Goal: Task Accomplishment & Management: Manage account settings

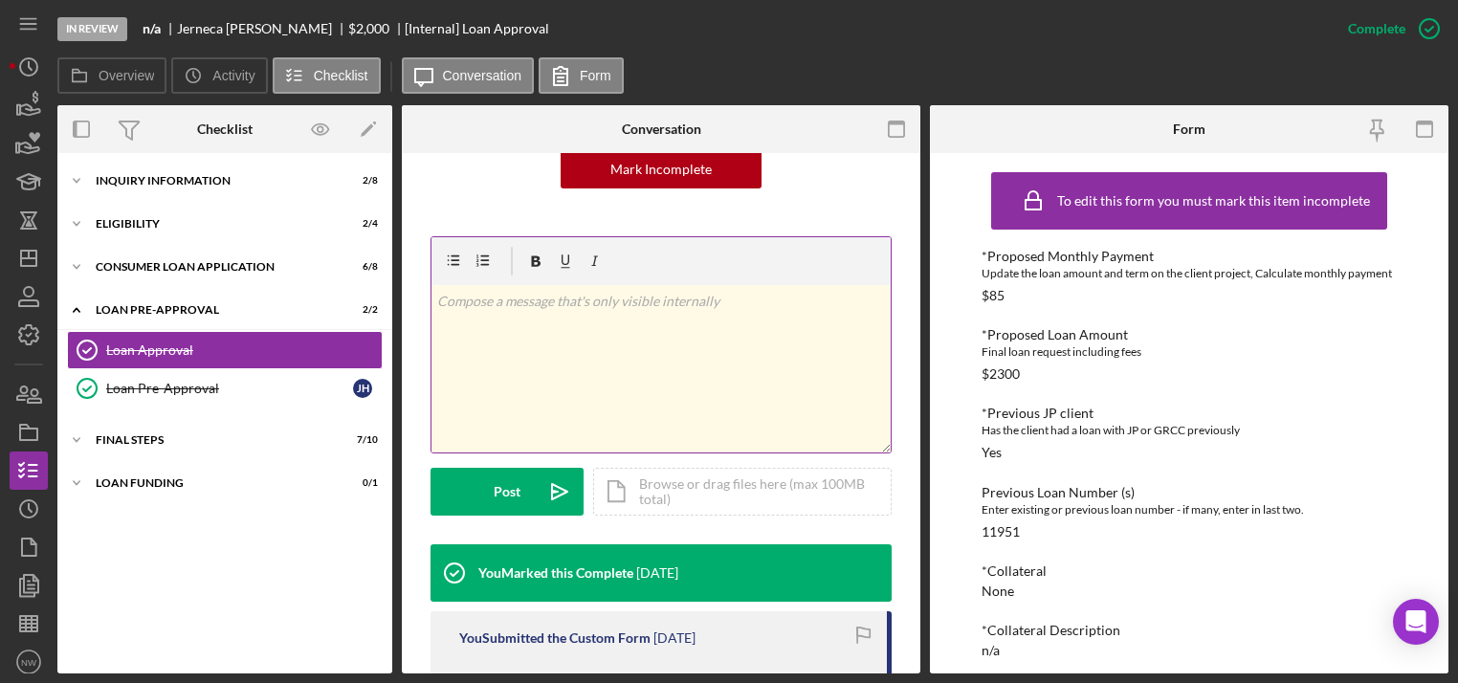
scroll to position [536, 0]
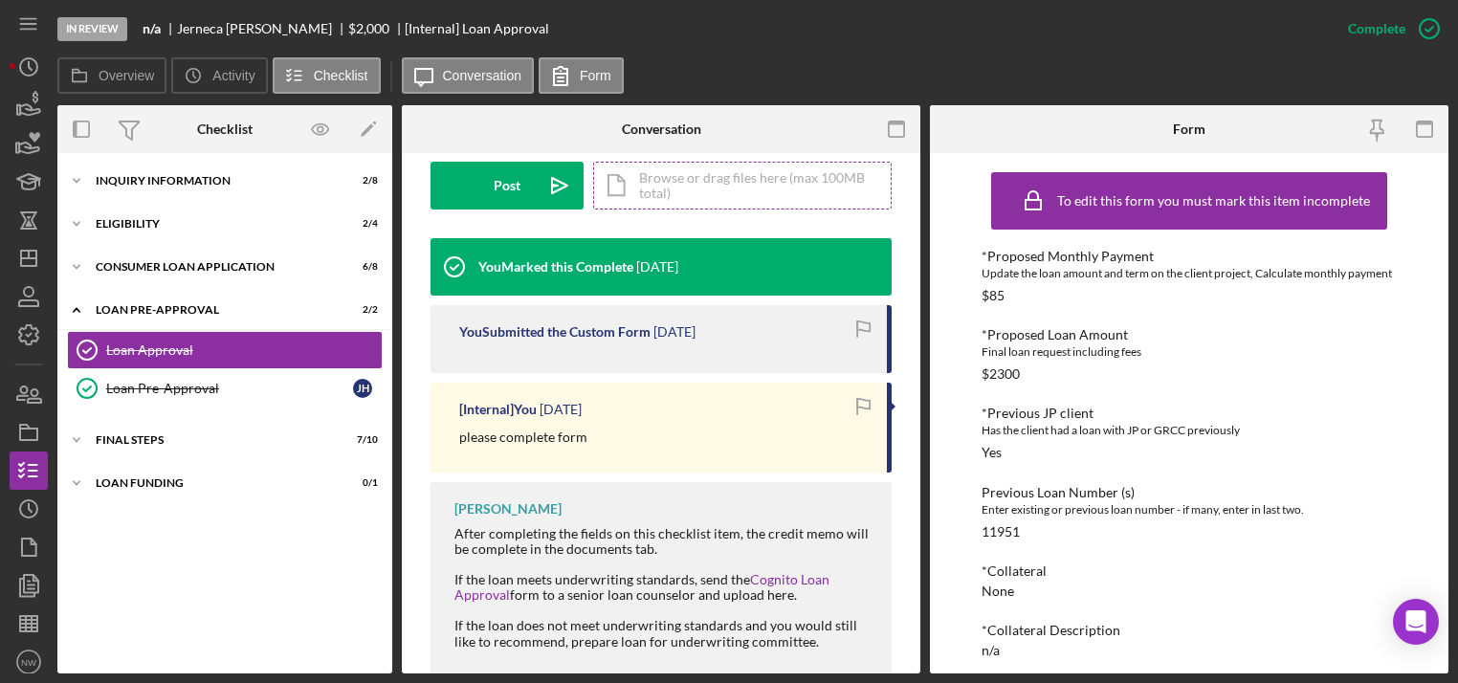
click at [643, 173] on div "Icon/Document Browse or drag files here (max 100MB total) Tap to choose files o…" at bounding box center [742, 186] width 298 height 48
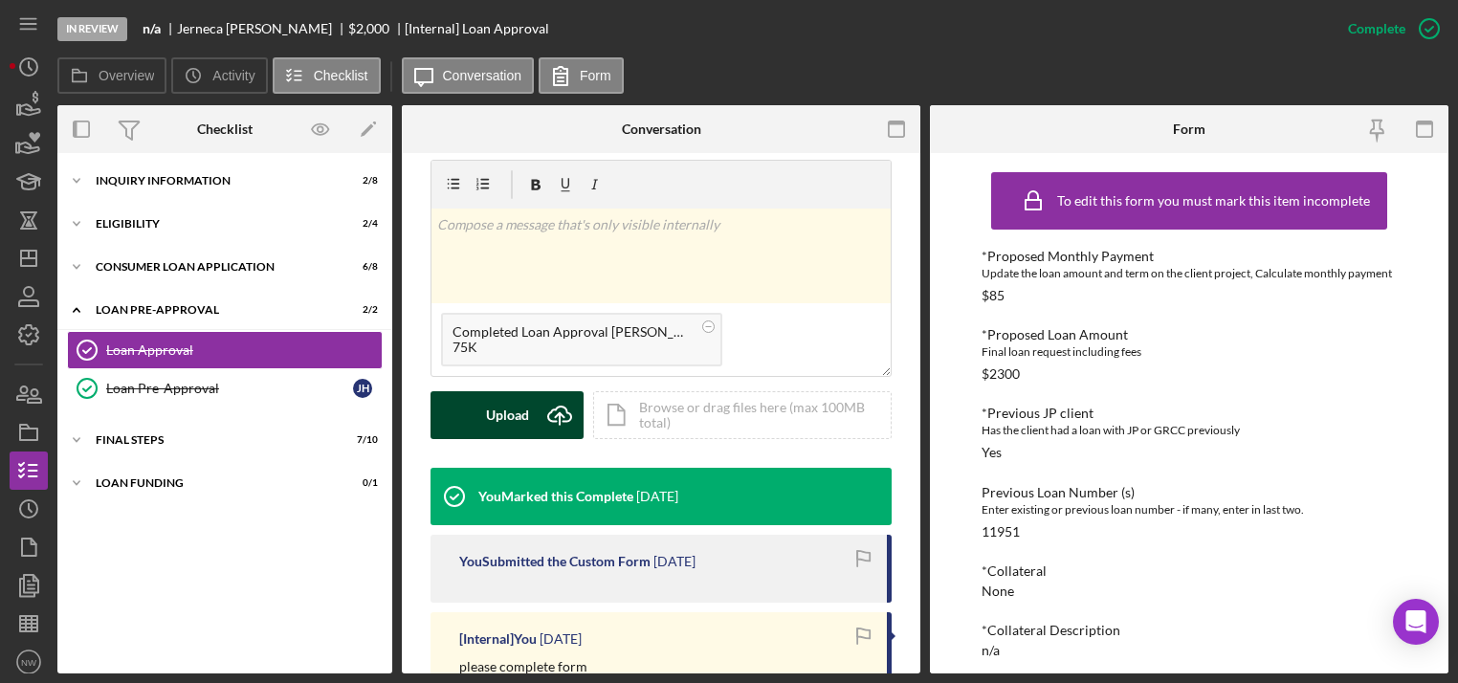
click at [522, 409] on div "Upload" at bounding box center [507, 415] width 43 height 48
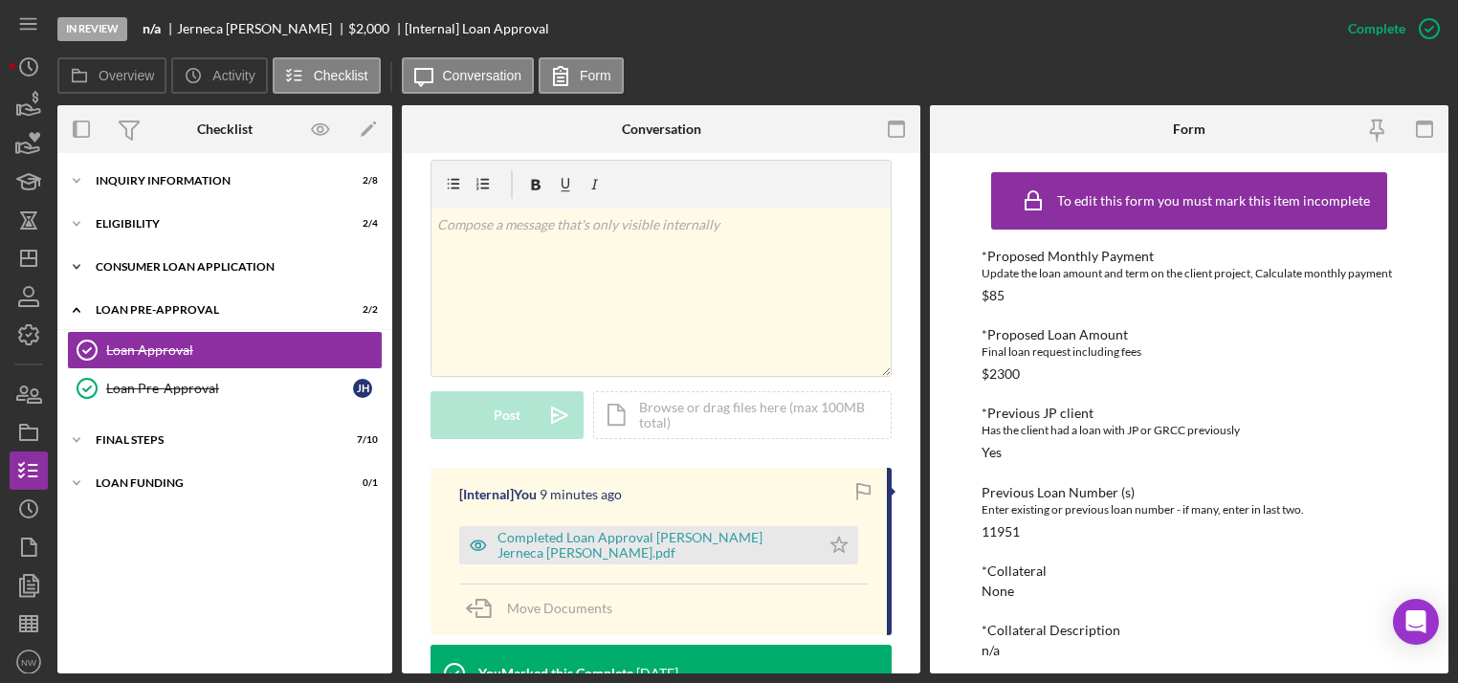
click at [68, 264] on icon "Icon/Expander" at bounding box center [76, 267] width 38 height 38
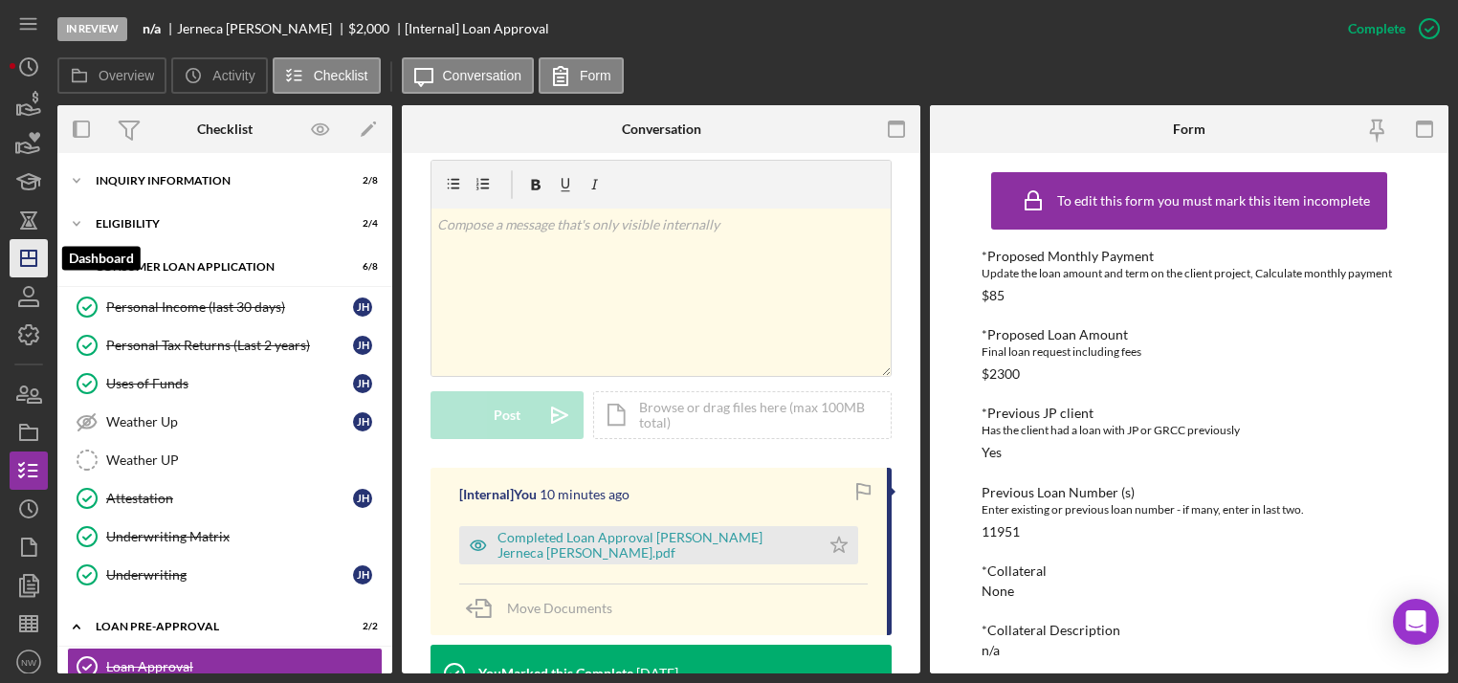
click at [19, 257] on icon "Icon/Dashboard" at bounding box center [29, 258] width 48 height 48
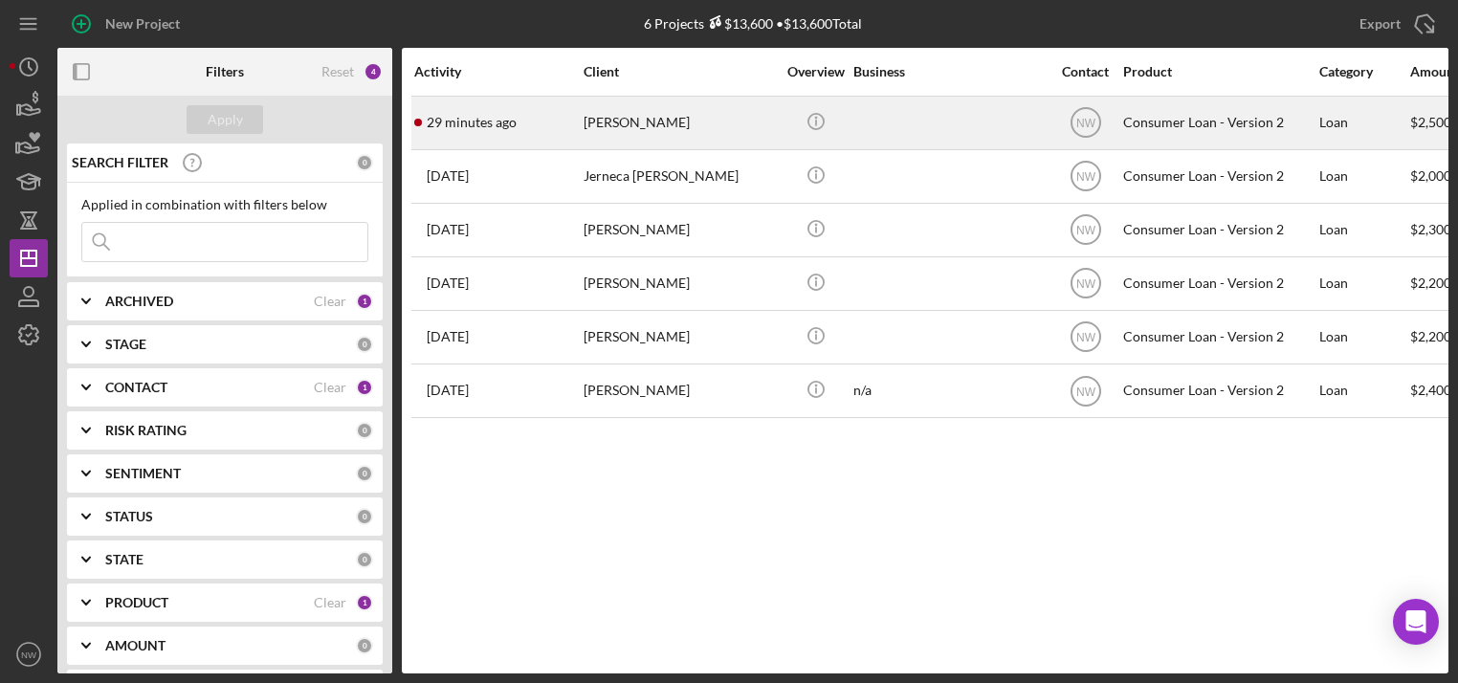
click at [610, 115] on div "[PERSON_NAME]" at bounding box center [678, 123] width 191 height 51
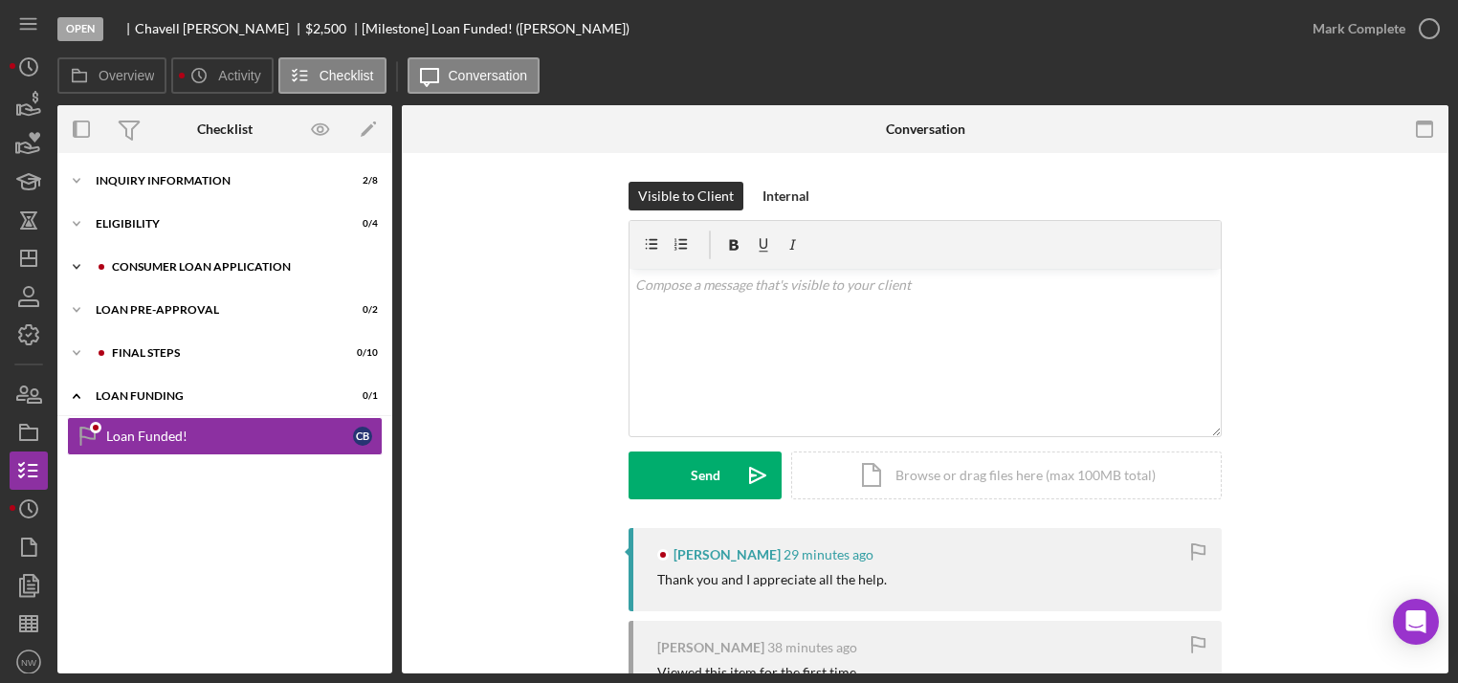
click at [76, 256] on icon "Icon/Expander" at bounding box center [76, 267] width 38 height 38
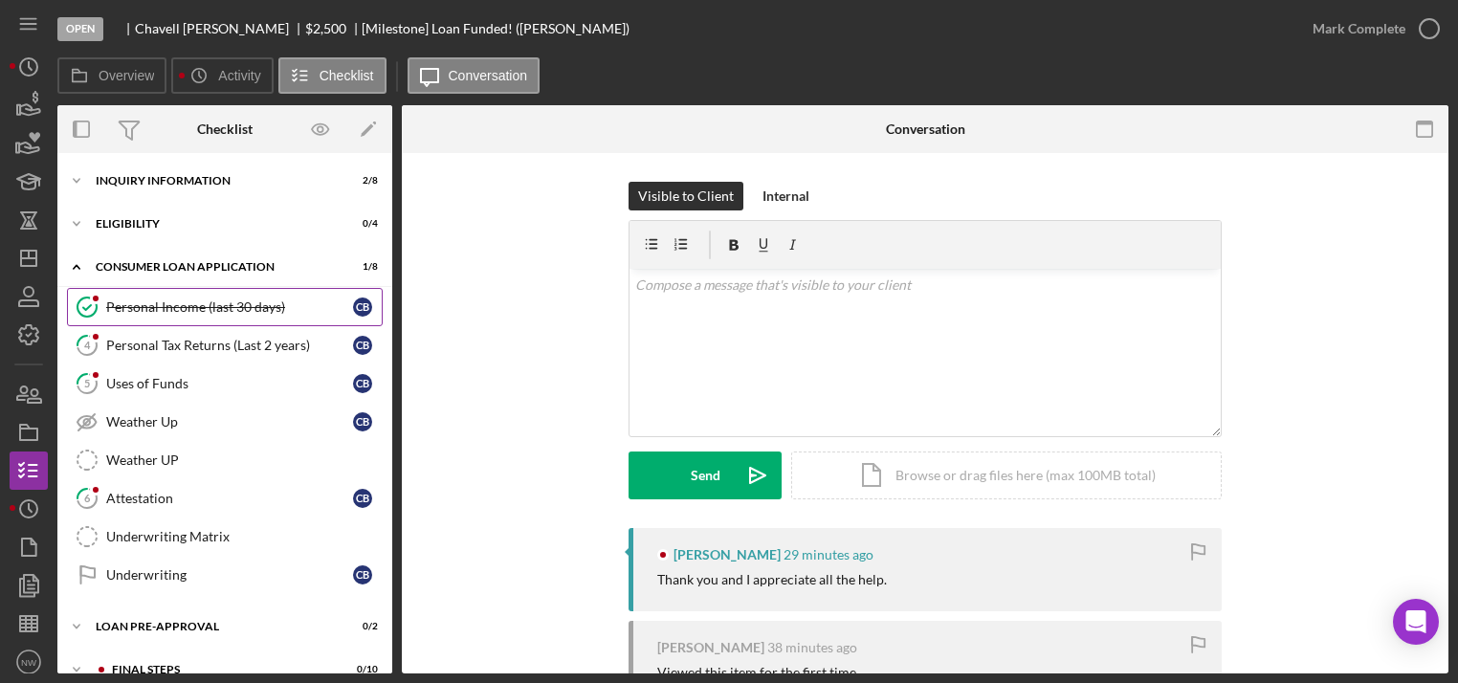
click at [148, 306] on div "Personal Income (last 30 days)" at bounding box center [229, 306] width 247 height 15
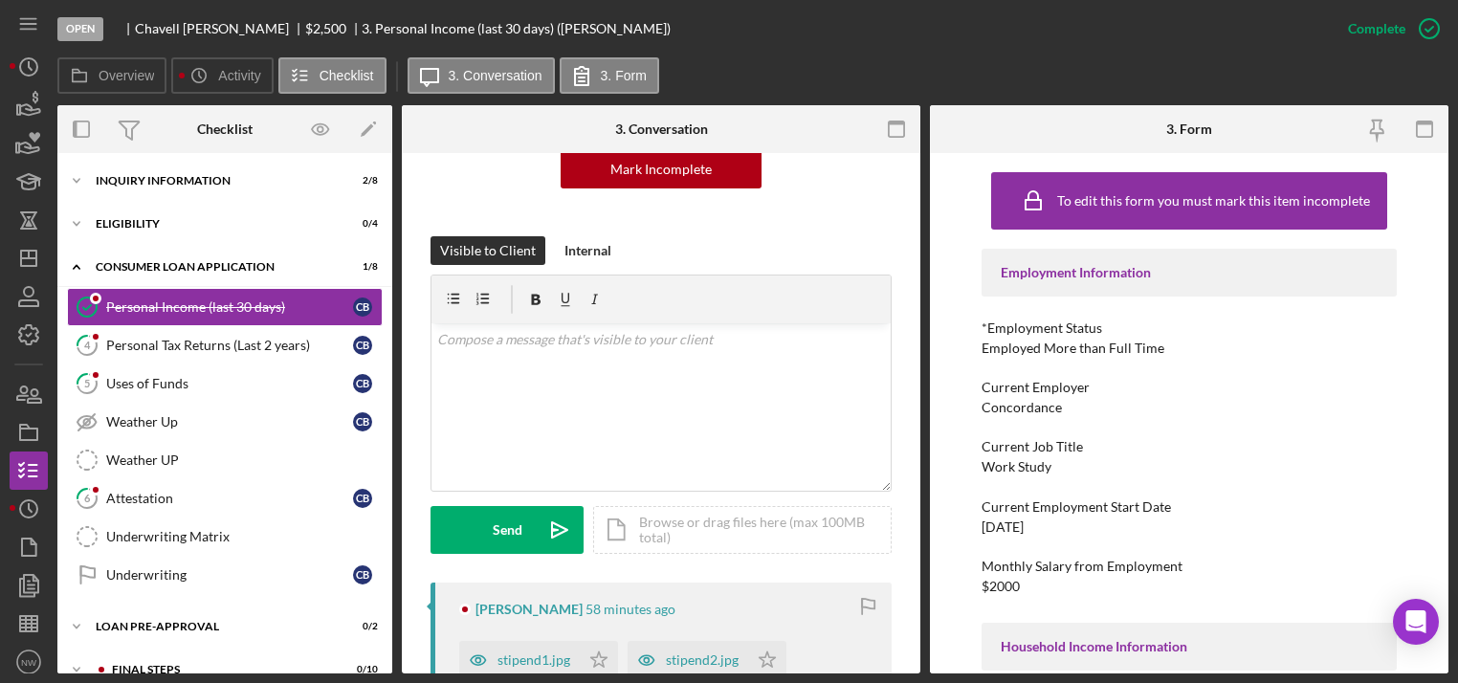
scroll to position [459, 0]
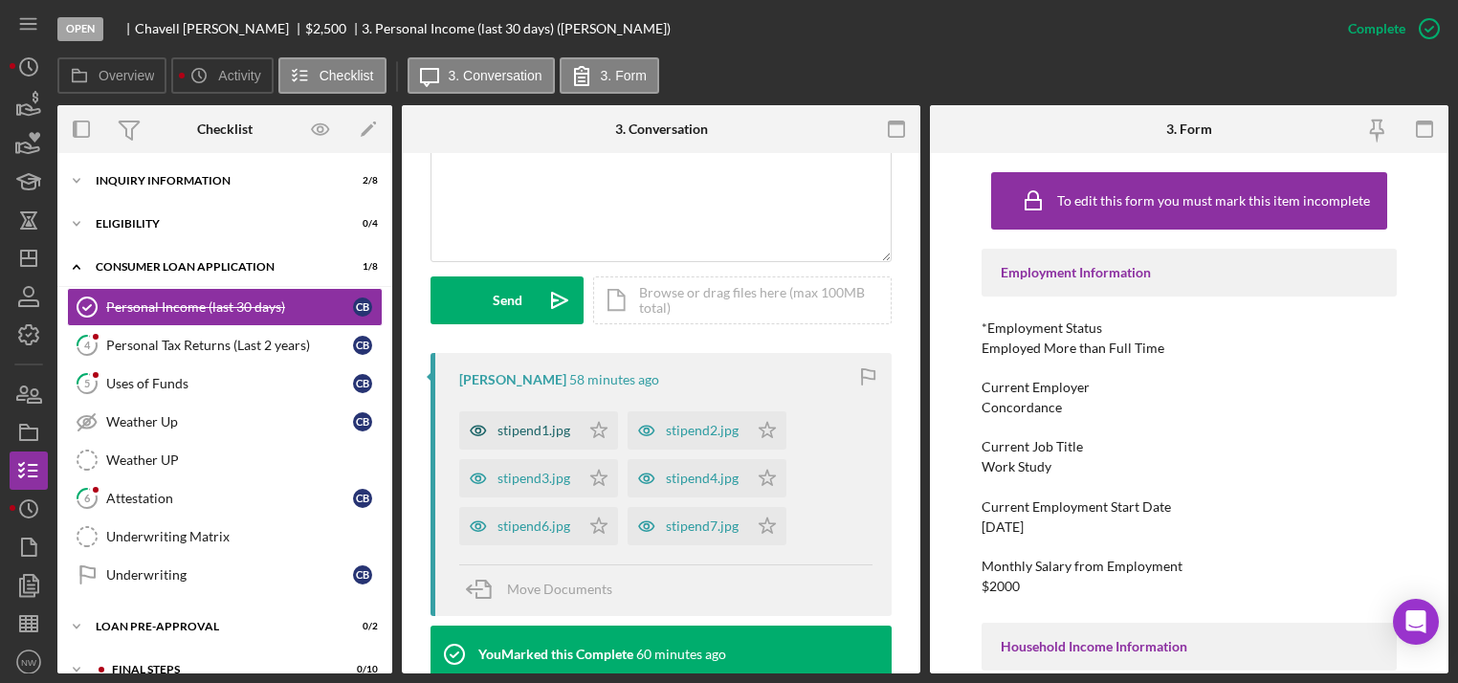
click at [504, 435] on div "stipend1.jpg" at bounding box center [533, 430] width 73 height 15
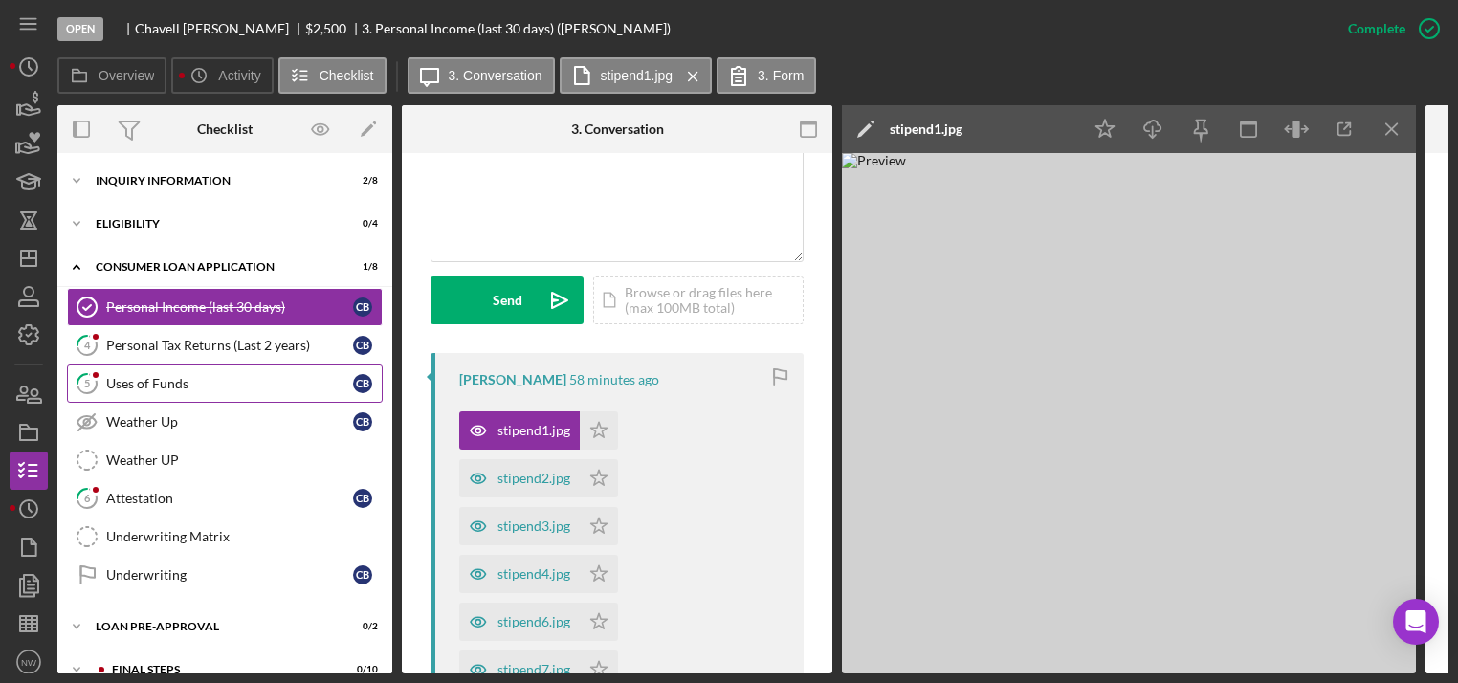
click at [174, 383] on div "Uses of Funds" at bounding box center [229, 383] width 247 height 15
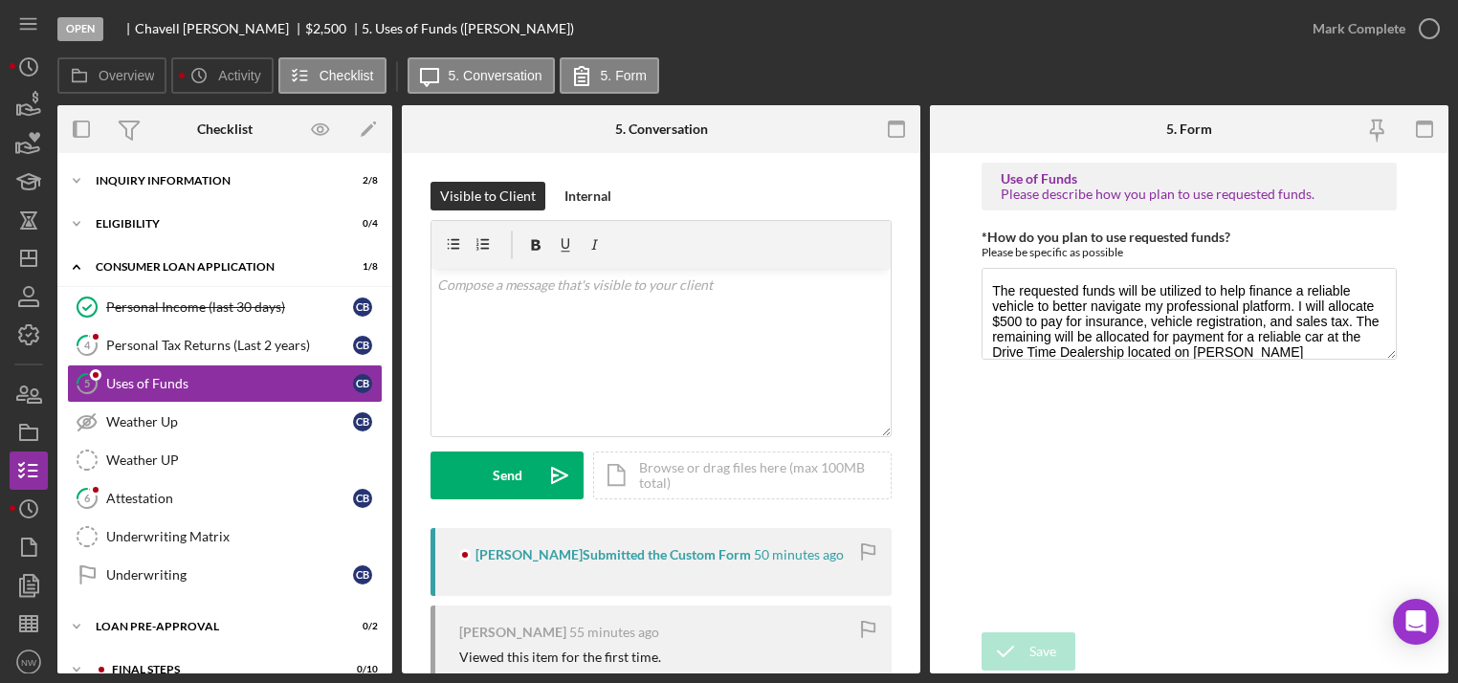
scroll to position [158, 0]
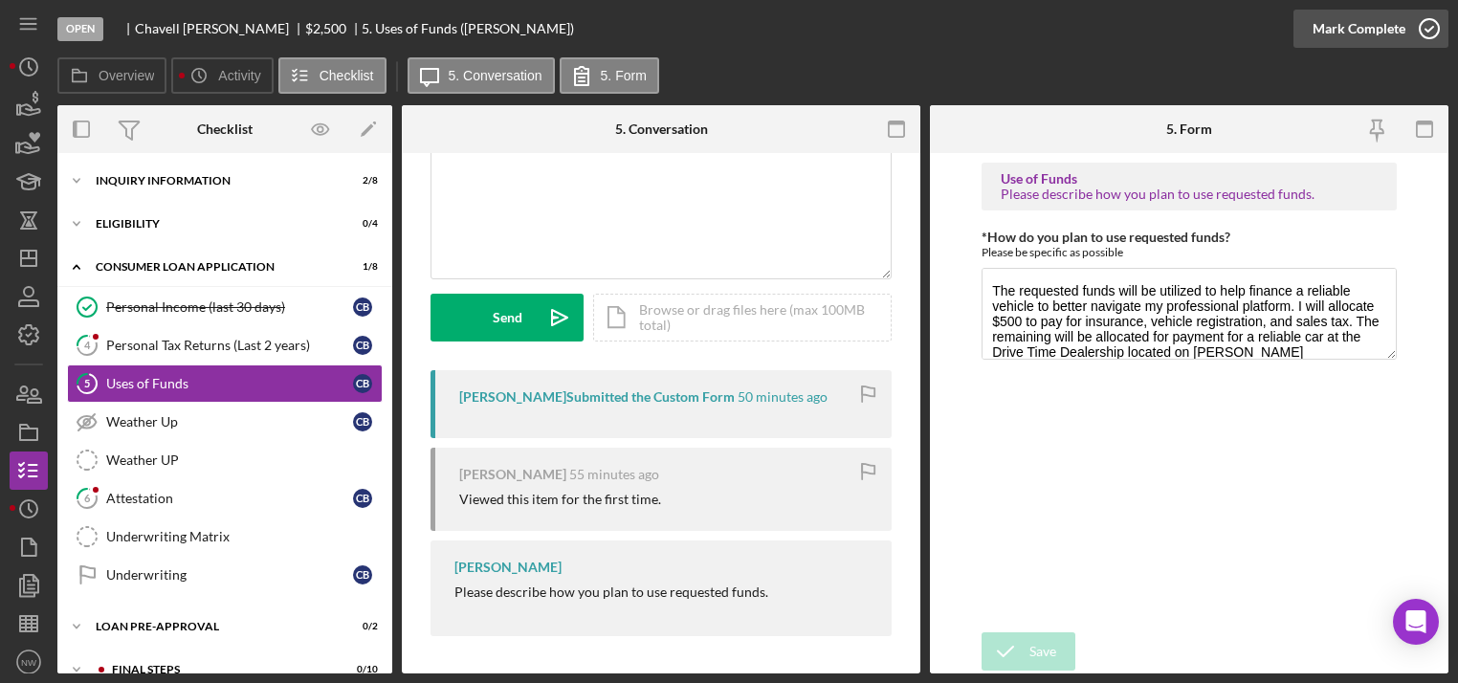
drag, startPoint x: 1423, startPoint y: 21, endPoint x: 1352, endPoint y: 49, distance: 76.9
click at [0, 0] on icon "button" at bounding box center [0, 0] width 0 height 0
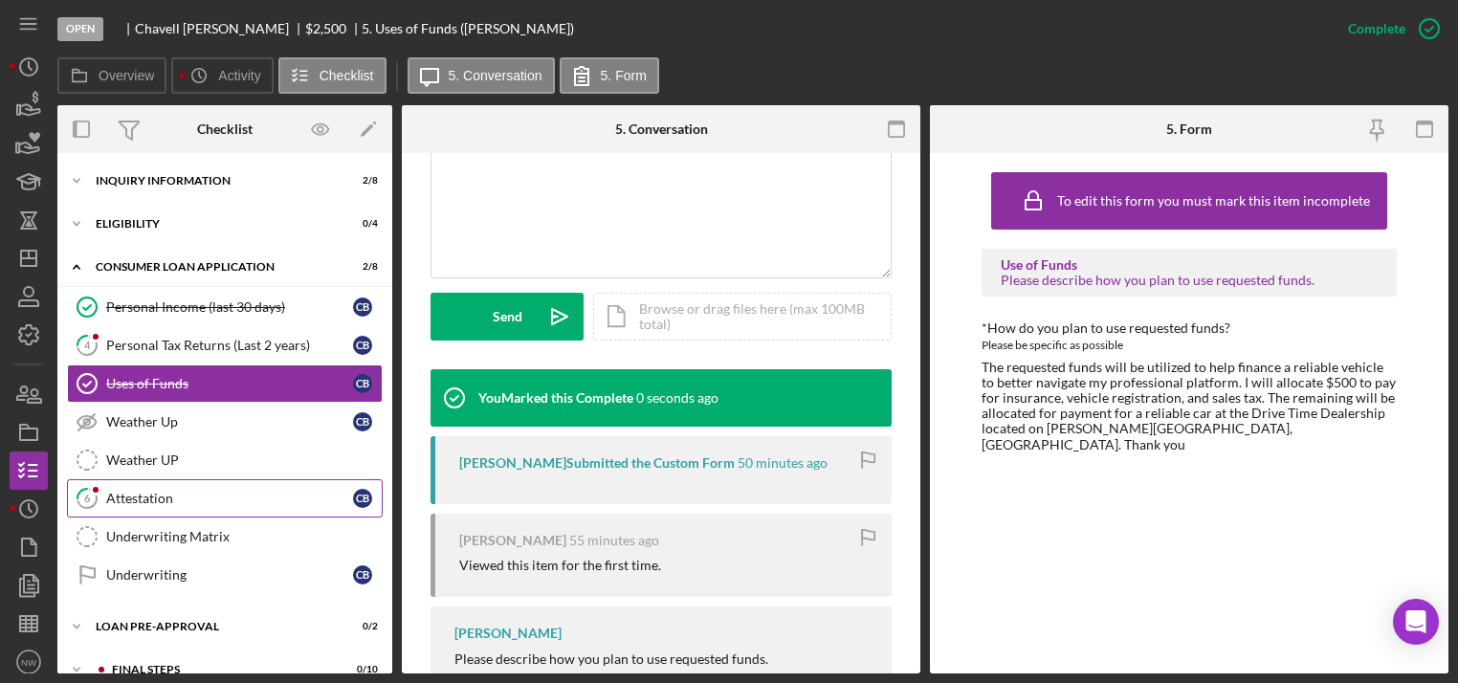
click at [170, 495] on div "Attestation" at bounding box center [229, 498] width 247 height 15
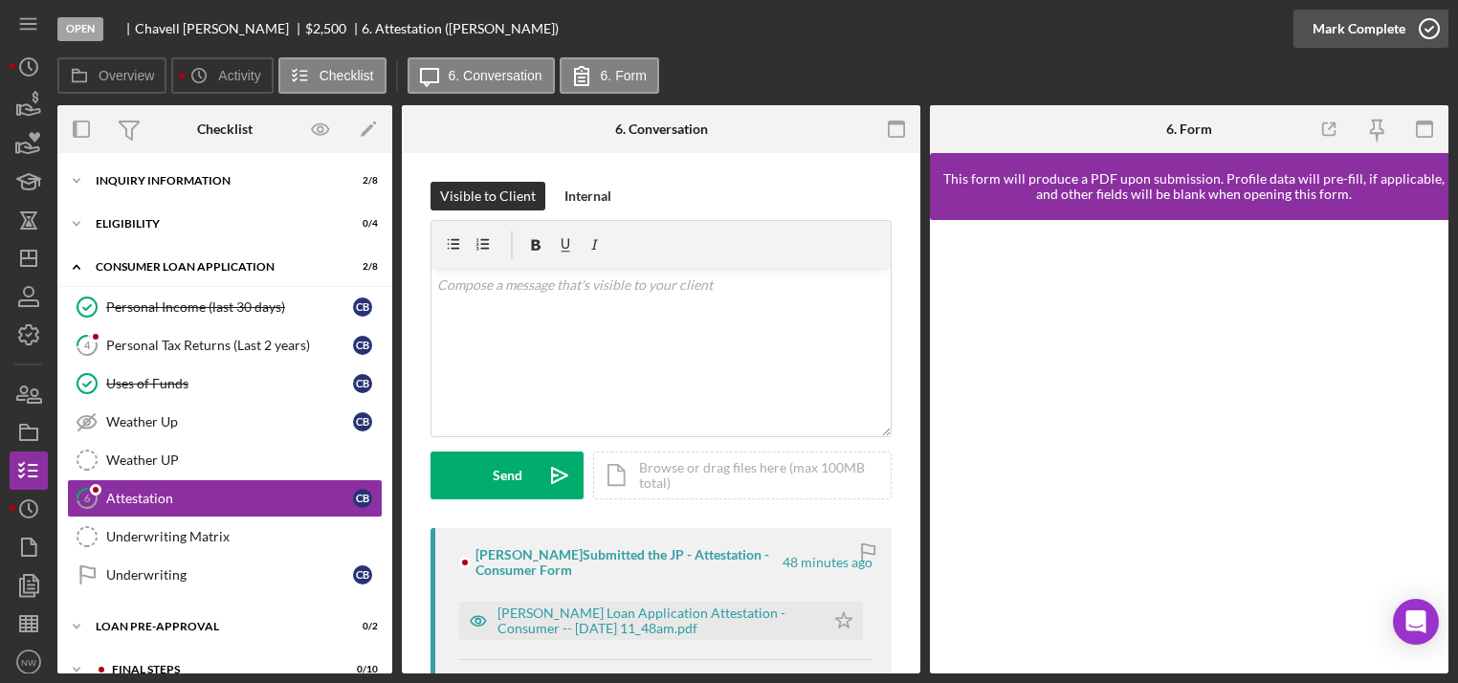
click at [1427, 27] on icon "button" at bounding box center [1429, 29] width 48 height 48
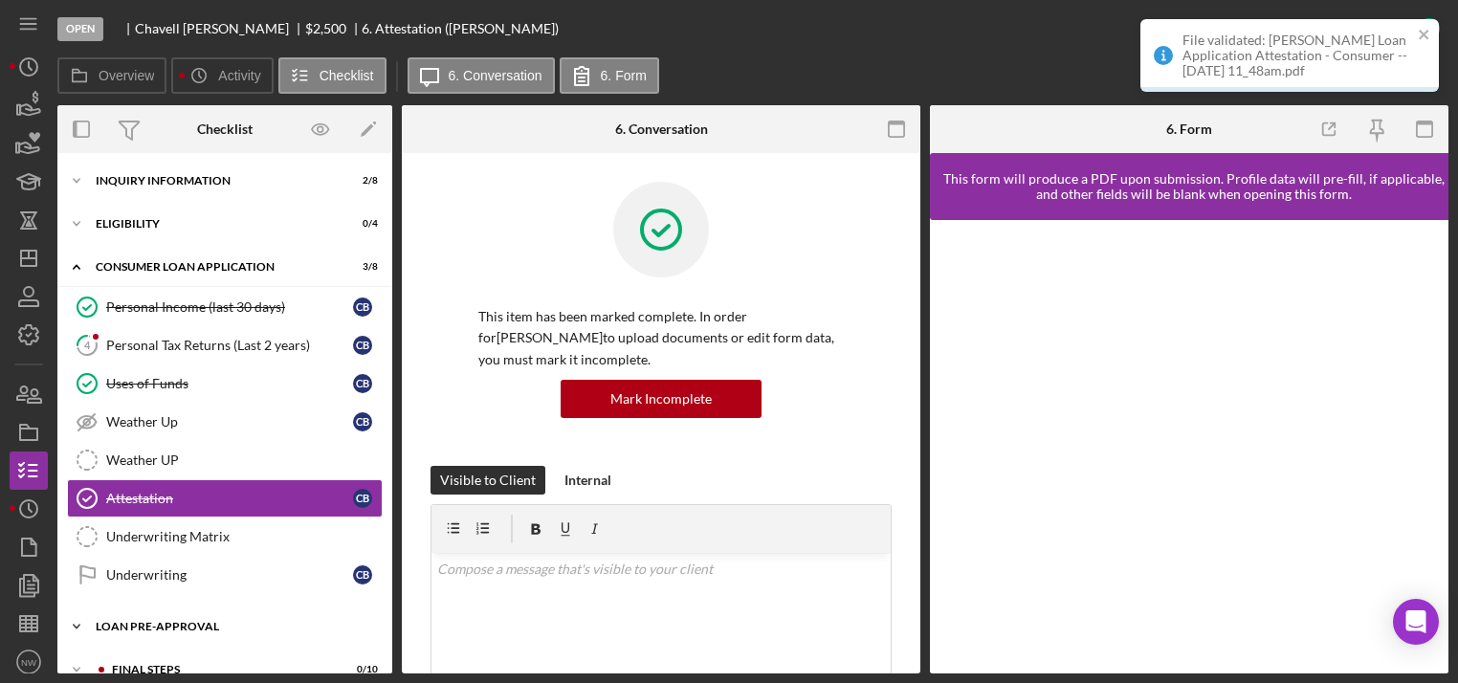
scroll to position [114, 0]
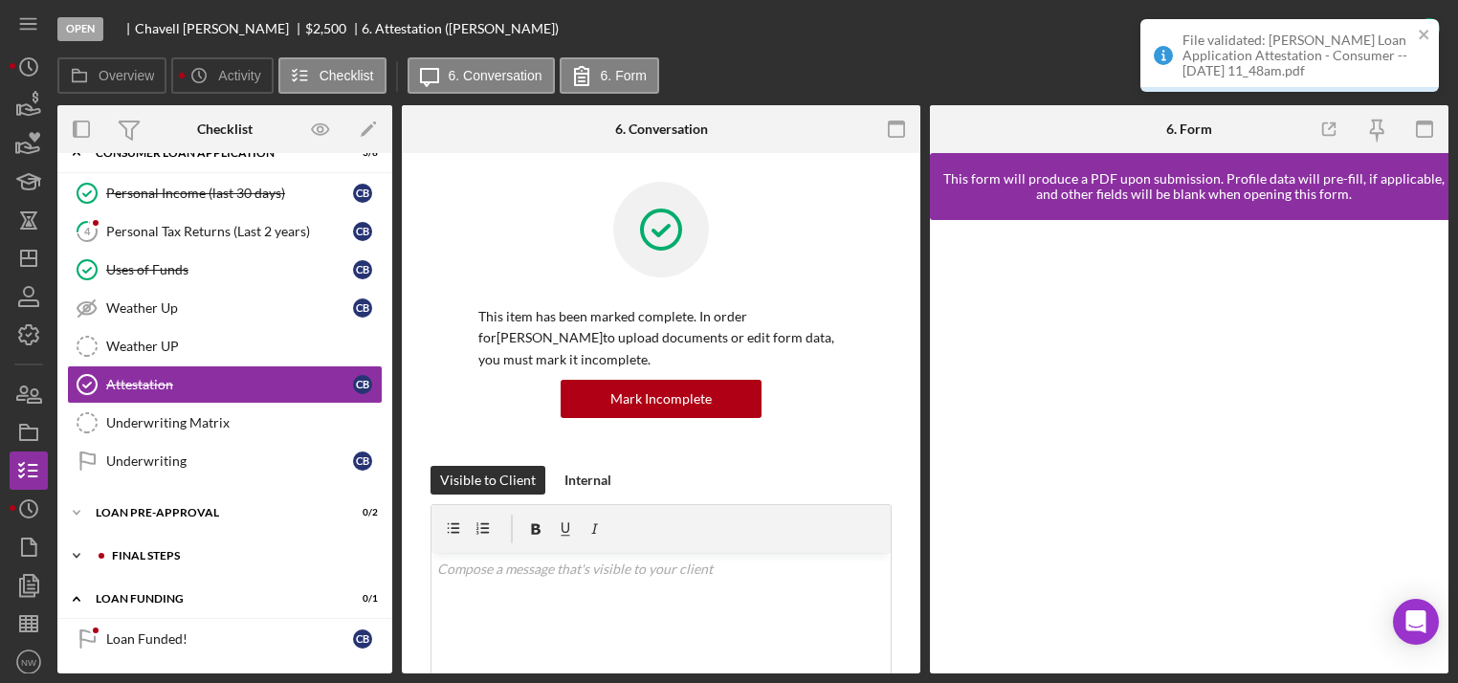
click at [75, 548] on icon "Icon/Expander" at bounding box center [76, 556] width 38 height 38
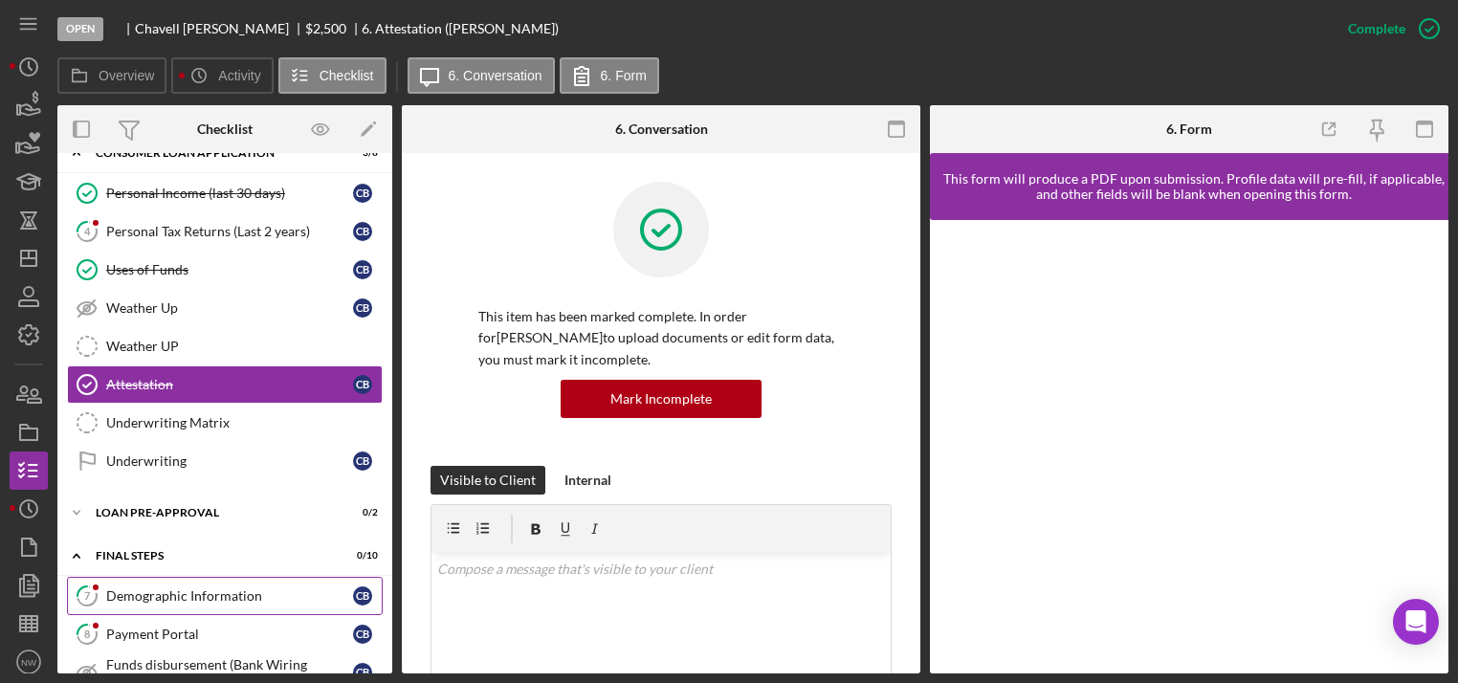
click at [115, 593] on div "Demographic Information" at bounding box center [229, 595] width 247 height 15
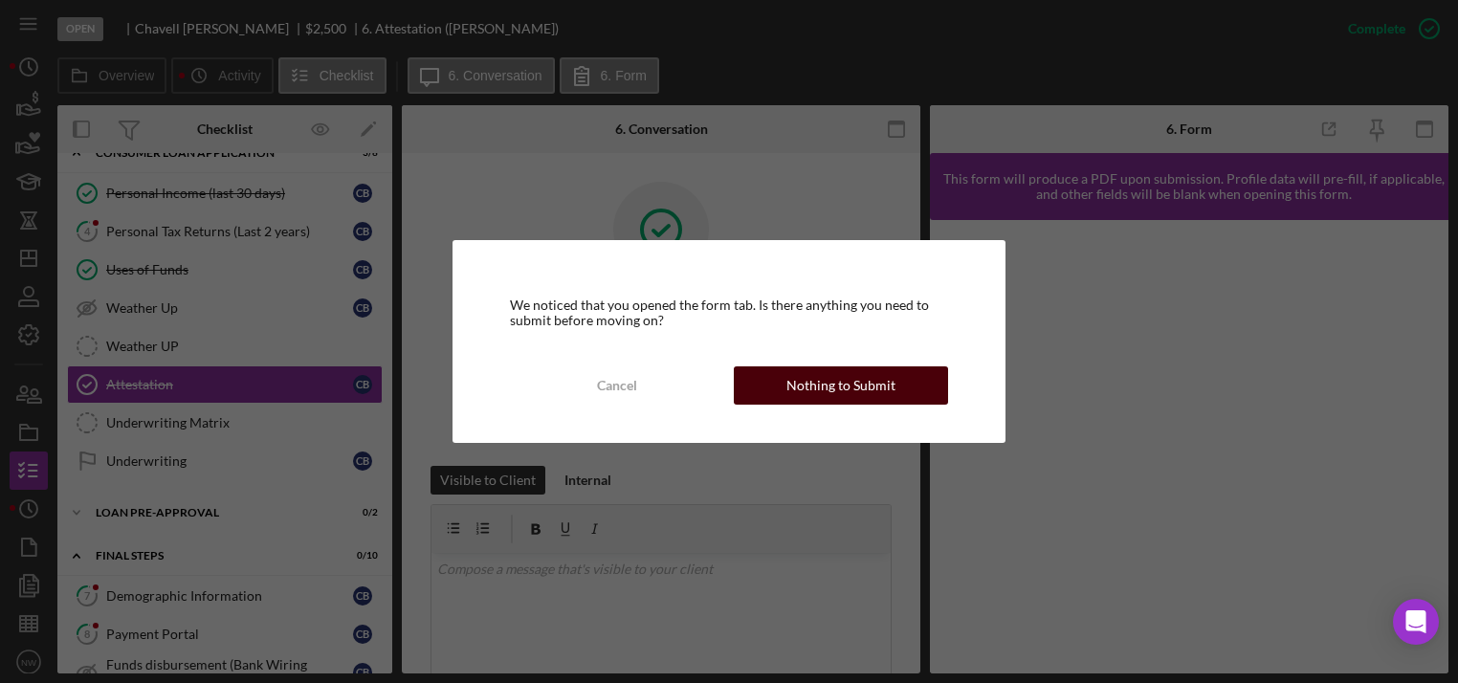
drag, startPoint x: 855, startPoint y: 380, endPoint x: 377, endPoint y: 536, distance: 503.0
click at [849, 382] on div "Nothing to Submit" at bounding box center [840, 385] width 109 height 38
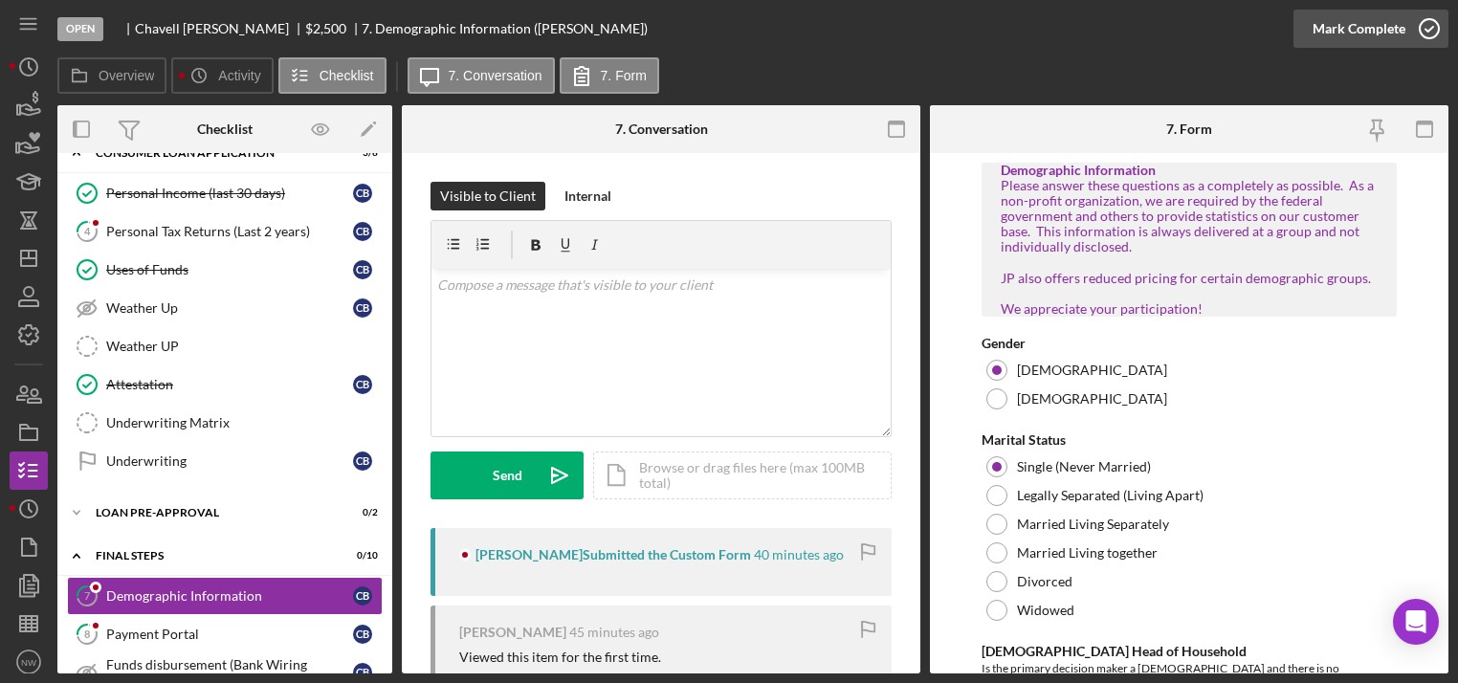
click at [1420, 30] on icon "button" at bounding box center [1429, 29] width 48 height 48
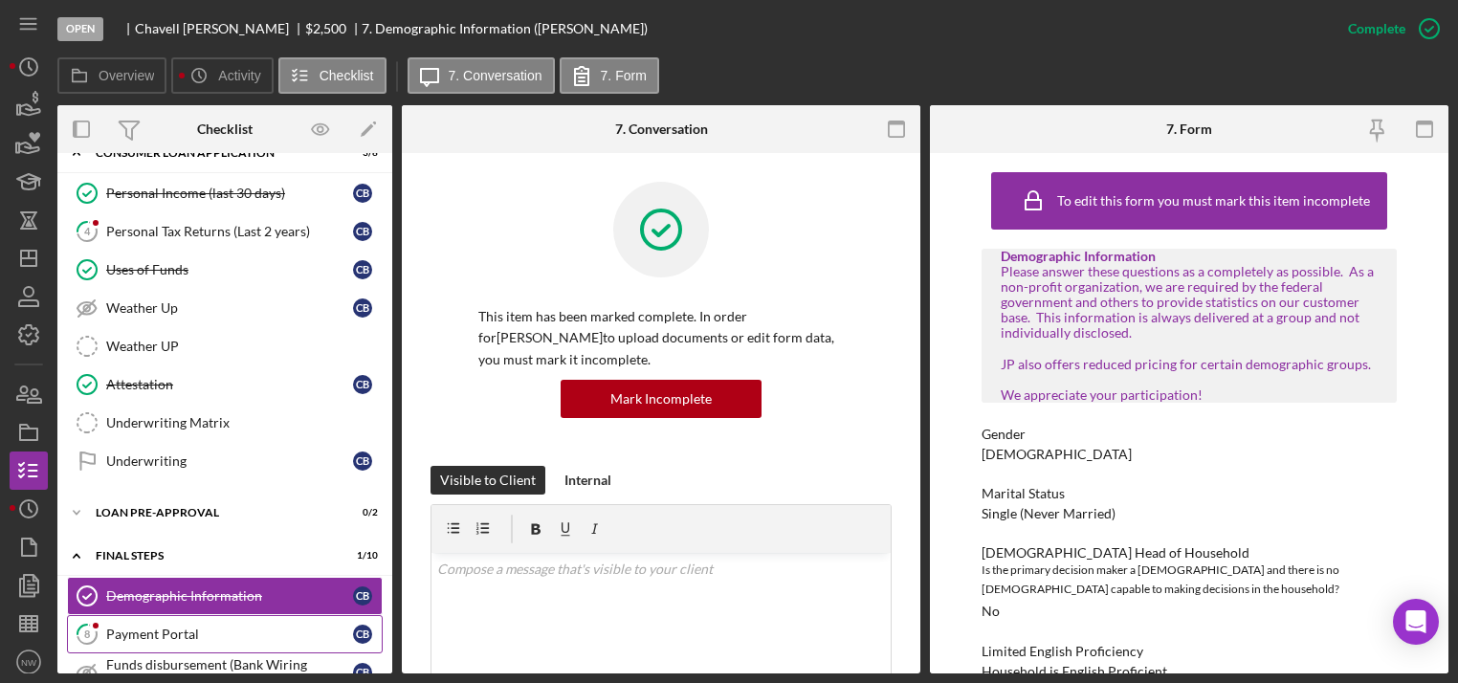
click at [246, 627] on div "Payment Portal" at bounding box center [229, 633] width 247 height 15
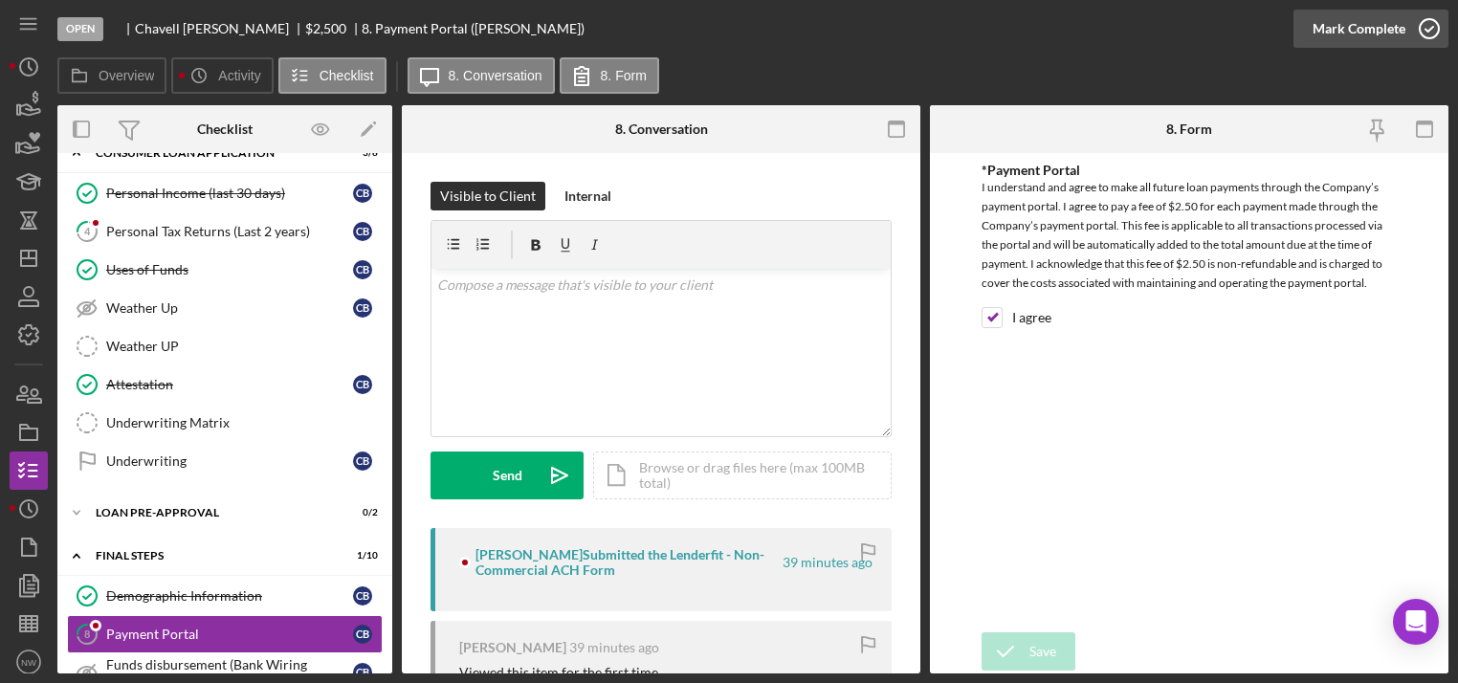
click at [1430, 34] on icon "button" at bounding box center [1429, 29] width 48 height 48
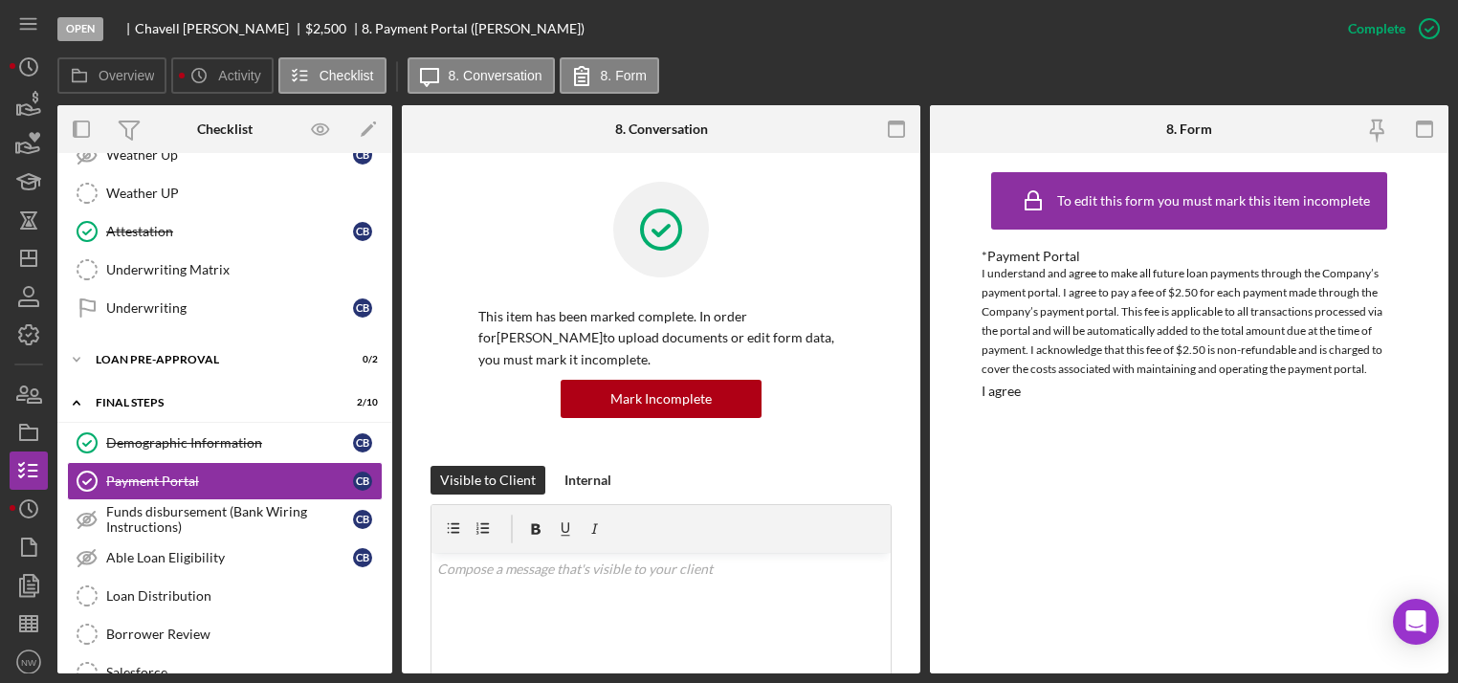
scroll to position [496, 0]
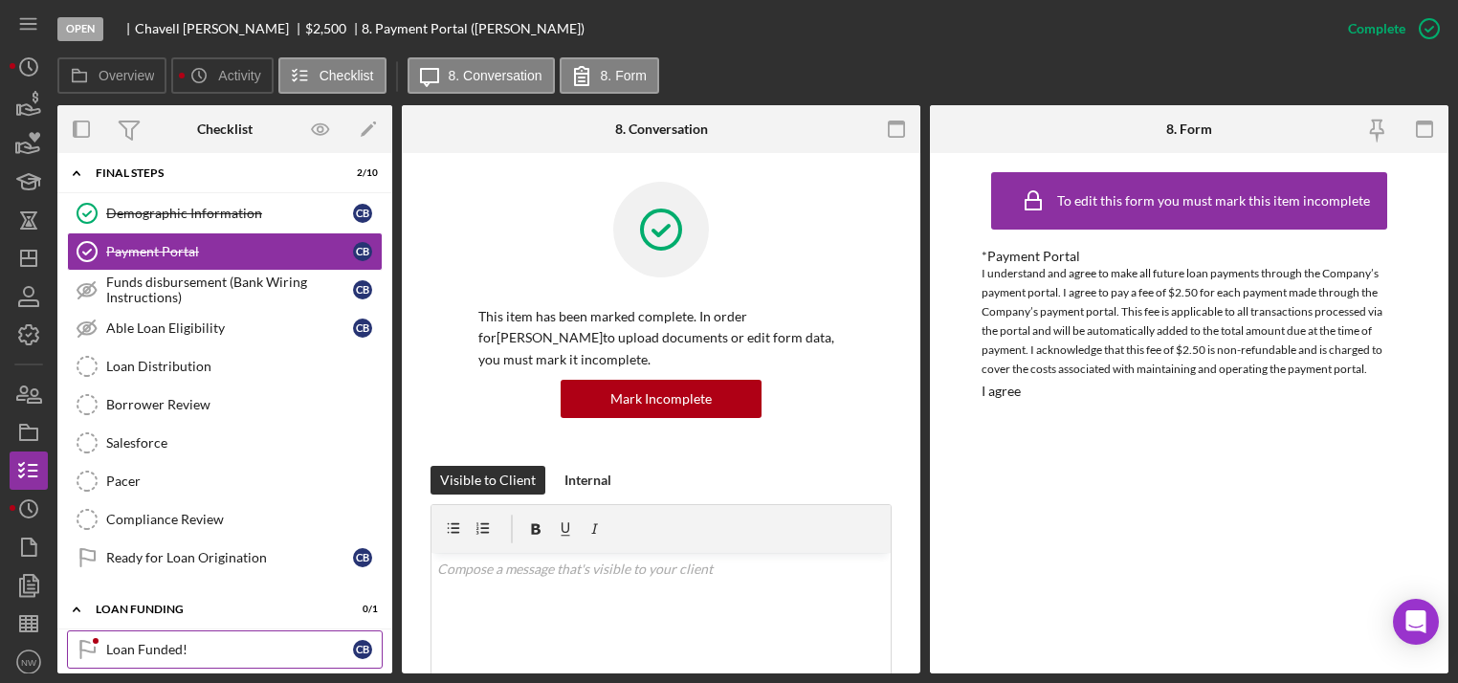
click at [199, 631] on link "Loan Funded! Loan Funded! C B" at bounding box center [225, 649] width 316 height 38
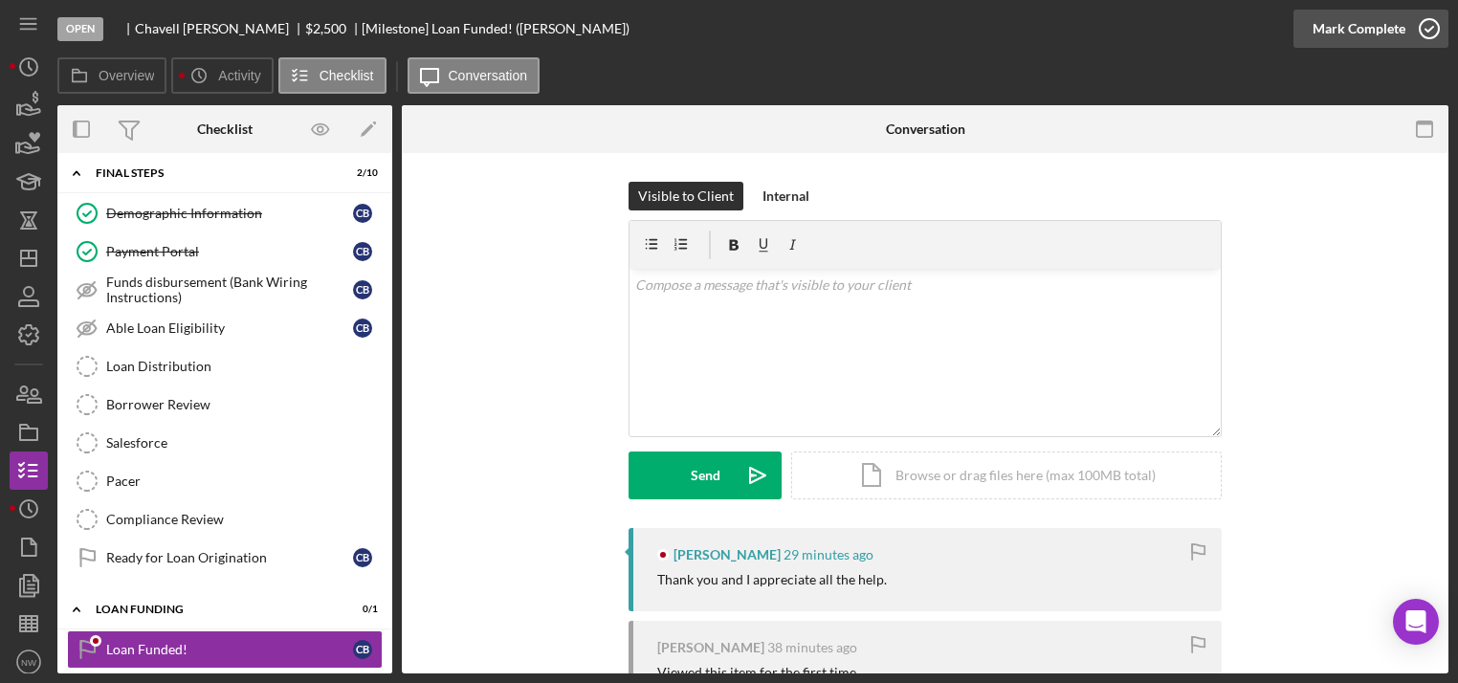
click at [1419, 27] on icon "button" at bounding box center [1429, 29] width 48 height 48
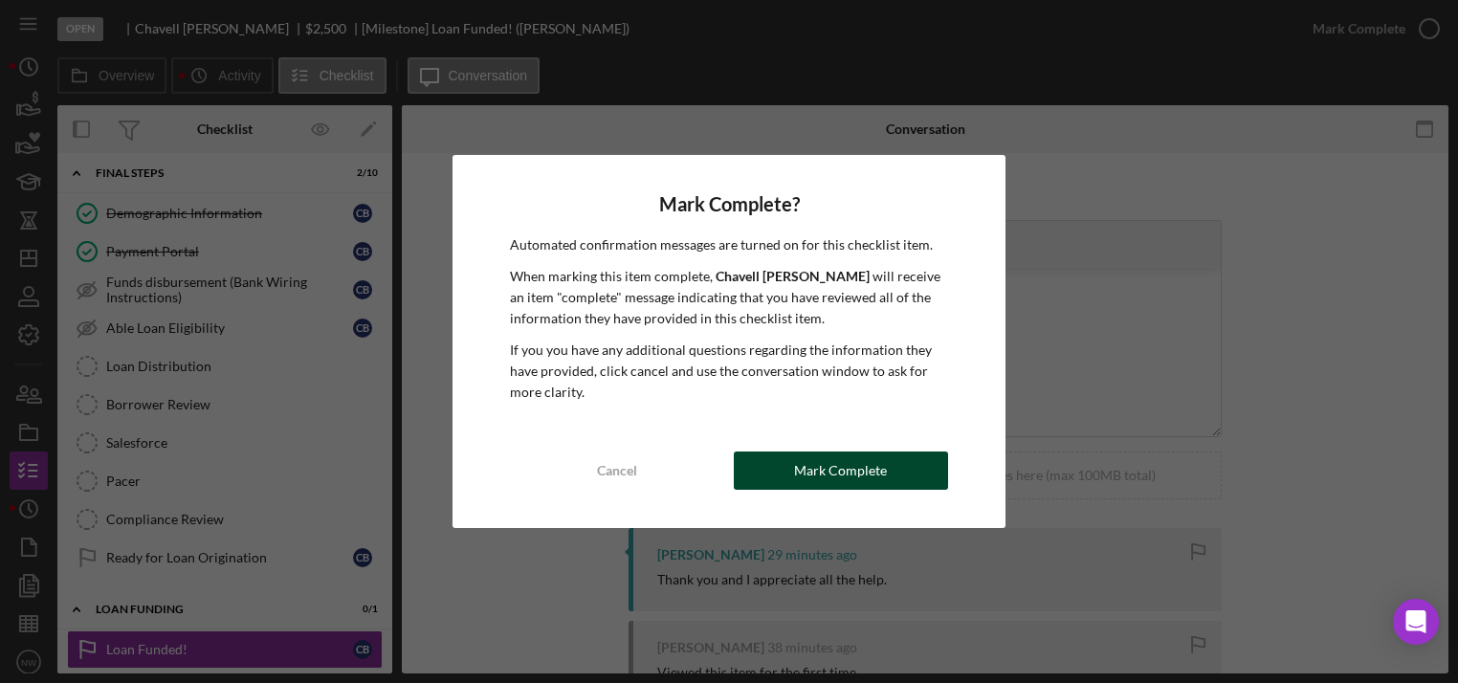
drag, startPoint x: 760, startPoint y: 473, endPoint x: 273, endPoint y: 359, distance: 501.1
click at [758, 471] on button "Mark Complete" at bounding box center [841, 470] width 214 height 38
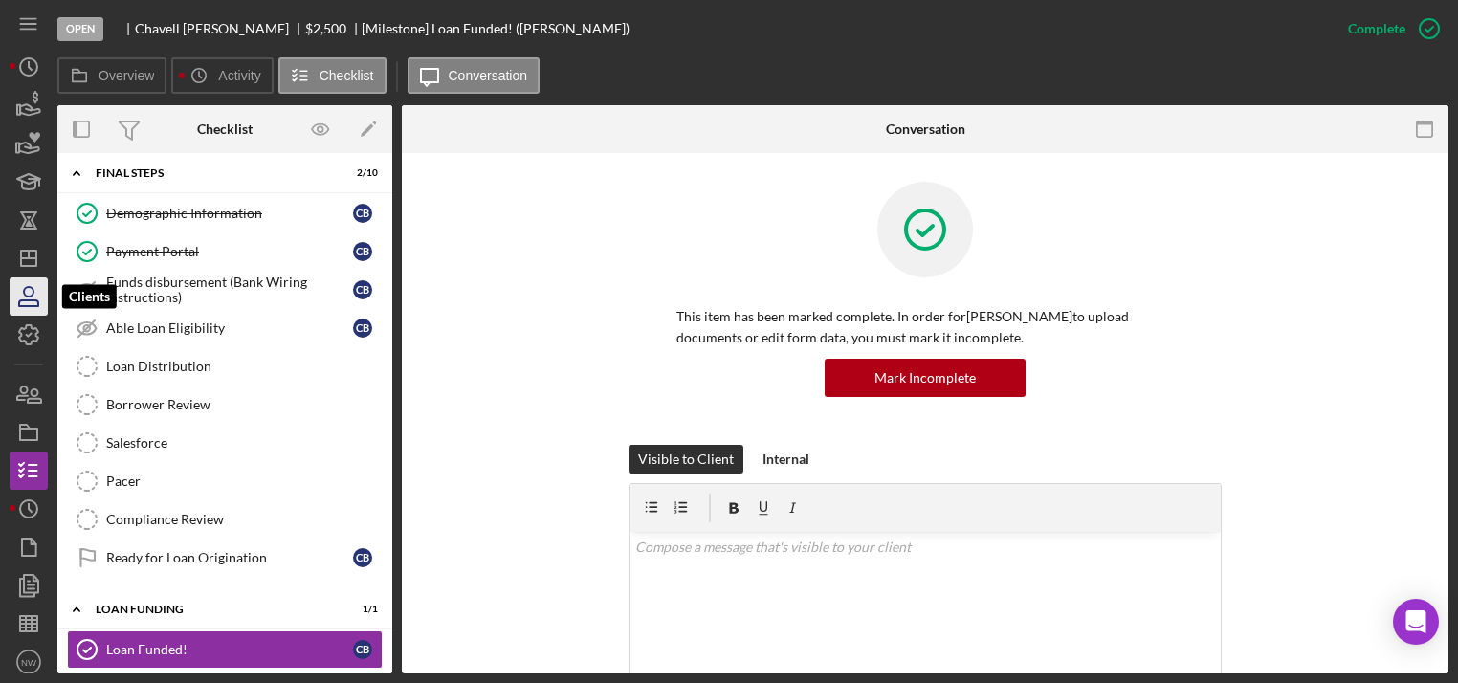
click at [16, 291] on icon "button" at bounding box center [29, 297] width 48 height 48
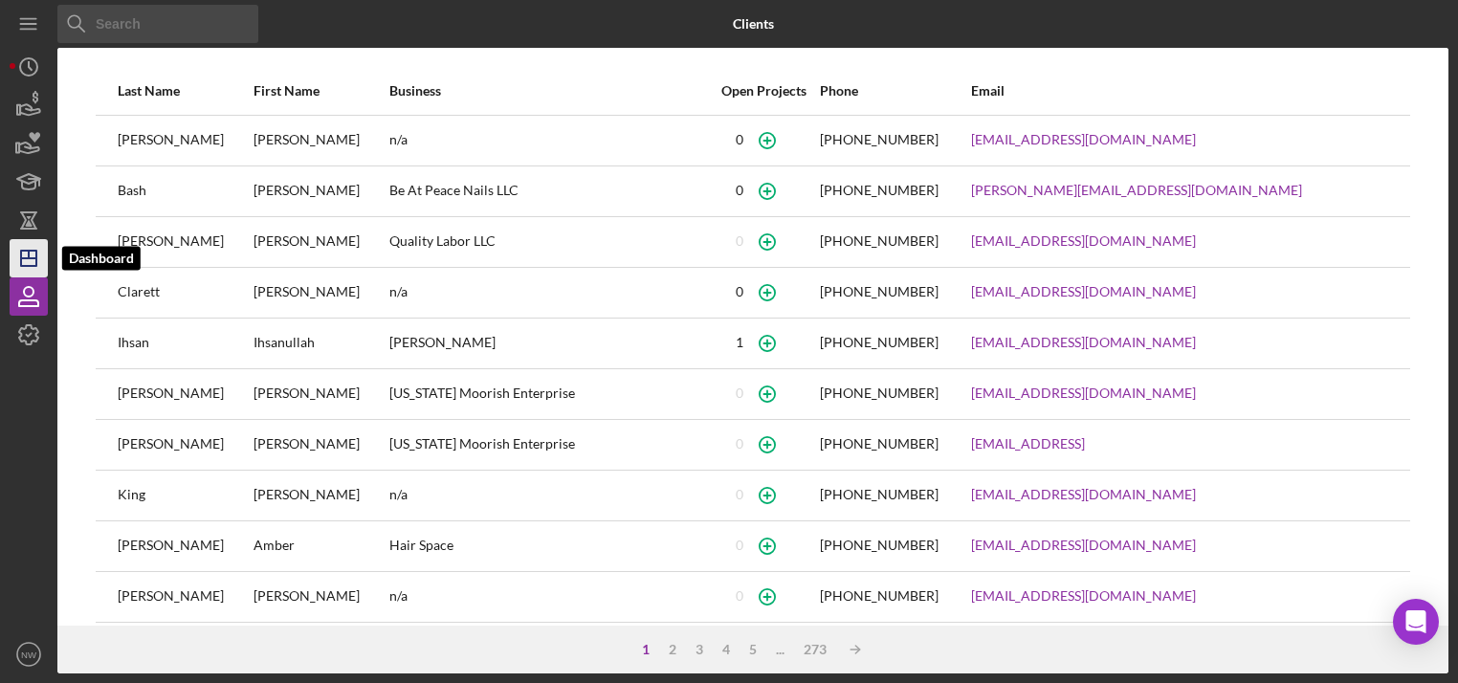
click at [22, 251] on polygon "button" at bounding box center [28, 258] width 15 height 15
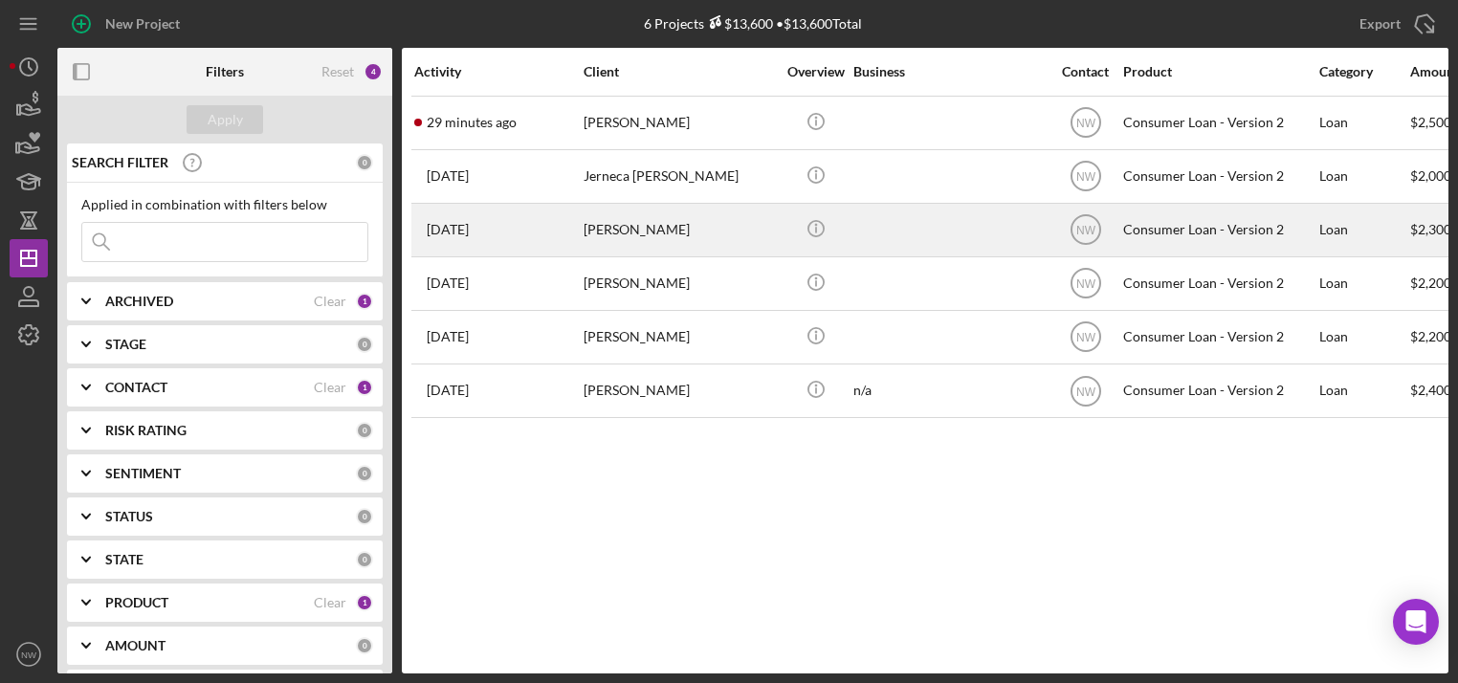
click at [639, 233] on div "[PERSON_NAME]" at bounding box center [678, 230] width 191 height 51
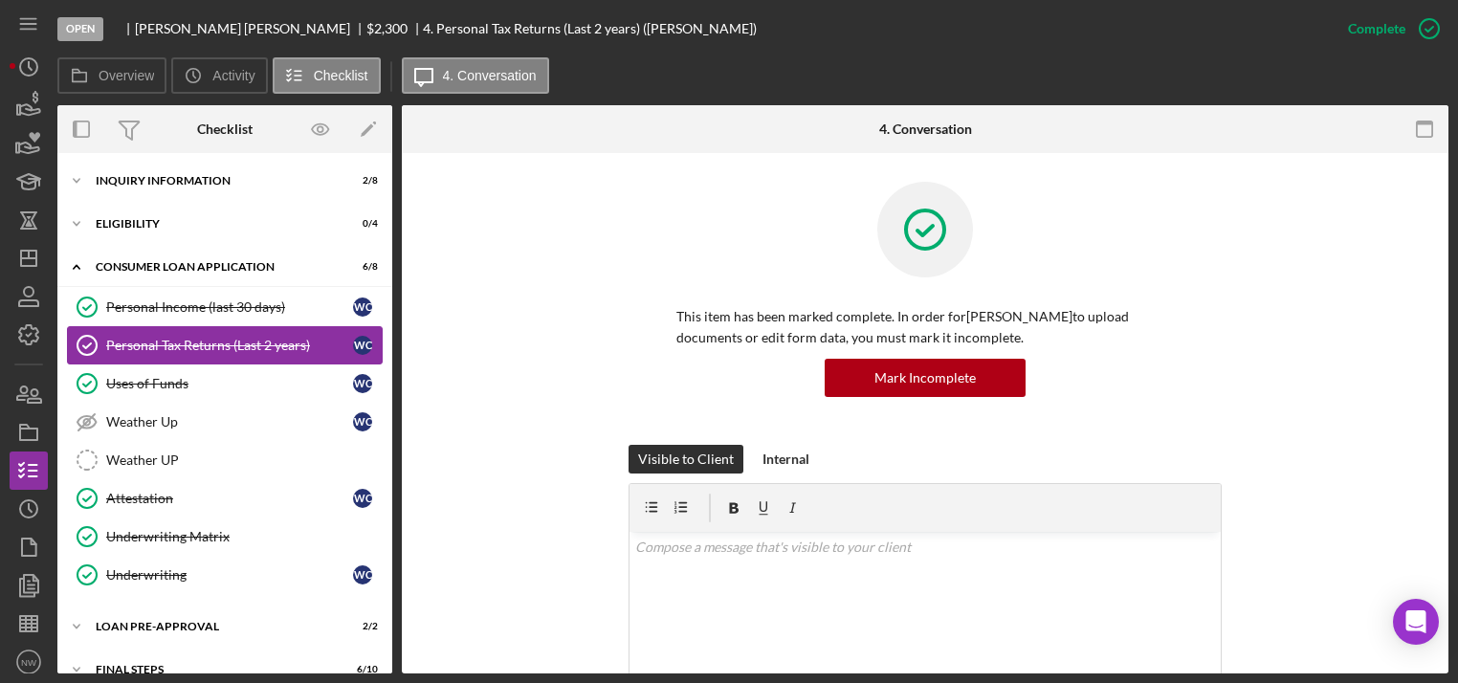
click at [104, 337] on icon "Personal Tax Returns (Last 2 years)" at bounding box center [87, 345] width 48 height 48
click at [72, 172] on icon "Icon/Expander" at bounding box center [76, 181] width 38 height 38
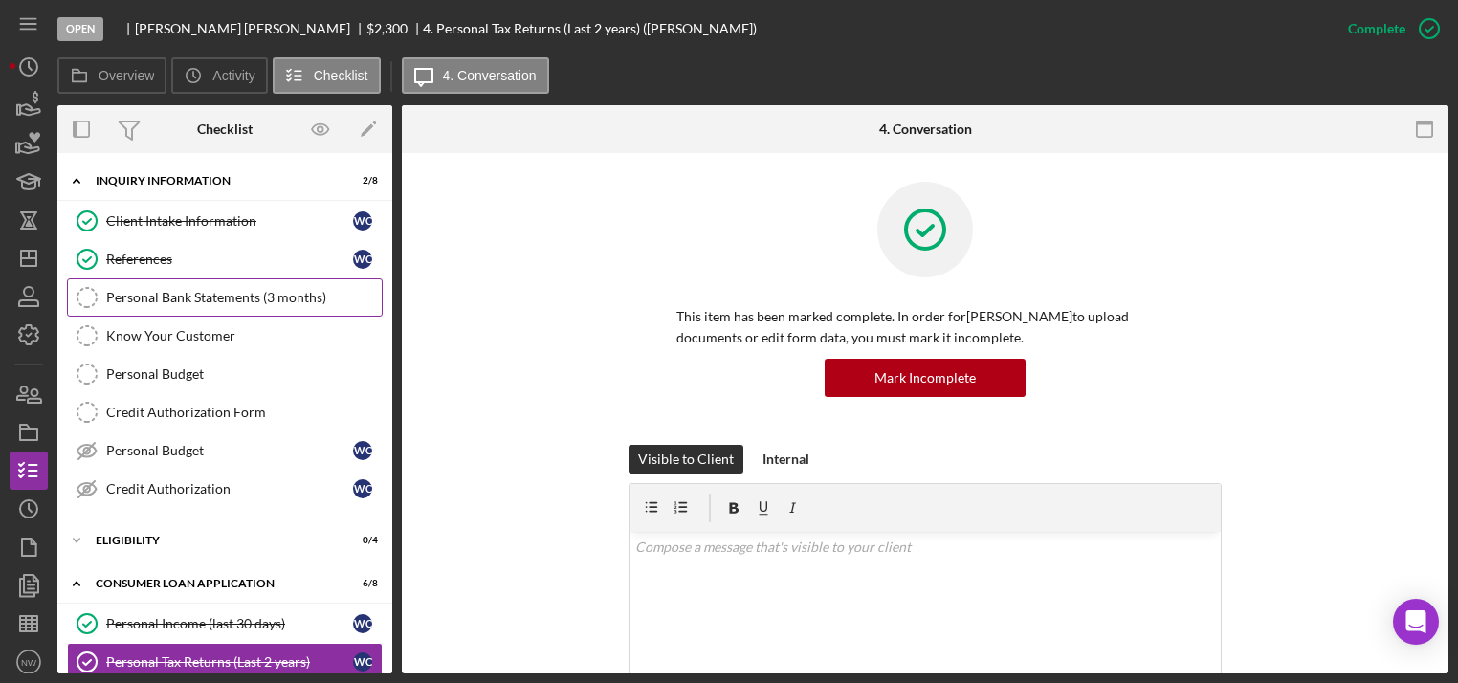
click at [175, 297] on div "Personal Bank Statements (3 months)" at bounding box center [243, 297] width 275 height 15
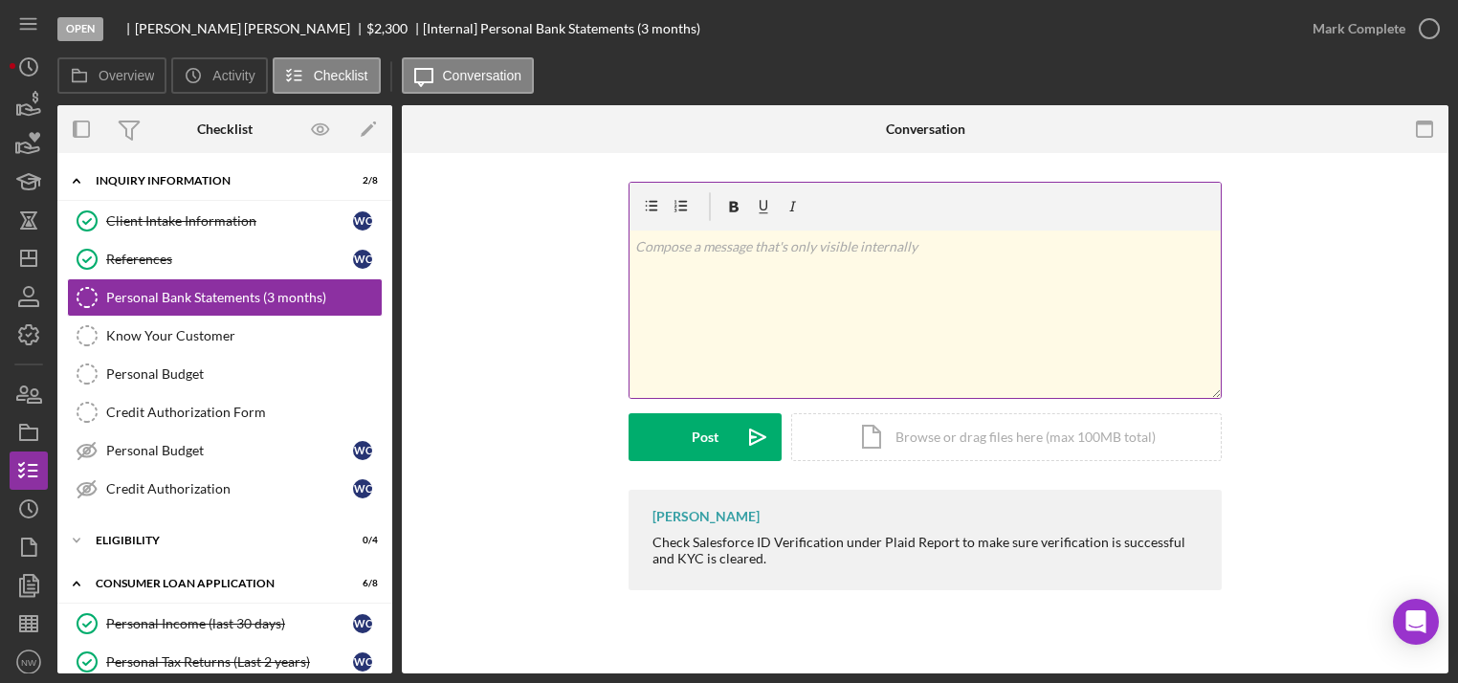
click at [756, 331] on div "v Color teal Color pink Remove color Add row above Add row below Add column bef…" at bounding box center [924, 314] width 591 height 167
click at [696, 434] on div "Post" at bounding box center [705, 437] width 27 height 48
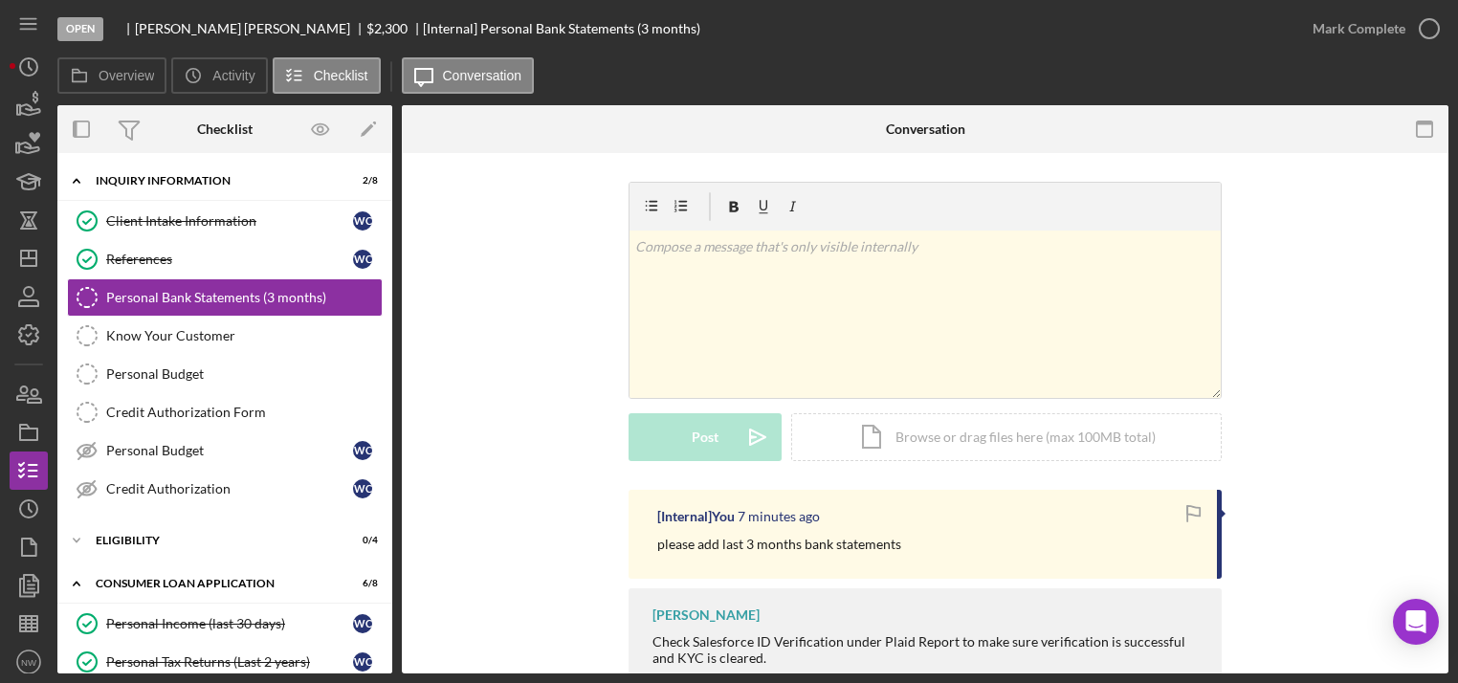
drag, startPoint x: 269, startPoint y: 30, endPoint x: 140, endPoint y: 23, distance: 129.3
click at [140, 23] on div "[PERSON_NAME]" at bounding box center [250, 28] width 231 height 15
copy div "[PERSON_NAME]"
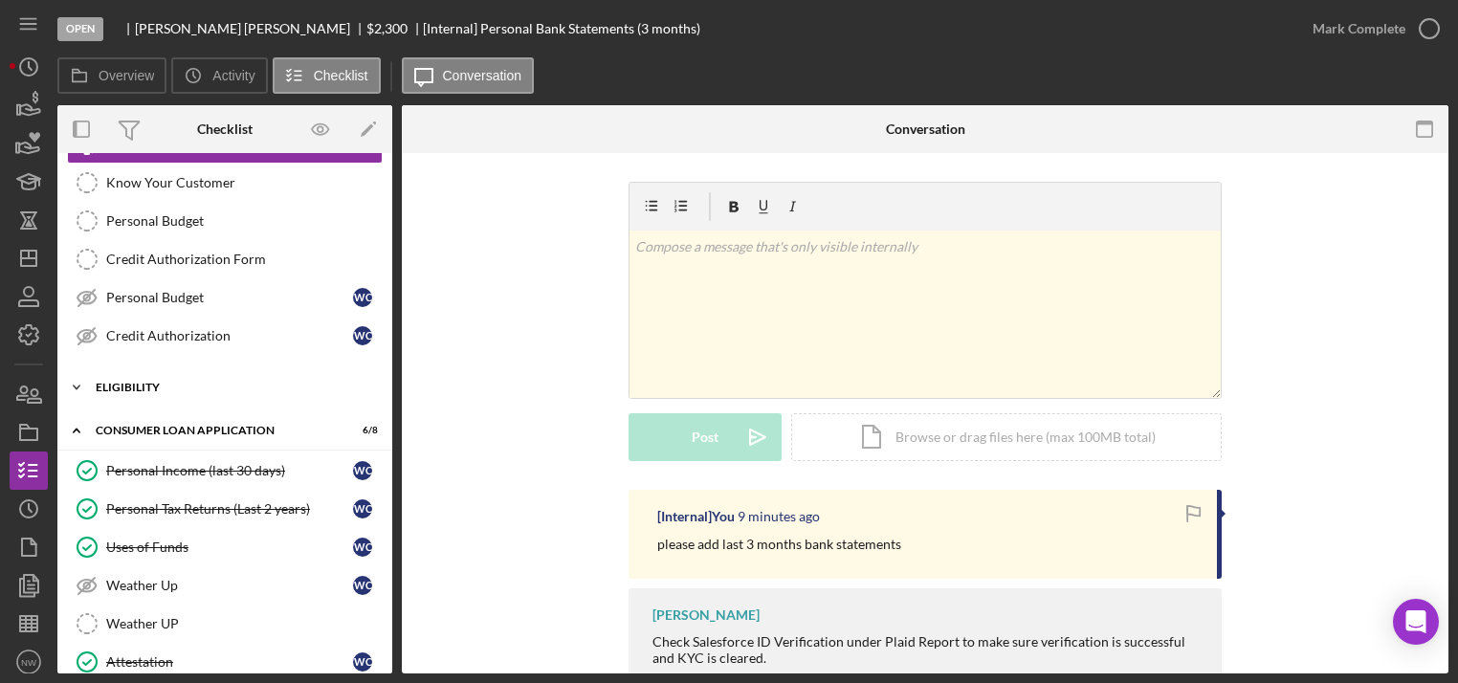
click at [79, 382] on icon "Icon/Expander" at bounding box center [76, 387] width 38 height 38
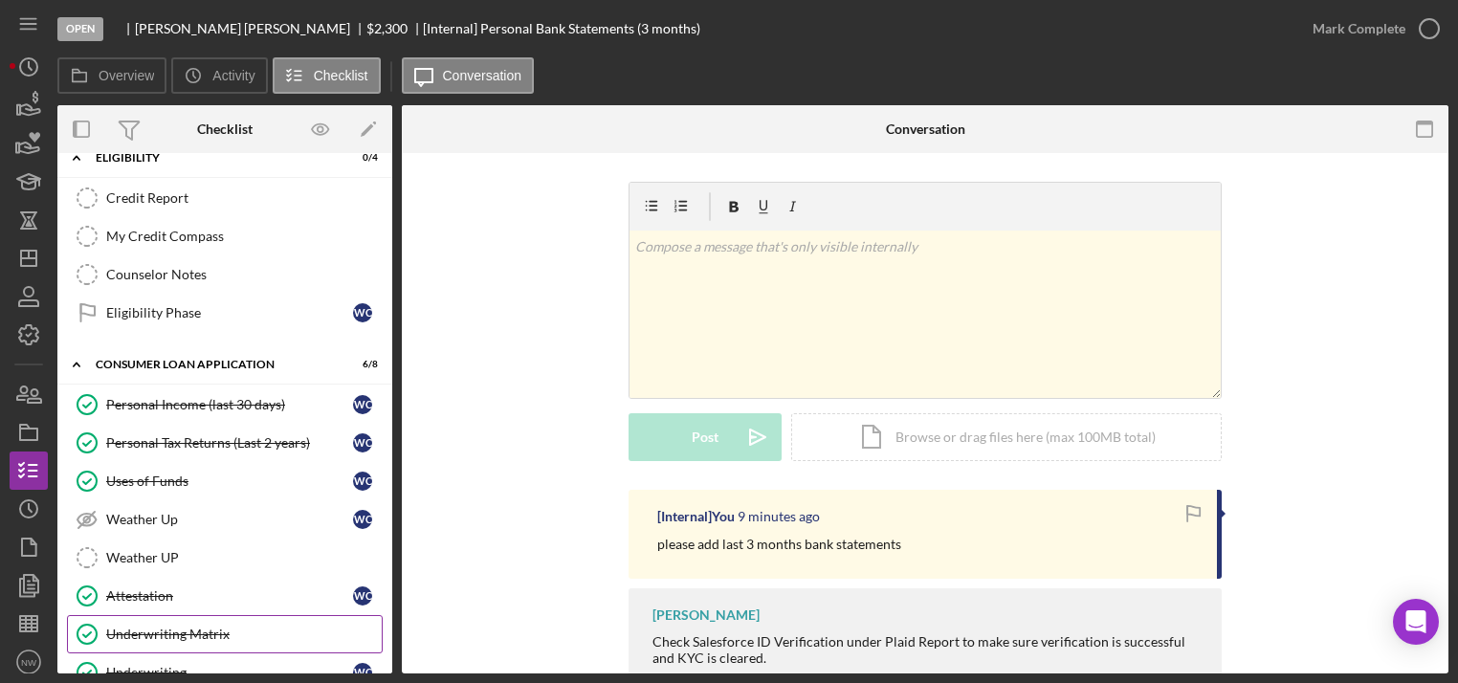
scroll to position [536, 0]
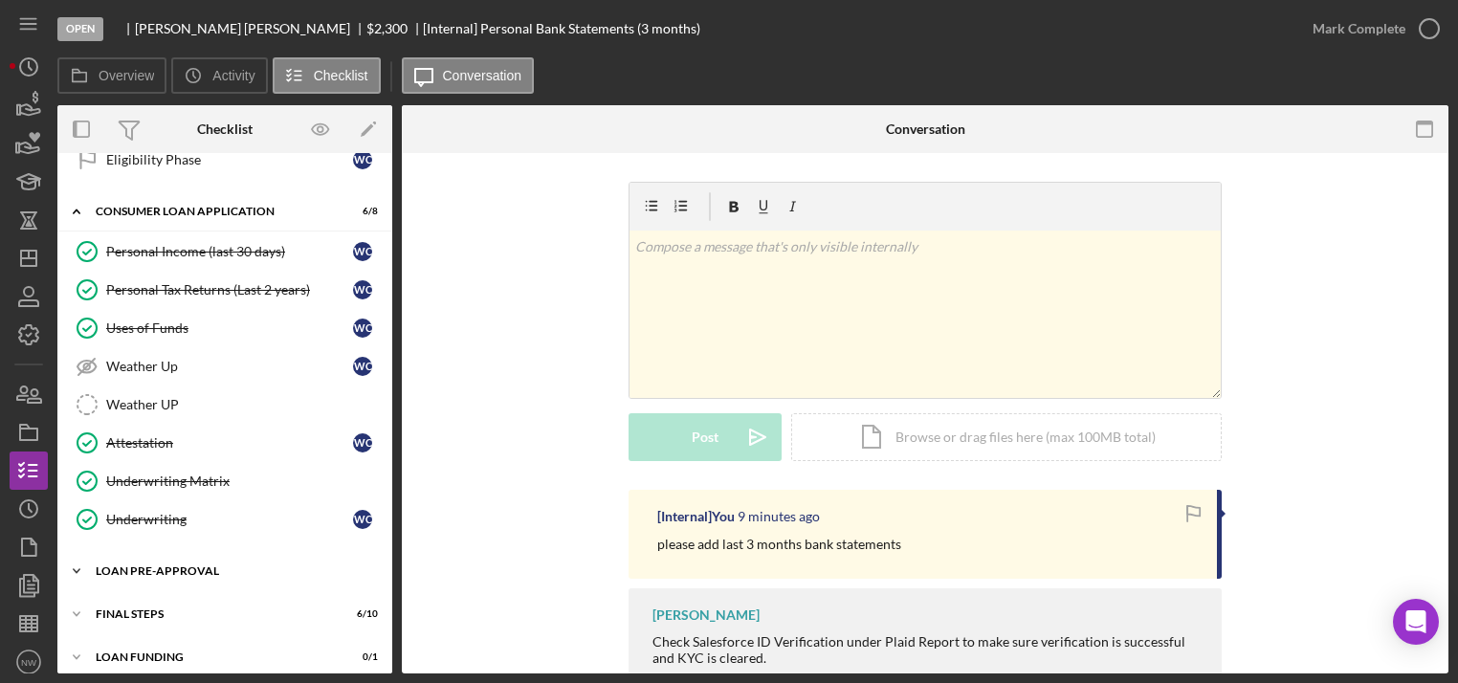
click at [130, 565] on div "Loan Pre-Approval" at bounding box center [232, 570] width 273 height 11
click at [122, 592] on link "Loan Approval Loan Approval" at bounding box center [225, 611] width 316 height 38
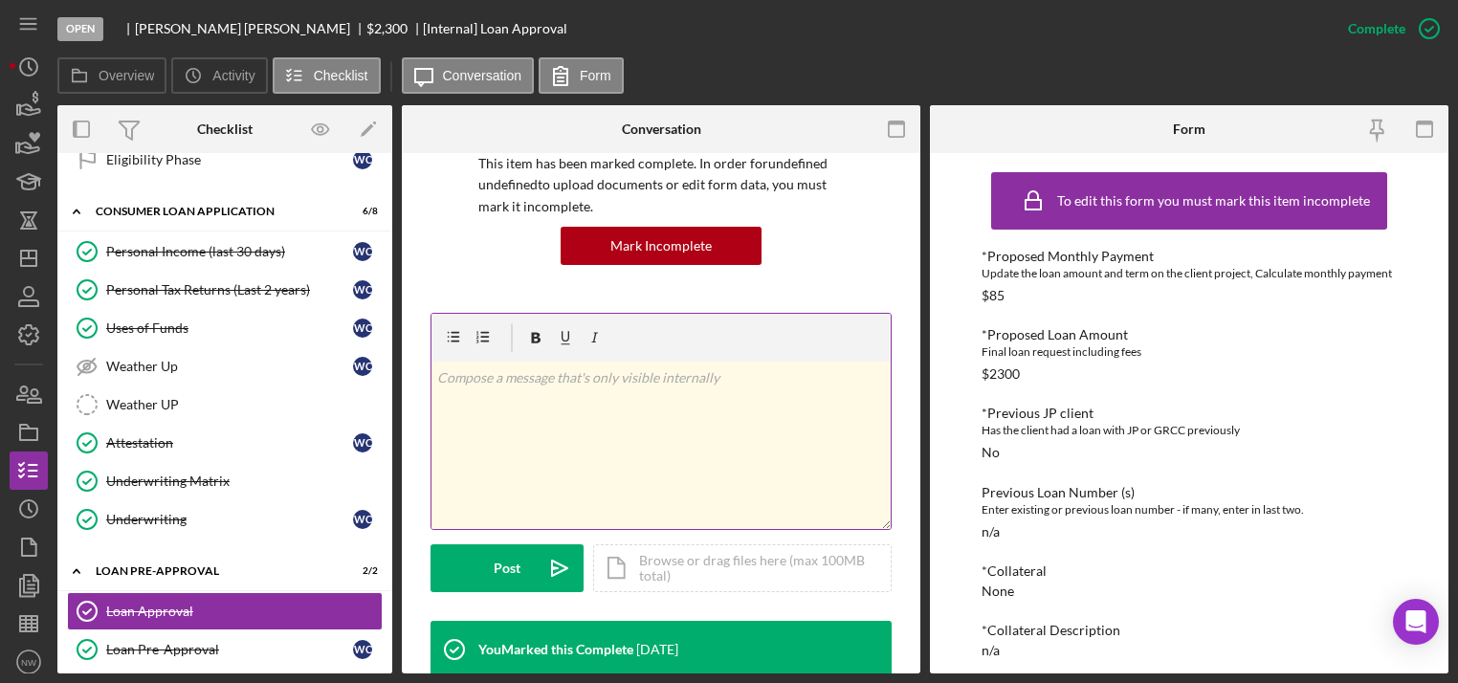
scroll to position [383, 0]
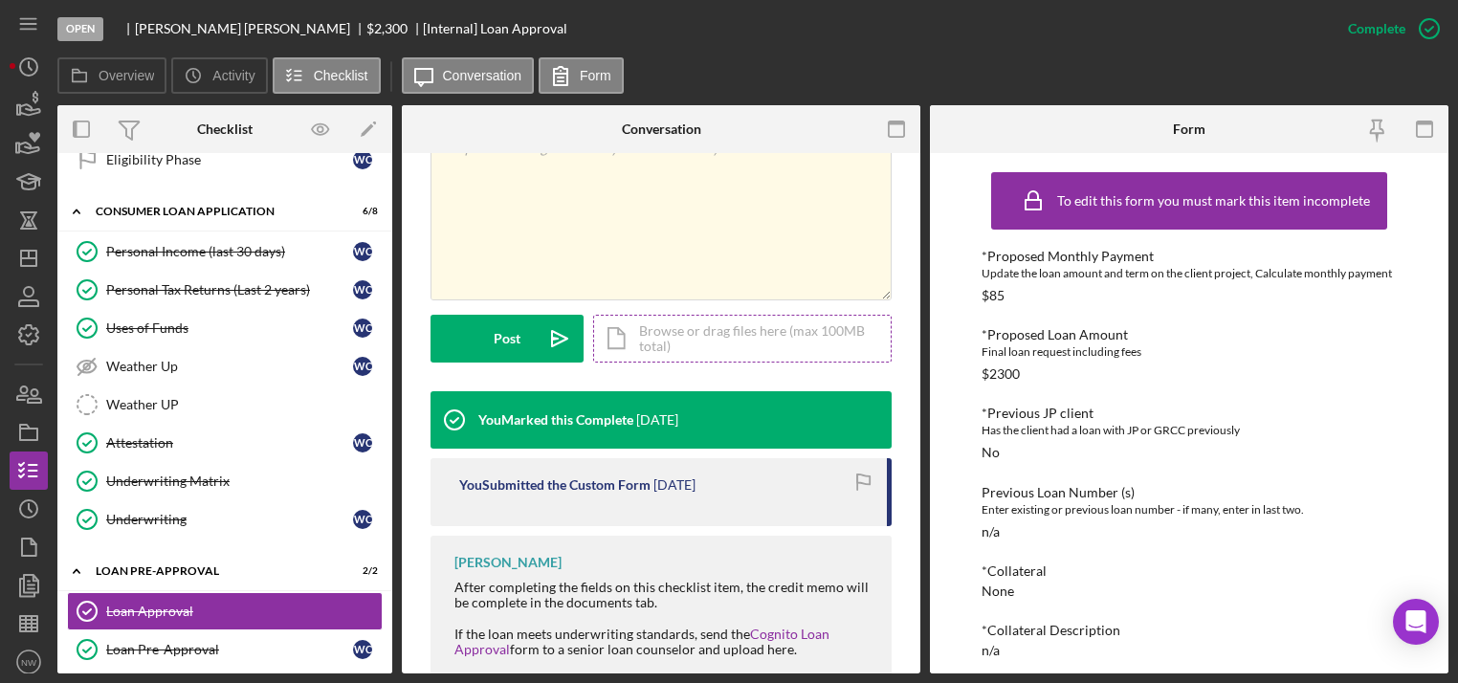
click at [650, 327] on div "Icon/Document Browse or drag files here (max 100MB total) Tap to choose files o…" at bounding box center [742, 339] width 298 height 48
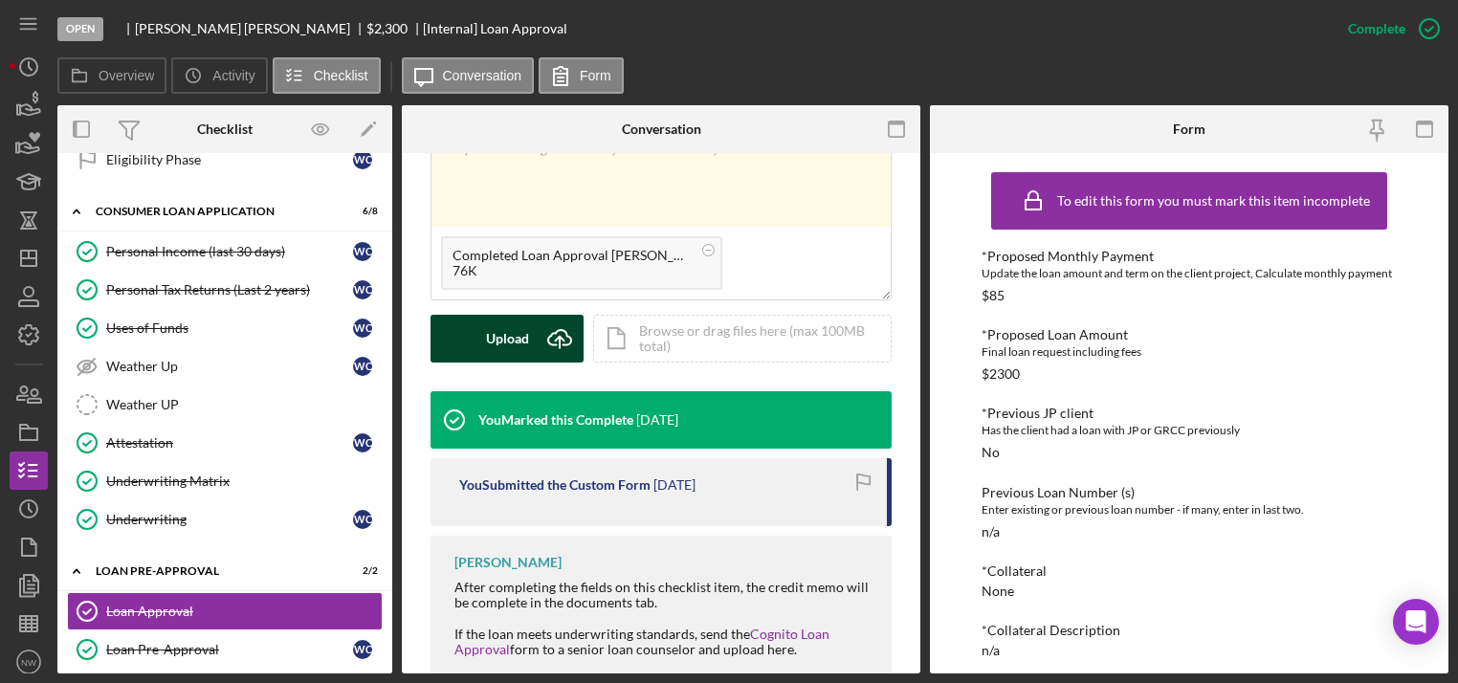
click at [491, 345] on div "Upload" at bounding box center [507, 339] width 43 height 48
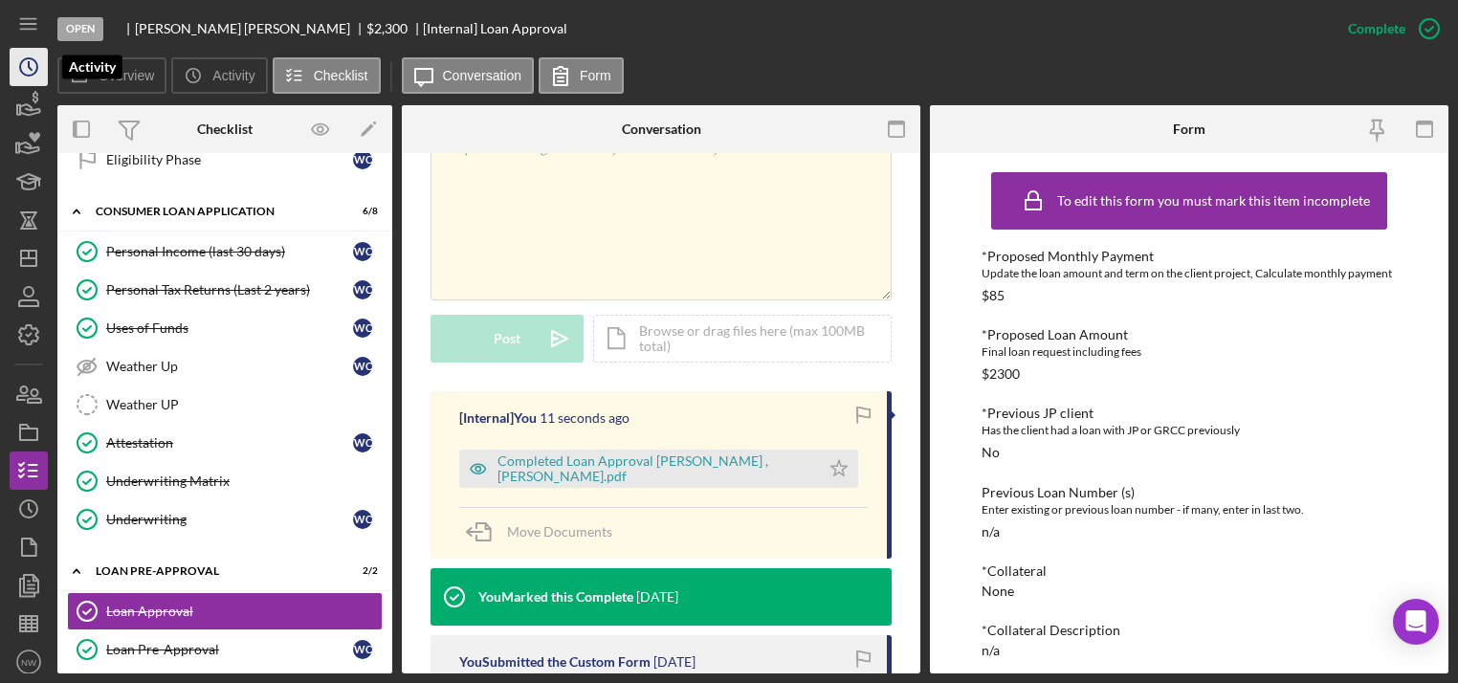
click at [21, 65] on icon "Icon/History" at bounding box center [29, 67] width 48 height 48
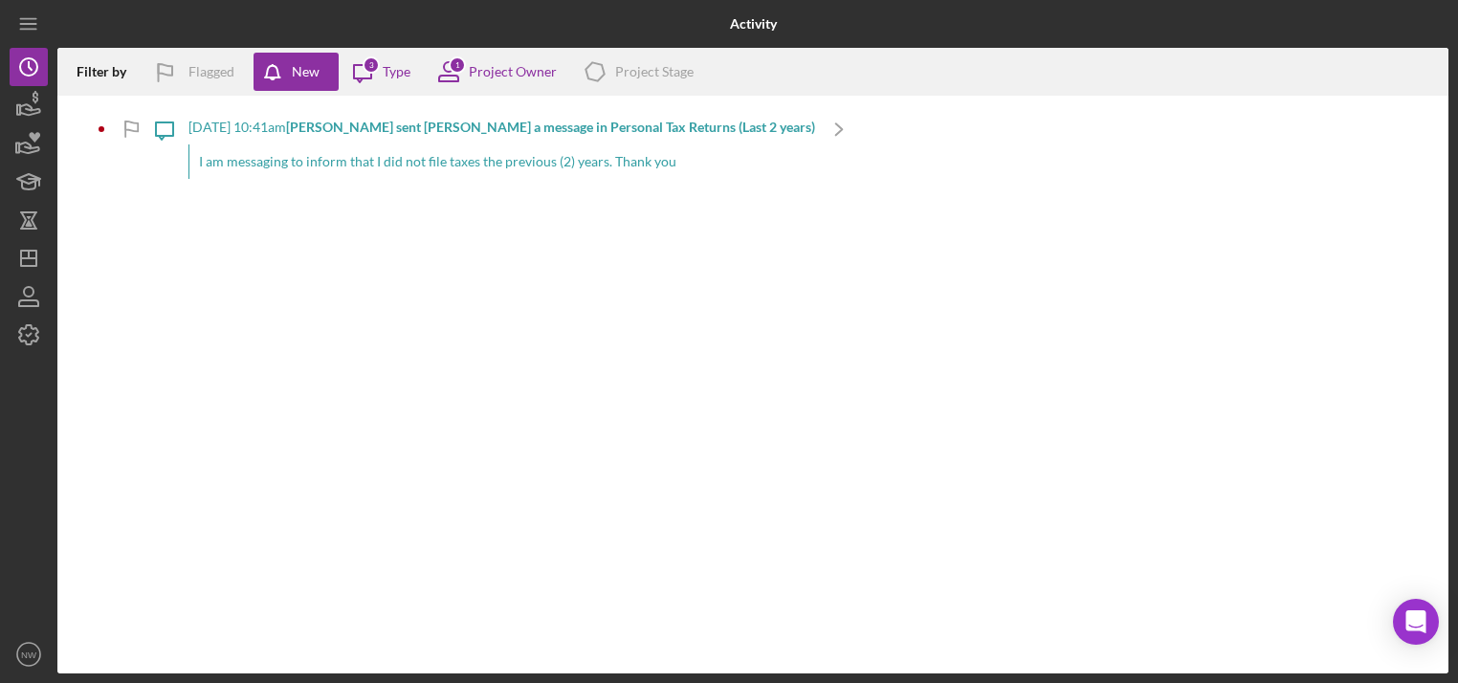
click at [370, 123] on b "[PERSON_NAME] sent [PERSON_NAME] a message in Personal Tax Returns (Last 2 year…" at bounding box center [550, 127] width 529 height 16
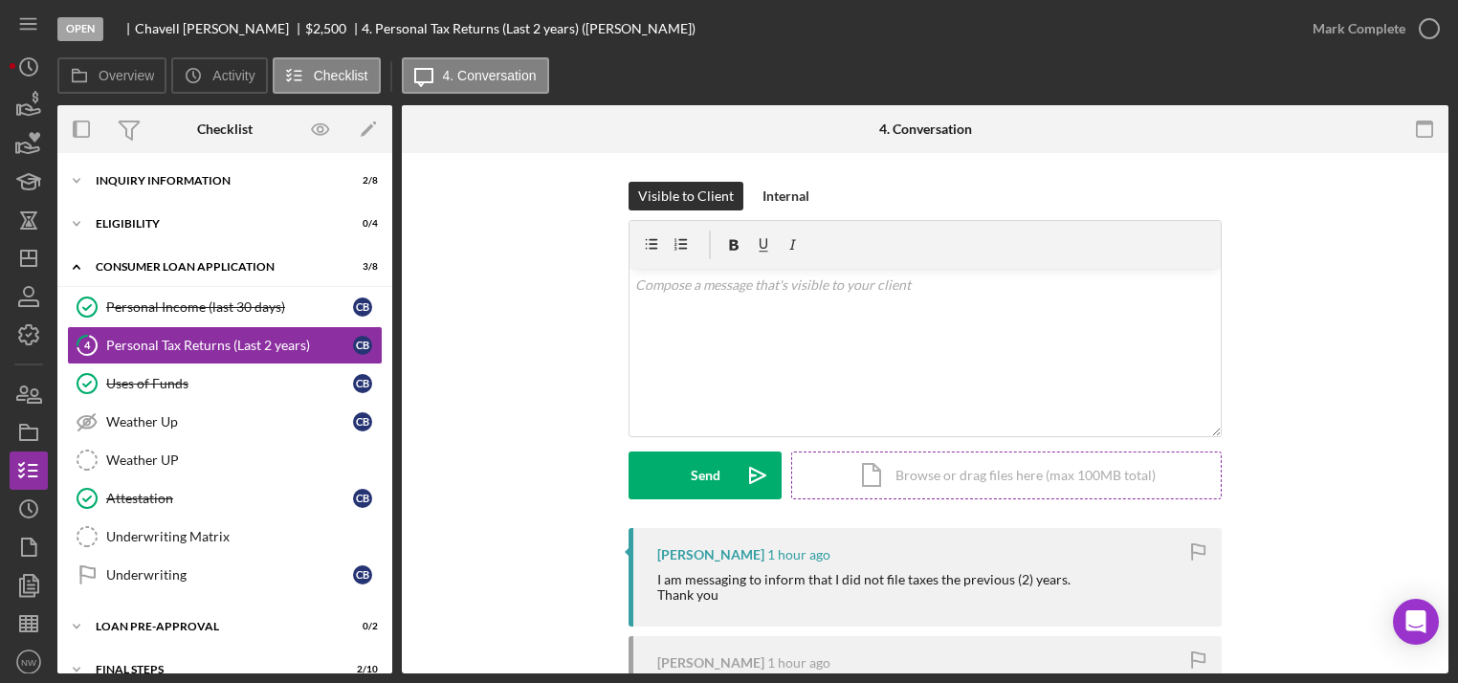
click at [847, 460] on div "Icon/Document Browse or drag files here (max 100MB total) Tap to choose files o…" at bounding box center [1006, 475] width 430 height 48
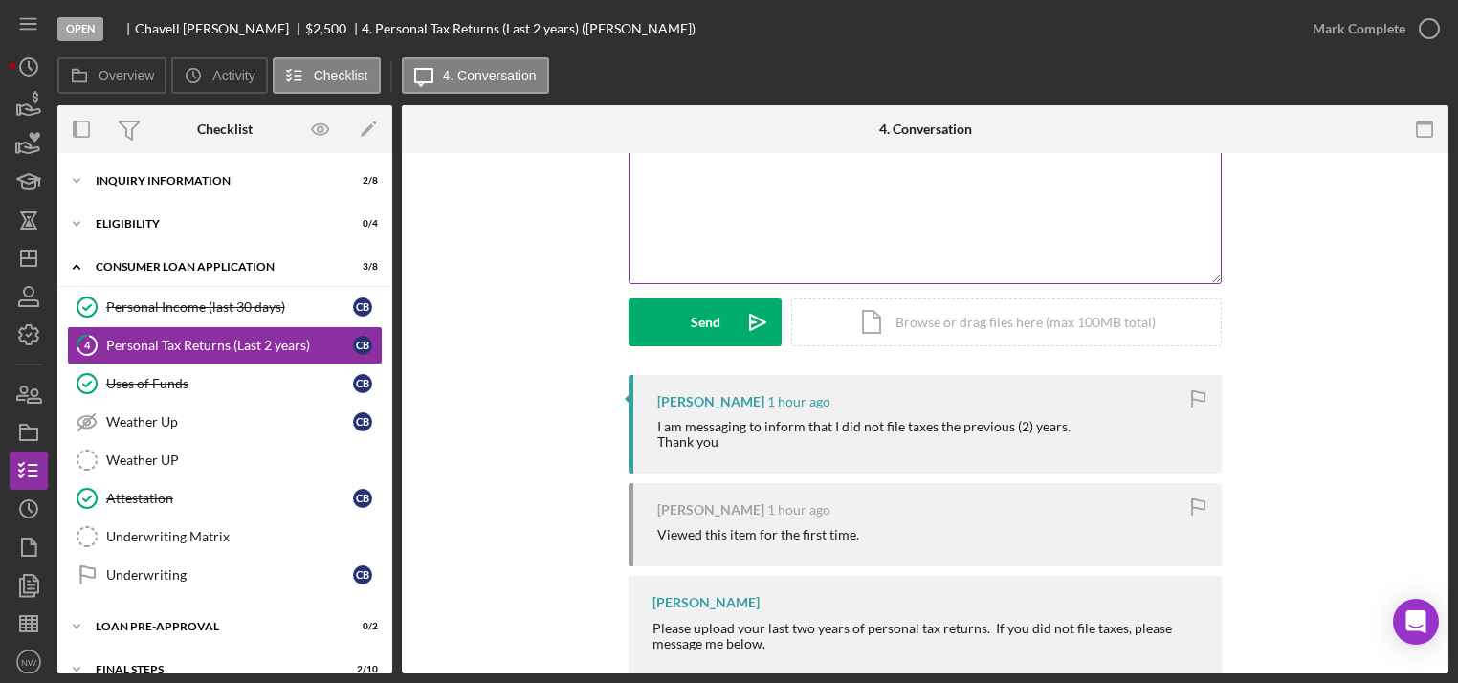
click at [917, 226] on div "v Color teal Color pink Remove color Add row above Add row below Add column bef…" at bounding box center [924, 199] width 591 height 167
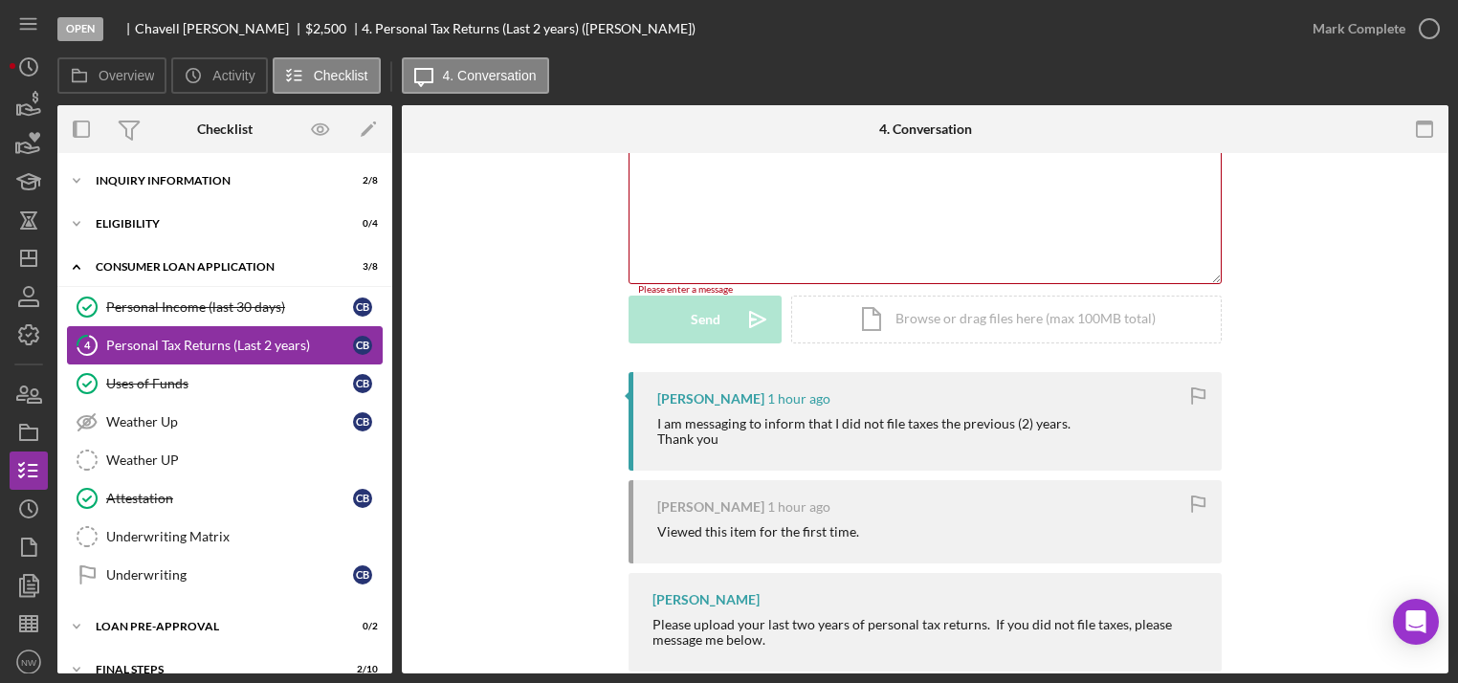
click at [165, 343] on div "Personal Tax Returns (Last 2 years)" at bounding box center [229, 345] width 247 height 15
click at [37, 262] on icon "Icon/Dashboard" at bounding box center [29, 258] width 48 height 48
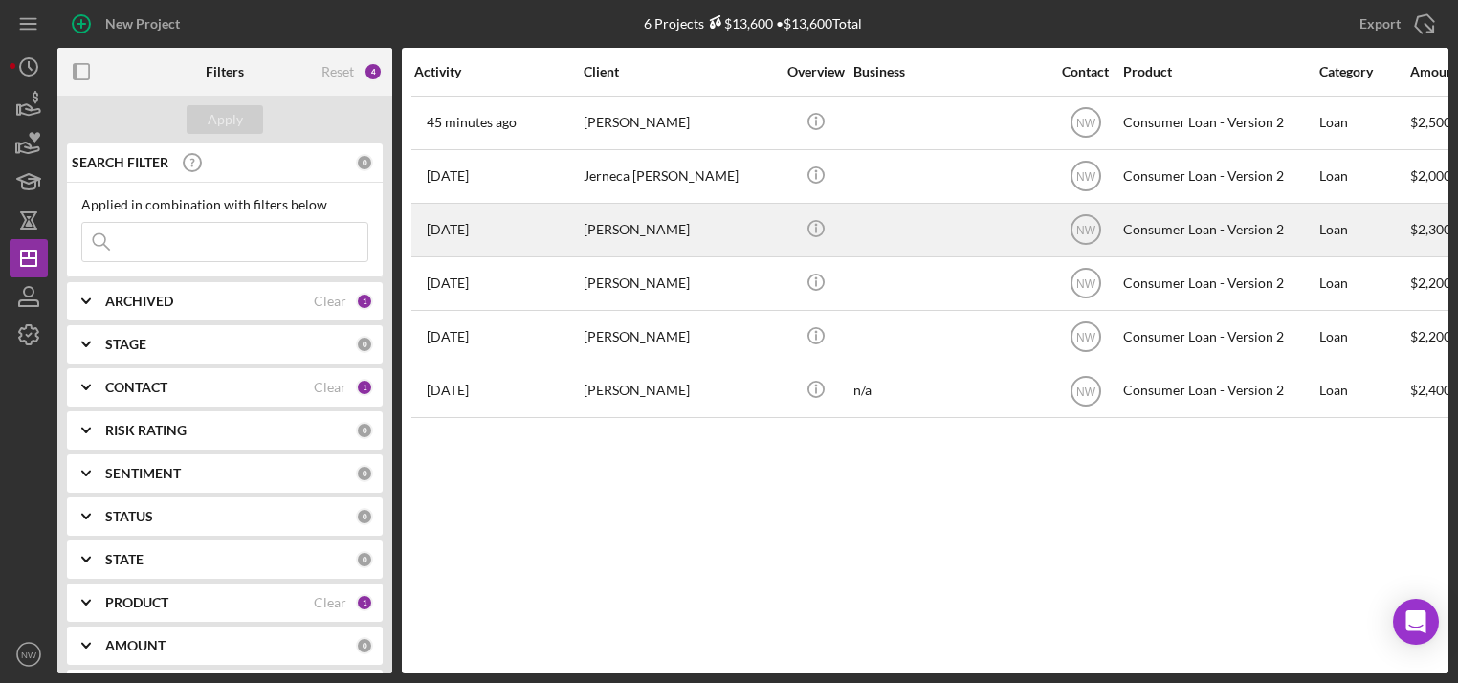
click at [614, 233] on div "[PERSON_NAME]" at bounding box center [678, 230] width 191 height 51
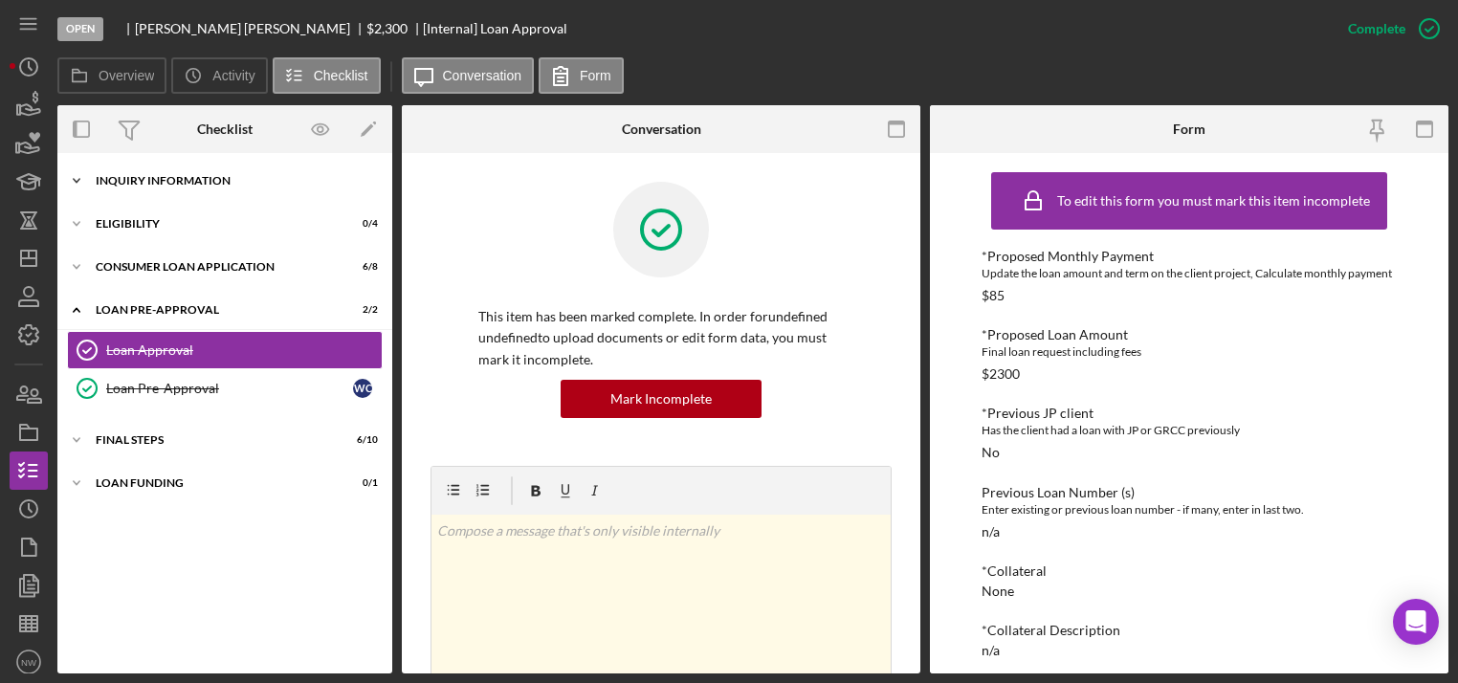
click at [75, 172] on icon "Icon/Expander" at bounding box center [76, 181] width 38 height 38
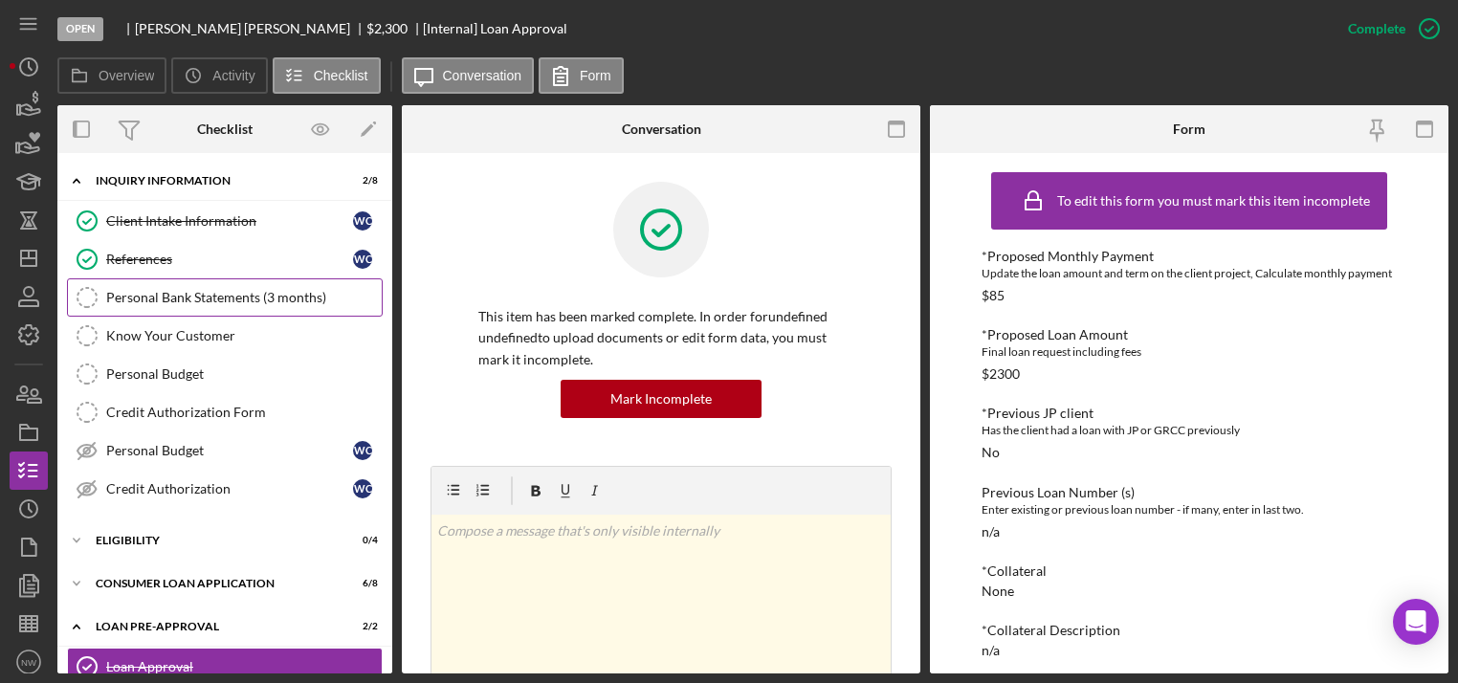
click at [116, 297] on div "Personal Bank Statements (3 months)" at bounding box center [243, 297] width 275 height 15
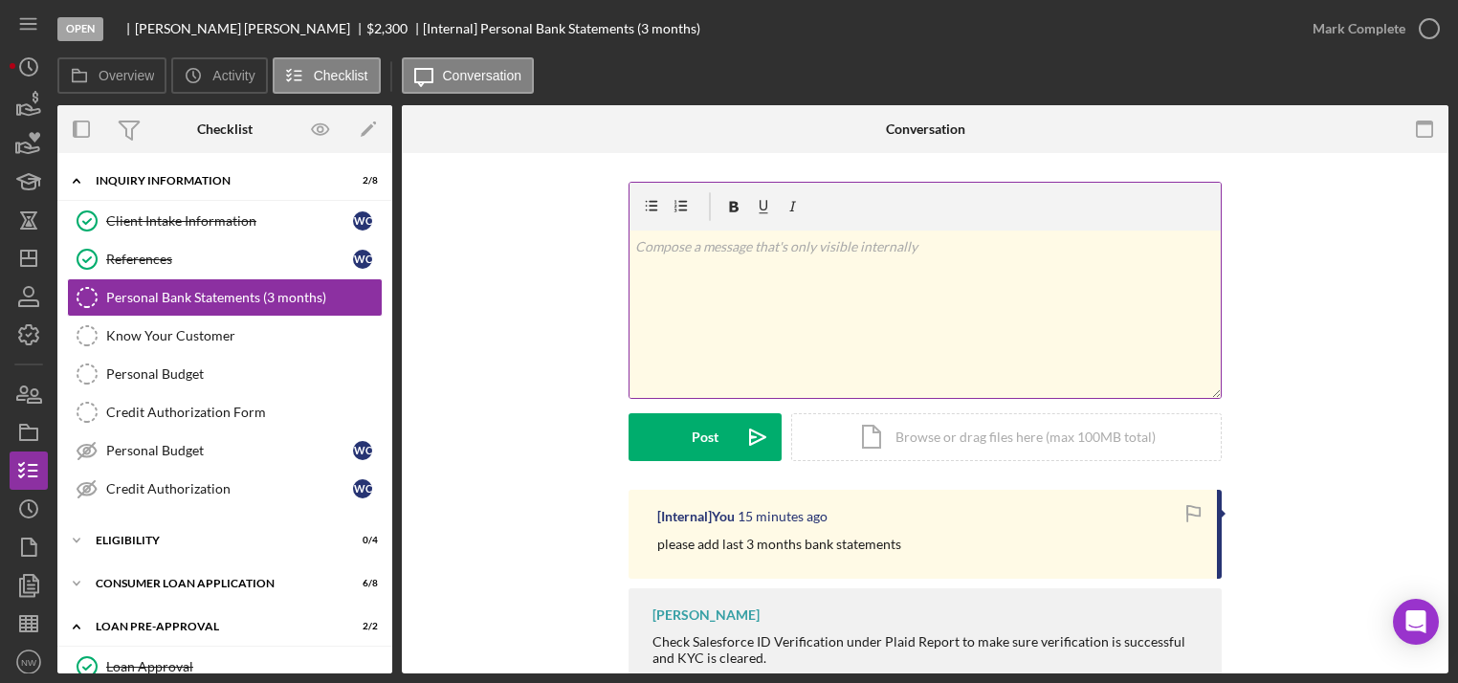
click at [739, 364] on div "v Color teal Color pink Remove color Add row above Add row below Add column bef…" at bounding box center [924, 314] width 591 height 167
click at [678, 427] on button "Post Icon/icon-invite-send" at bounding box center [704, 437] width 153 height 48
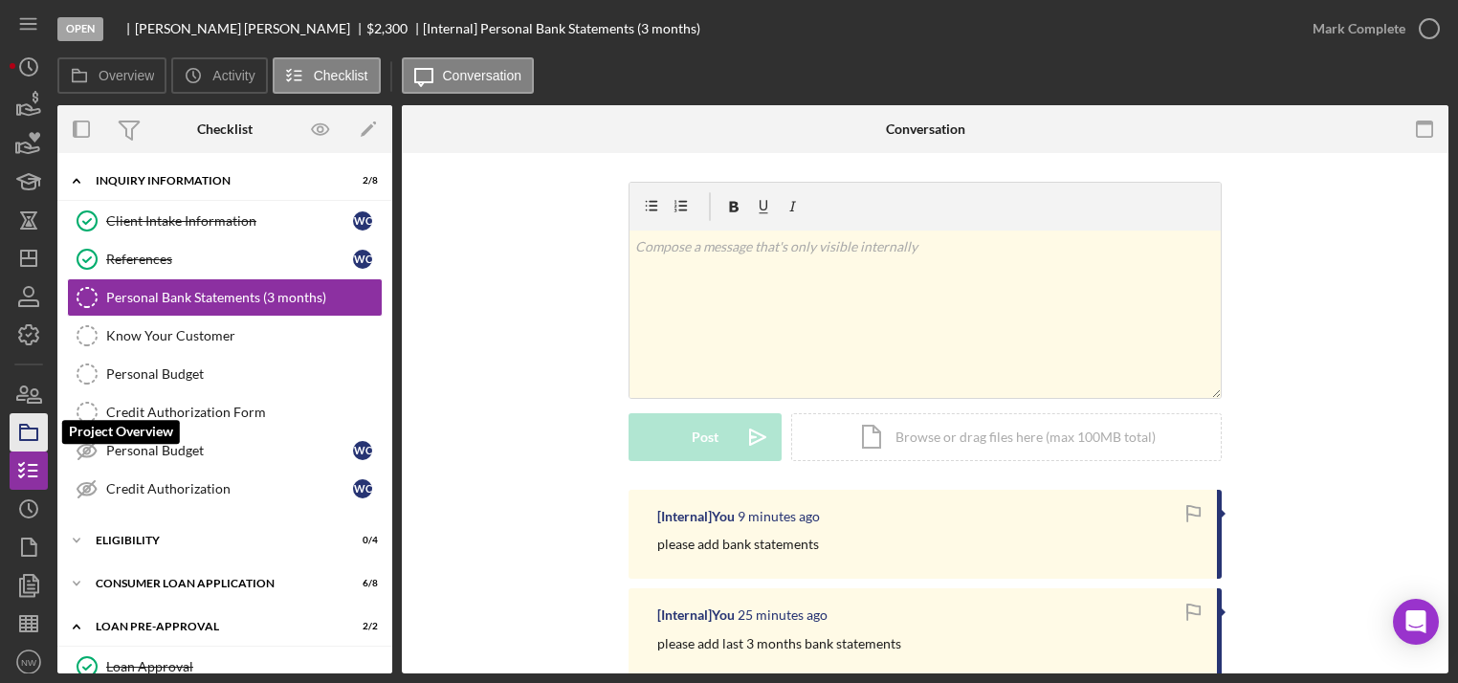
click at [27, 429] on polygon "button" at bounding box center [25, 427] width 10 height 4
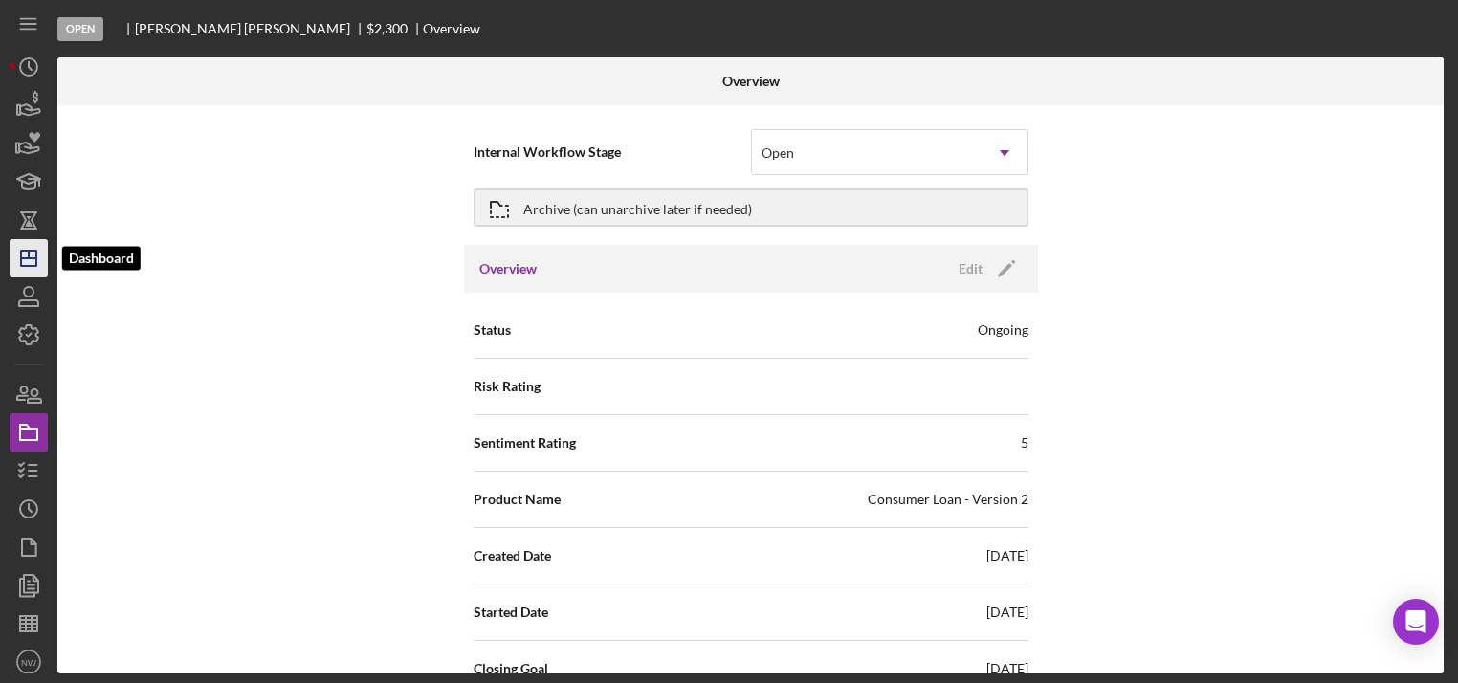
drag, startPoint x: 20, startPoint y: 253, endPoint x: 32, endPoint y: 245, distance: 13.8
click at [21, 253] on polygon "button" at bounding box center [28, 258] width 15 height 15
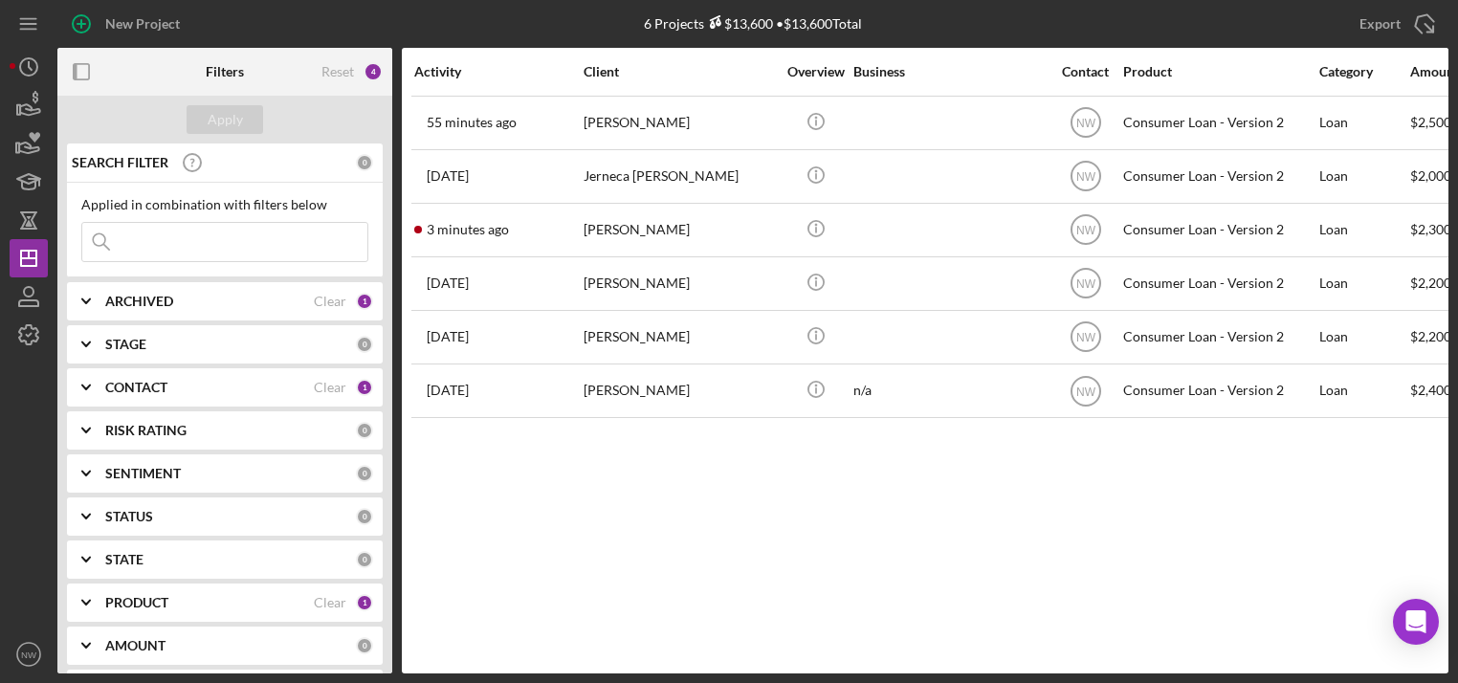
click at [644, 224] on div "[PERSON_NAME]" at bounding box center [678, 230] width 191 height 51
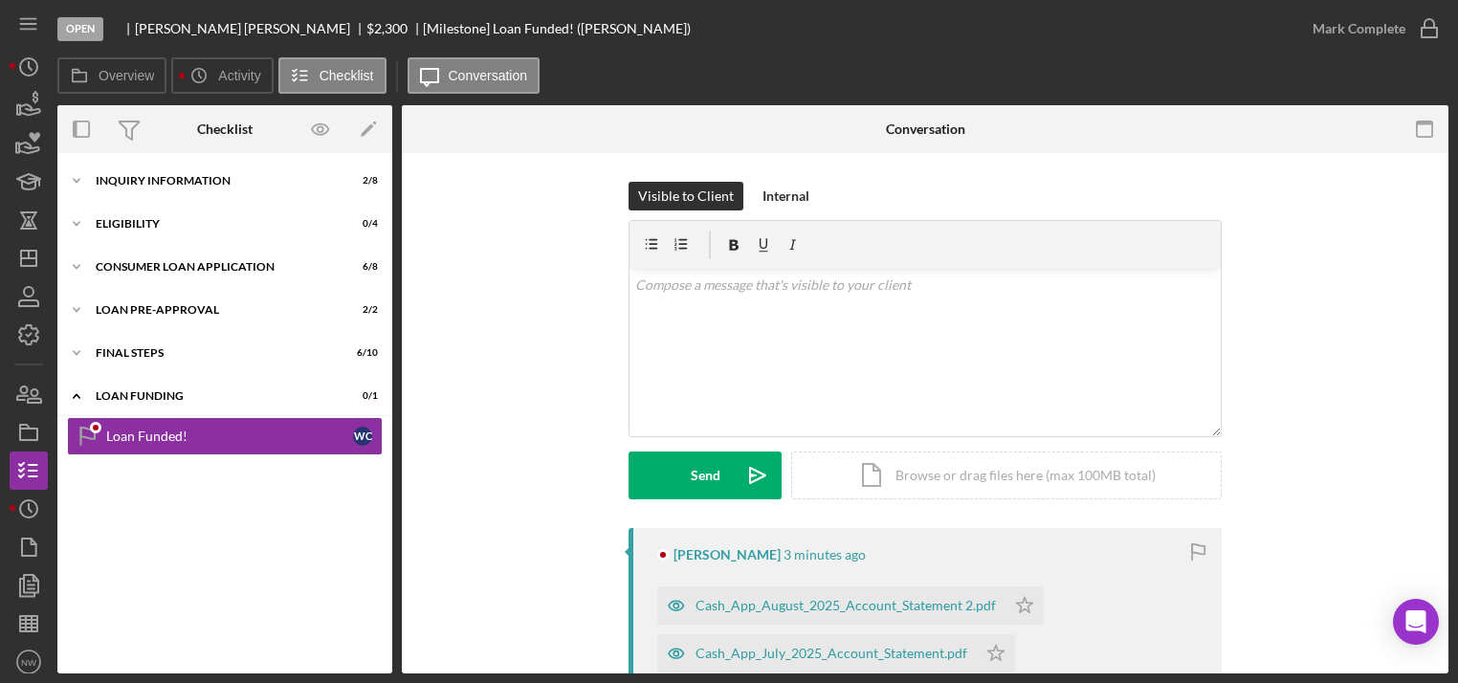
drag, startPoint x: 127, startPoint y: 436, endPoint x: 597, endPoint y: 451, distance: 469.9
click at [132, 435] on div "Loan Funded!" at bounding box center [229, 436] width 247 height 15
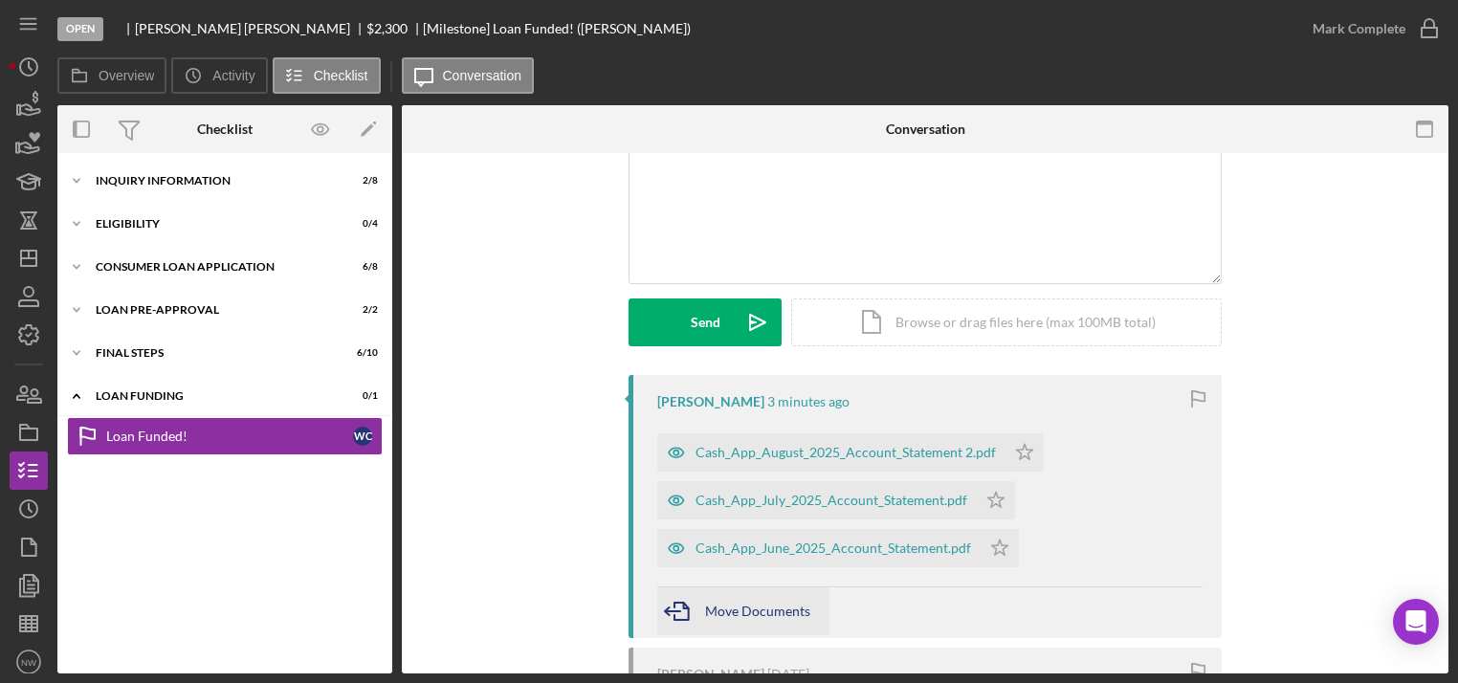
click at [757, 601] on div "Move Documents" at bounding box center [757, 611] width 105 height 48
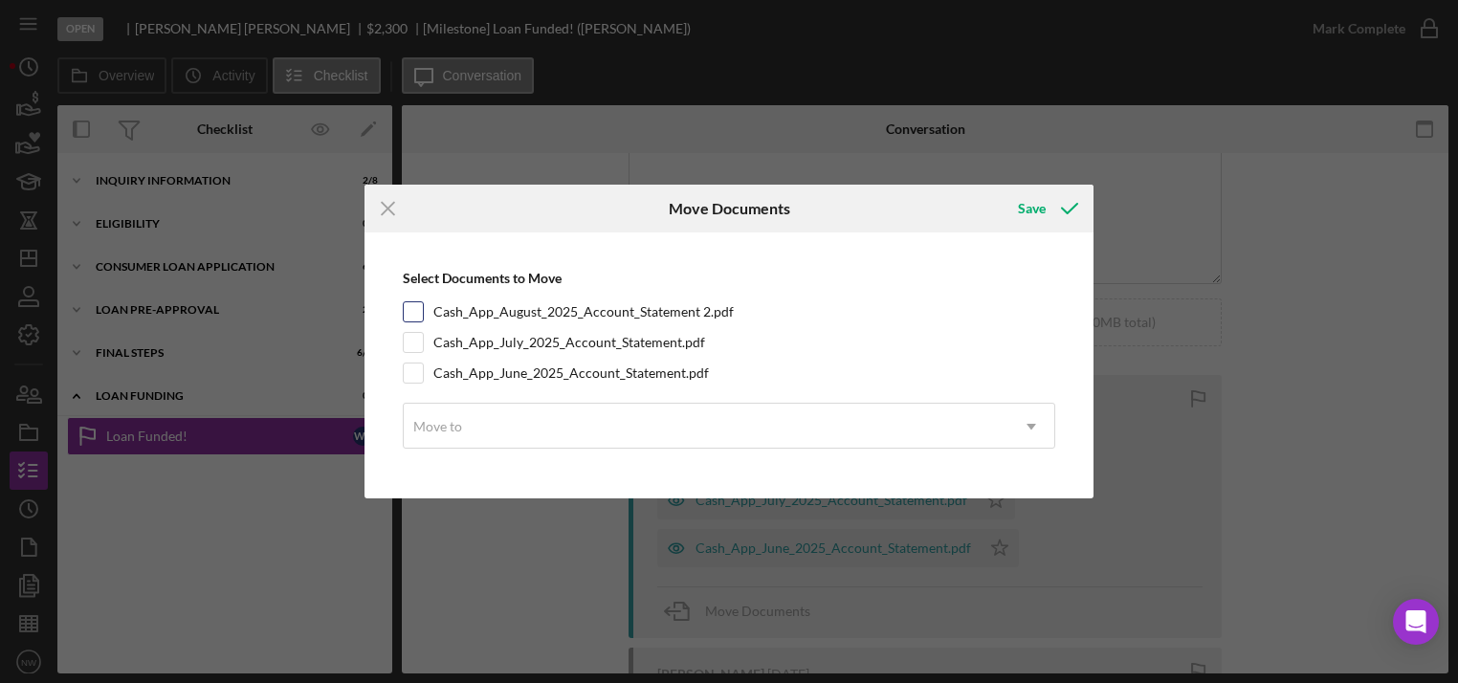
drag, startPoint x: 406, startPoint y: 302, endPoint x: 425, endPoint y: 340, distance: 41.9
click at [409, 312] on input "Cash_App_August_2025_Account_Statement 2.pdf" at bounding box center [413, 311] width 19 height 19
checkbox input "true"
drag, startPoint x: 415, startPoint y: 338, endPoint x: 419, endPoint y: 358, distance: 20.4
click at [415, 343] on input "Cash_App_July_2025_Account_Statement.pdf" at bounding box center [413, 342] width 19 height 19
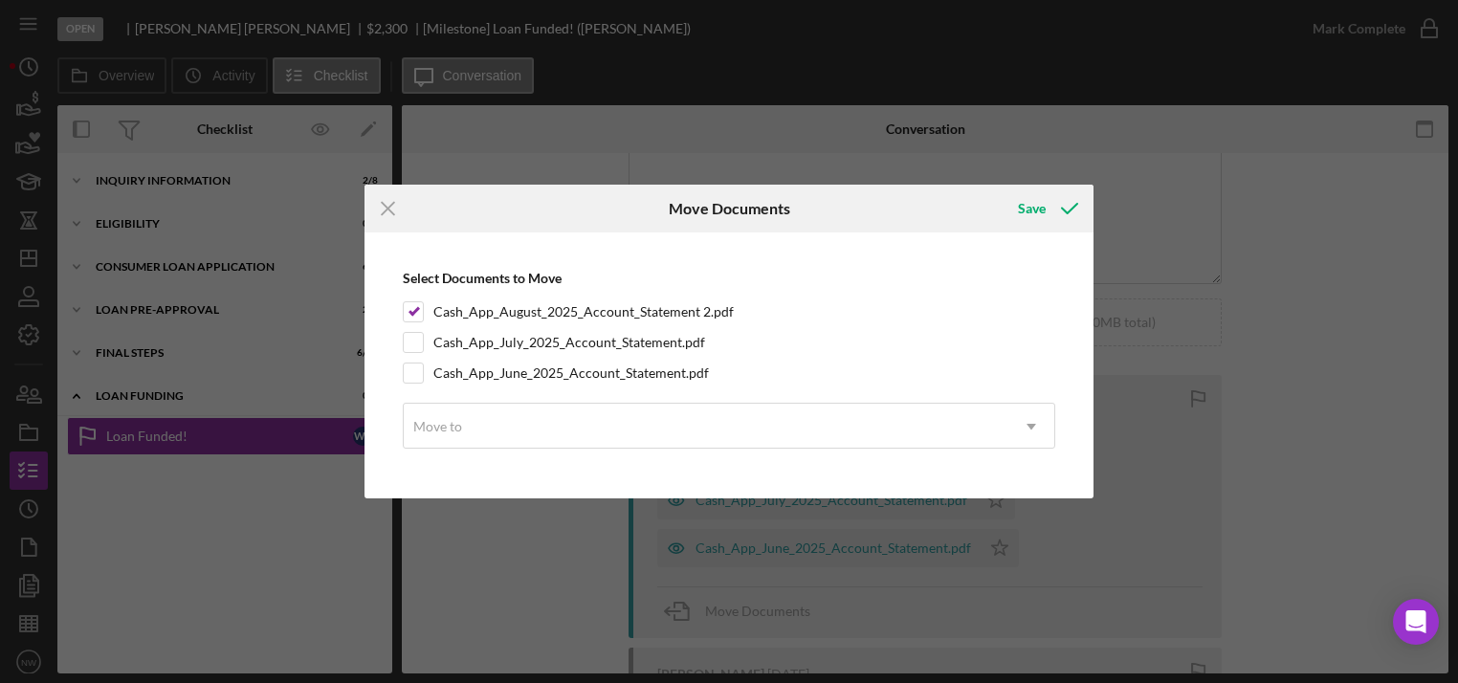
checkbox input "true"
click at [417, 376] on input "Cash_App_June_2025_Account_Statement.pdf" at bounding box center [413, 372] width 19 height 19
checkbox input "true"
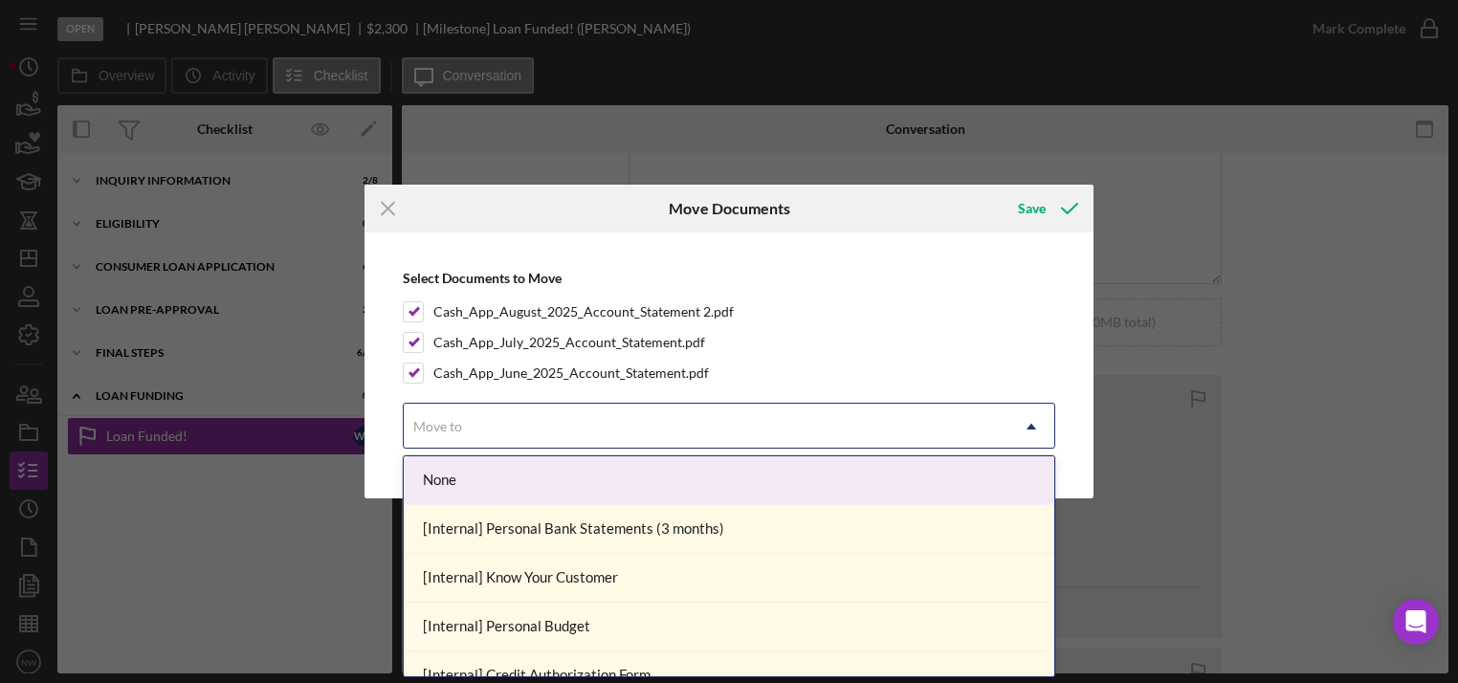
click at [430, 431] on div "Move to" at bounding box center [437, 426] width 49 height 15
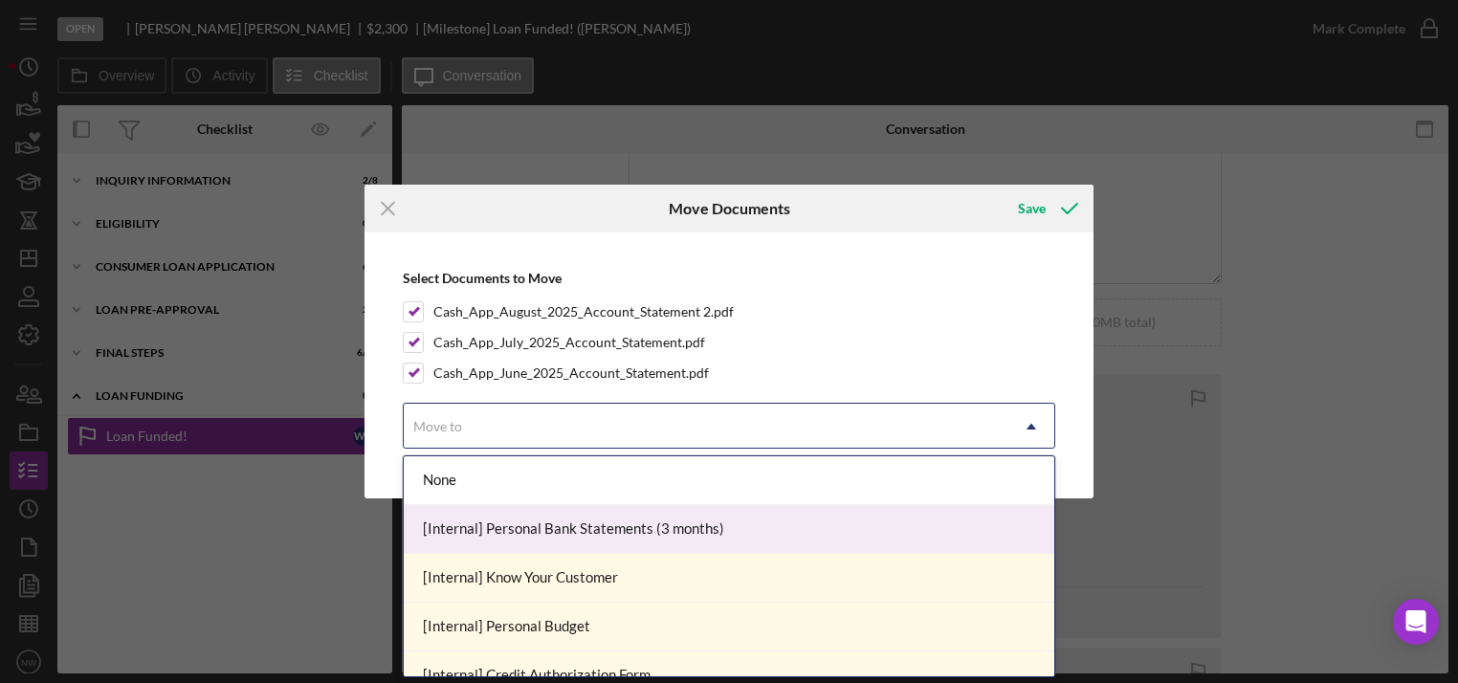
click at [540, 533] on div "[Internal] Personal Bank Statements (3 months)" at bounding box center [729, 529] width 650 height 49
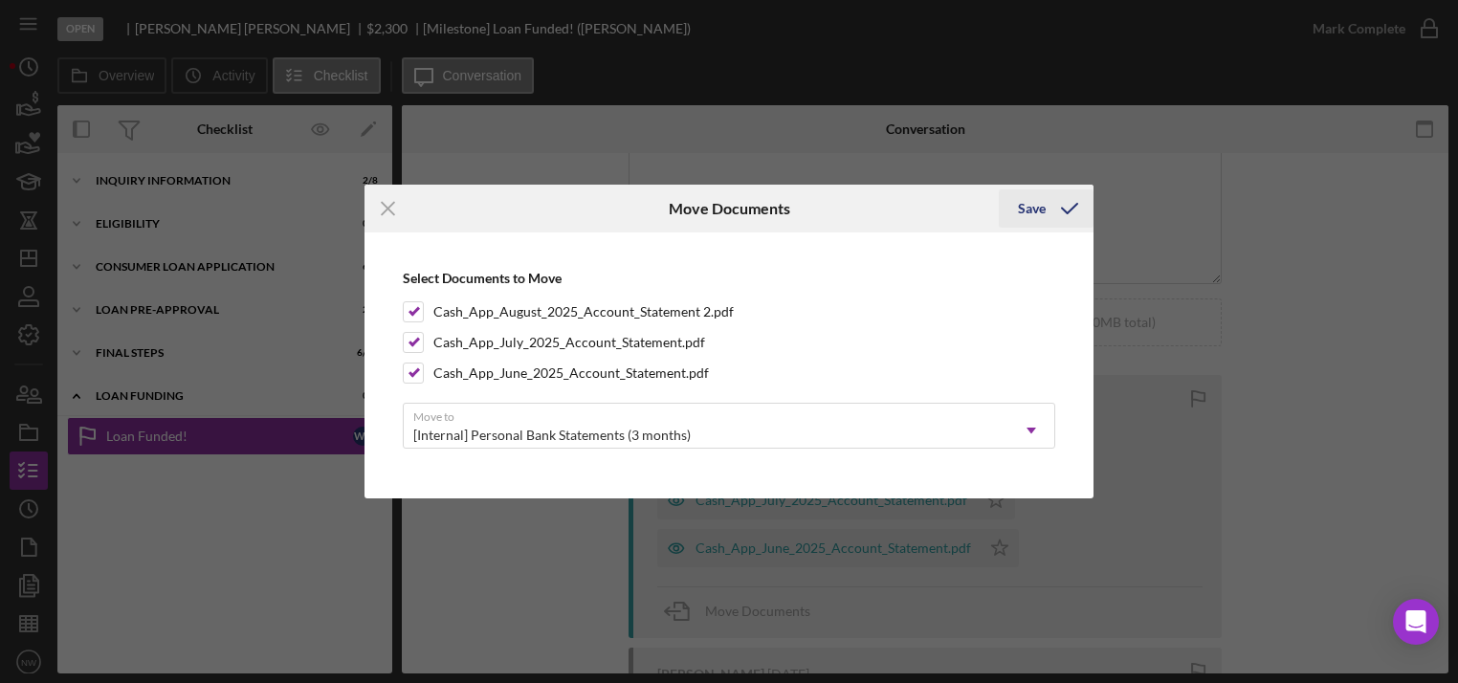
click at [1050, 202] on icon "submit" at bounding box center [1069, 209] width 48 height 48
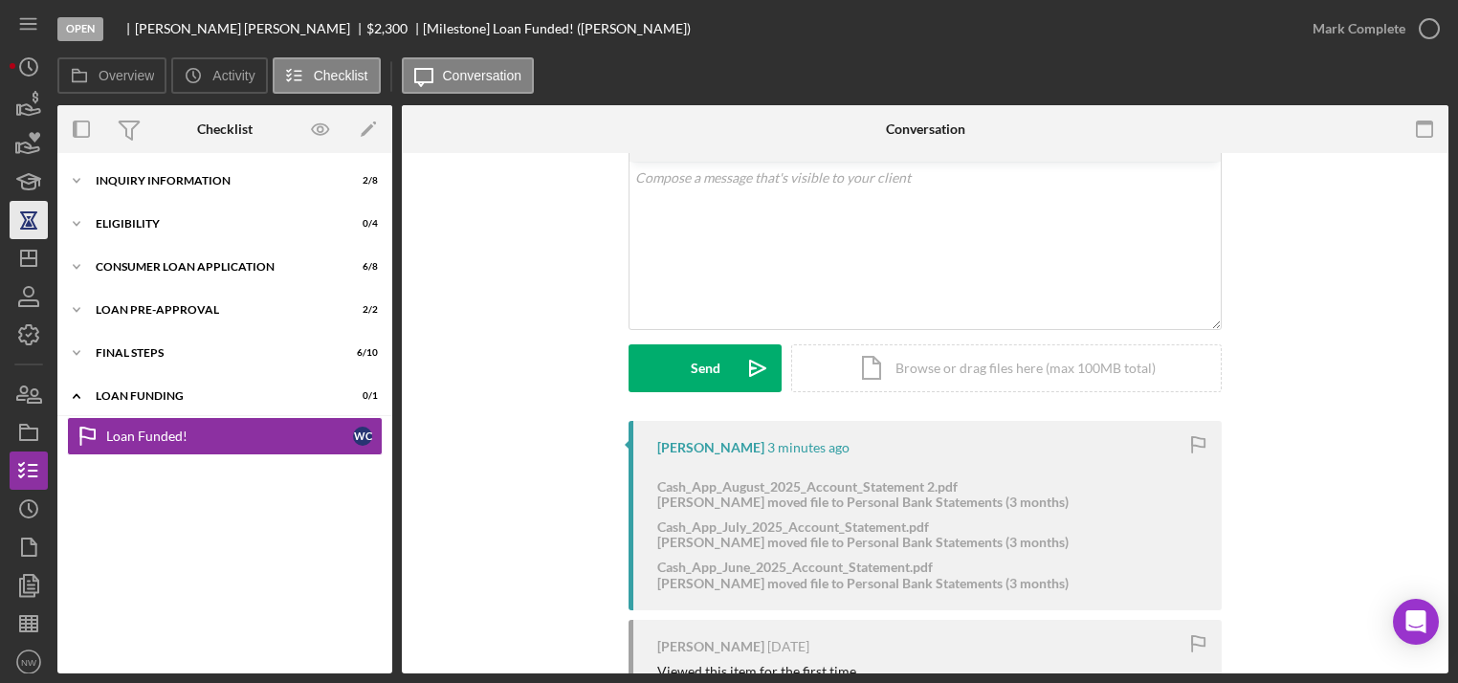
scroll to position [0, 0]
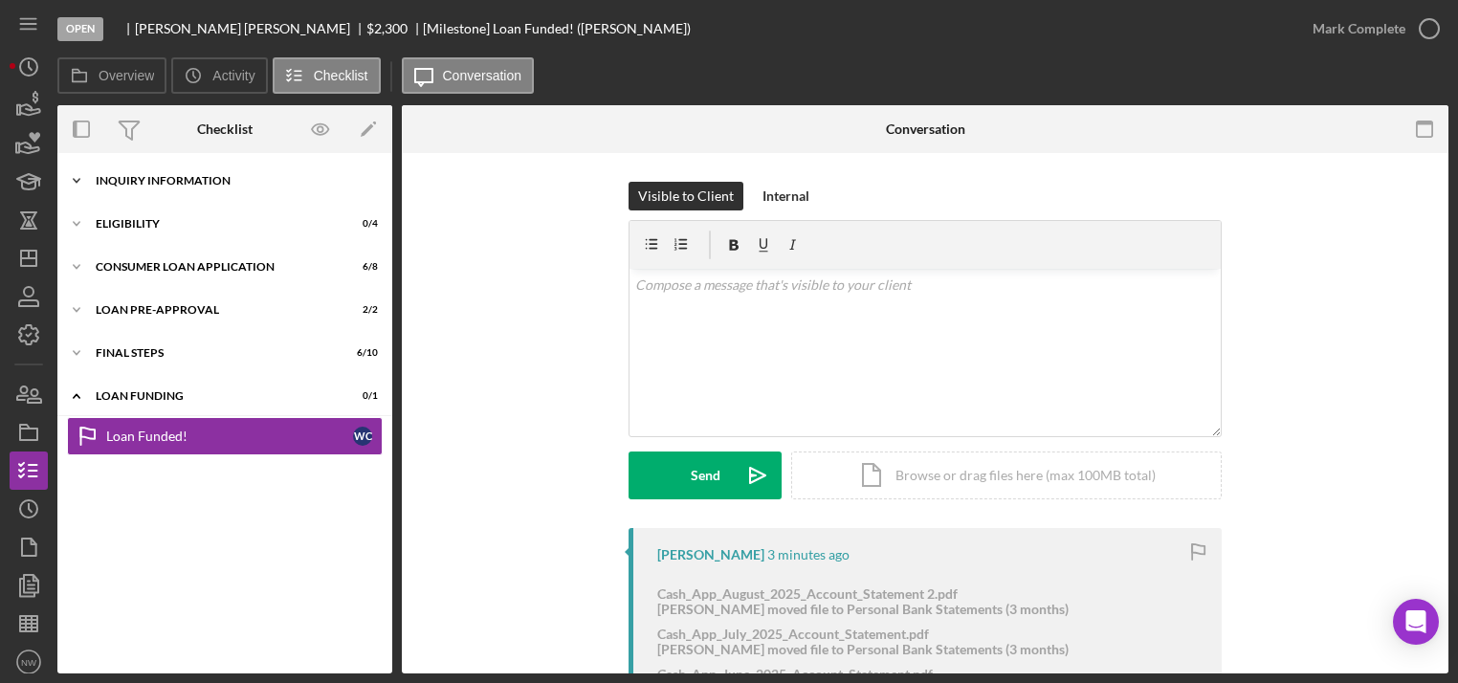
click at [77, 176] on icon "Icon/Expander" at bounding box center [76, 181] width 38 height 38
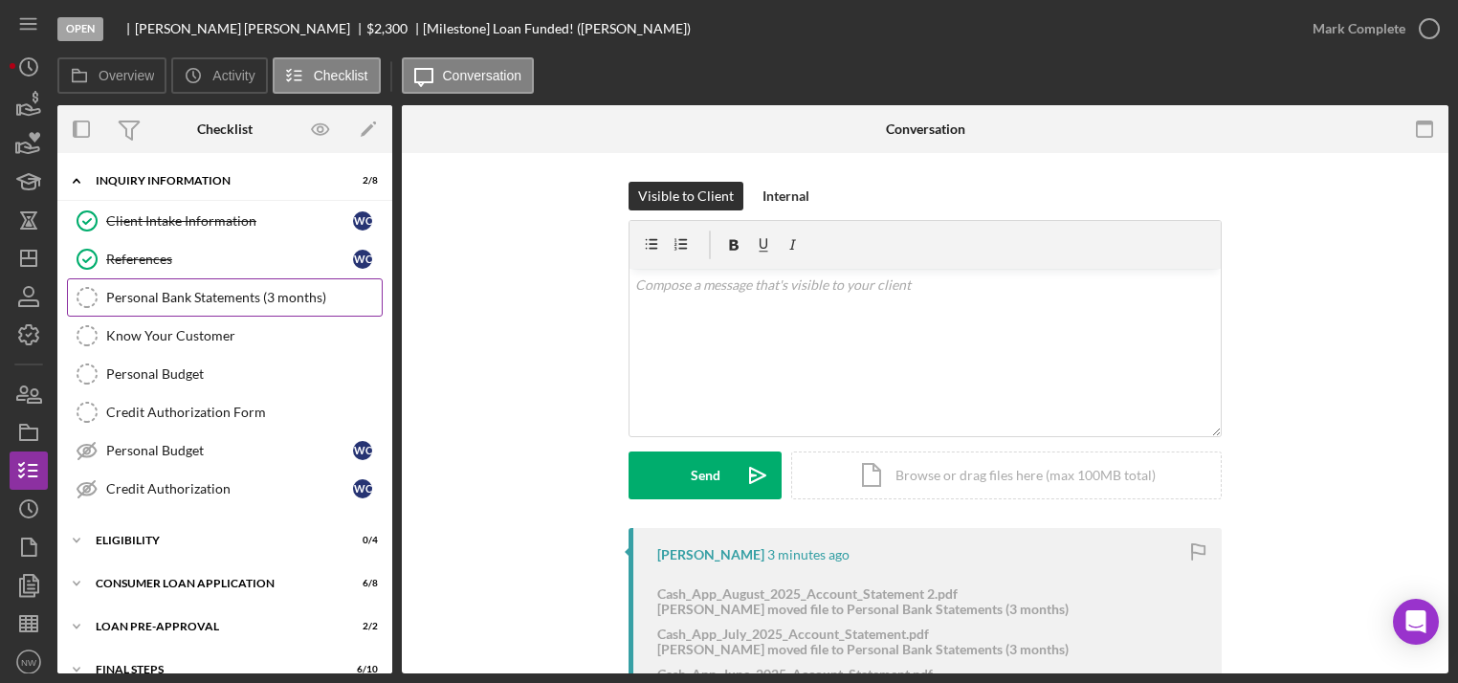
click at [130, 292] on div "Personal Bank Statements (3 months)" at bounding box center [243, 297] width 275 height 15
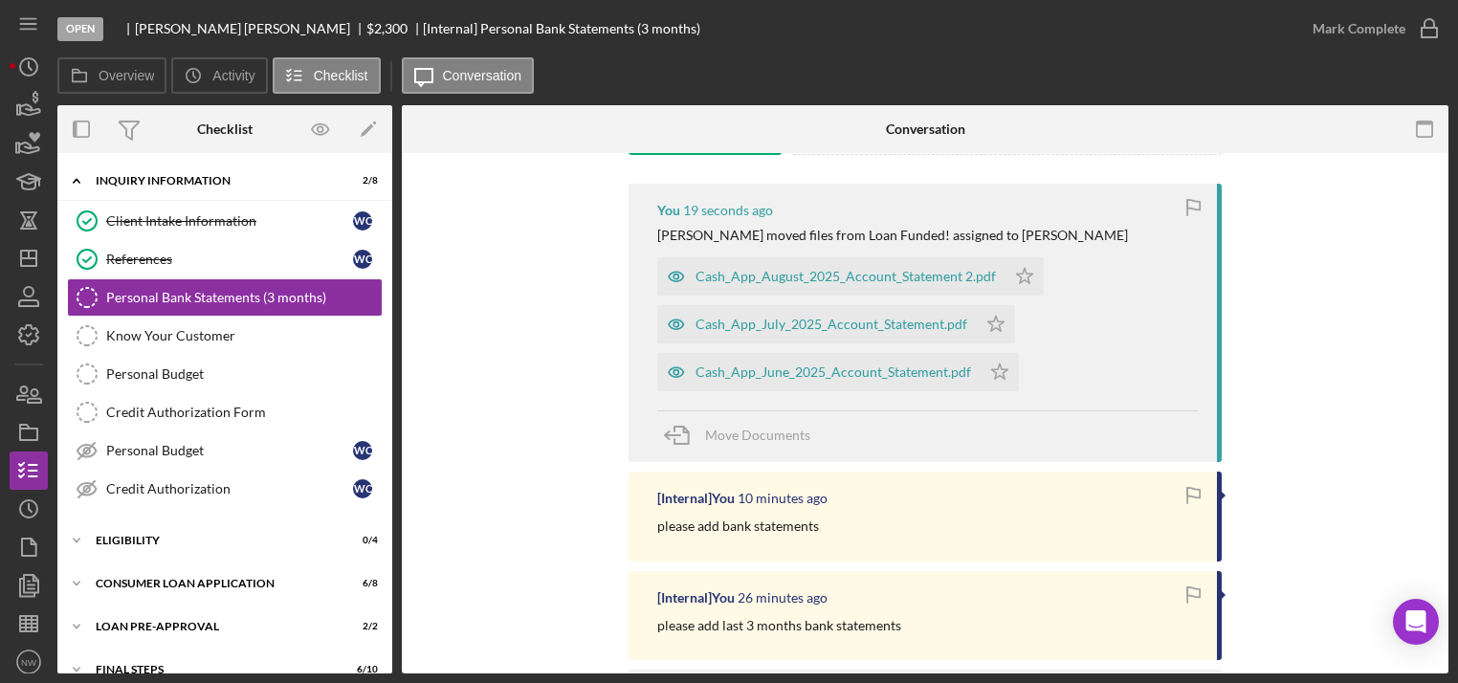
scroll to position [153, 0]
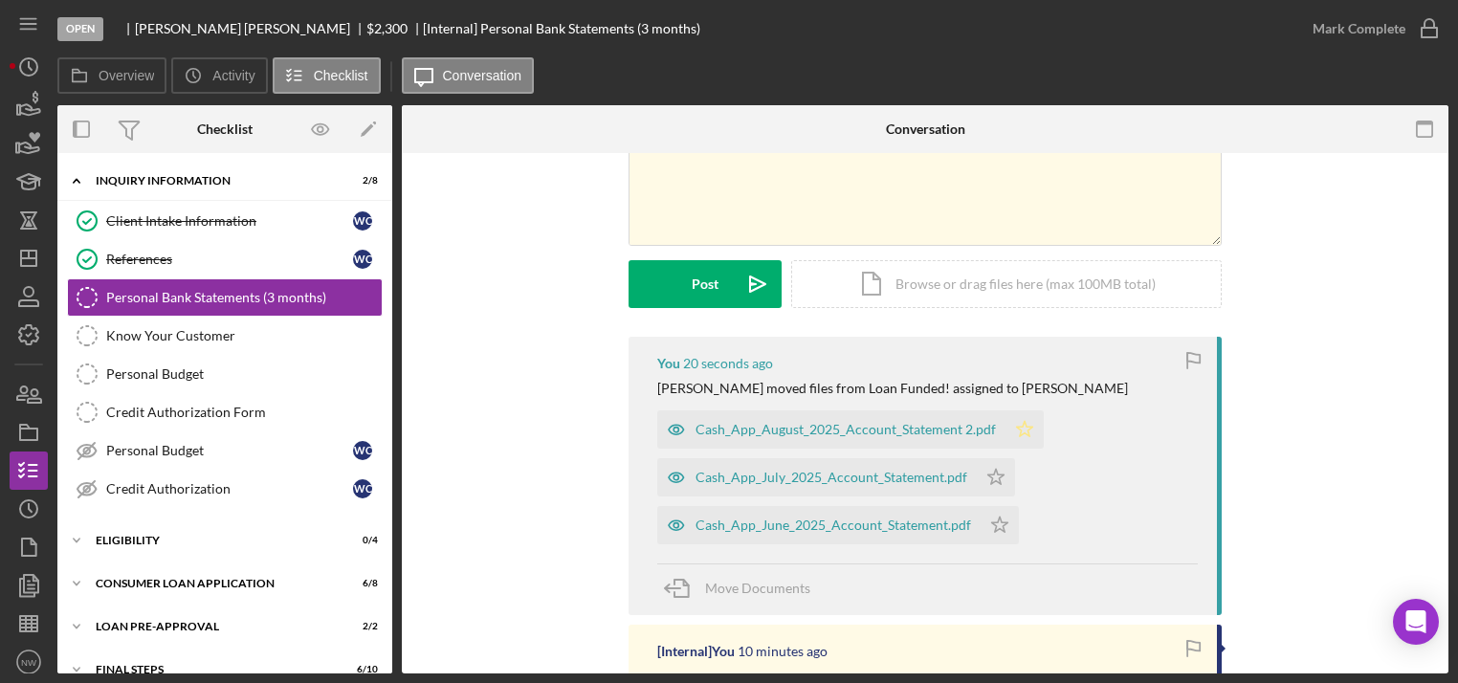
click at [1017, 429] on icon "Icon/Star" at bounding box center [1024, 429] width 38 height 38
click at [1425, 28] on icon "button" at bounding box center [1429, 29] width 48 height 48
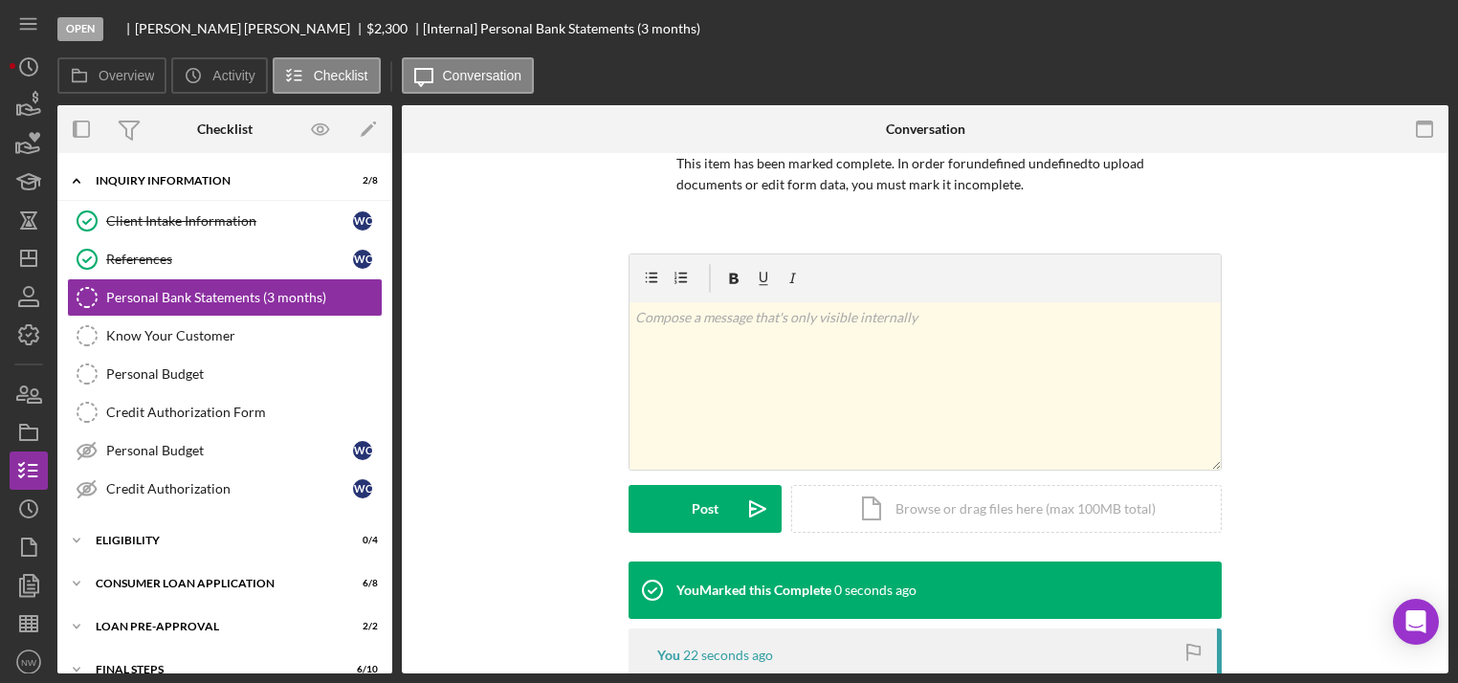
scroll to position [416, 0]
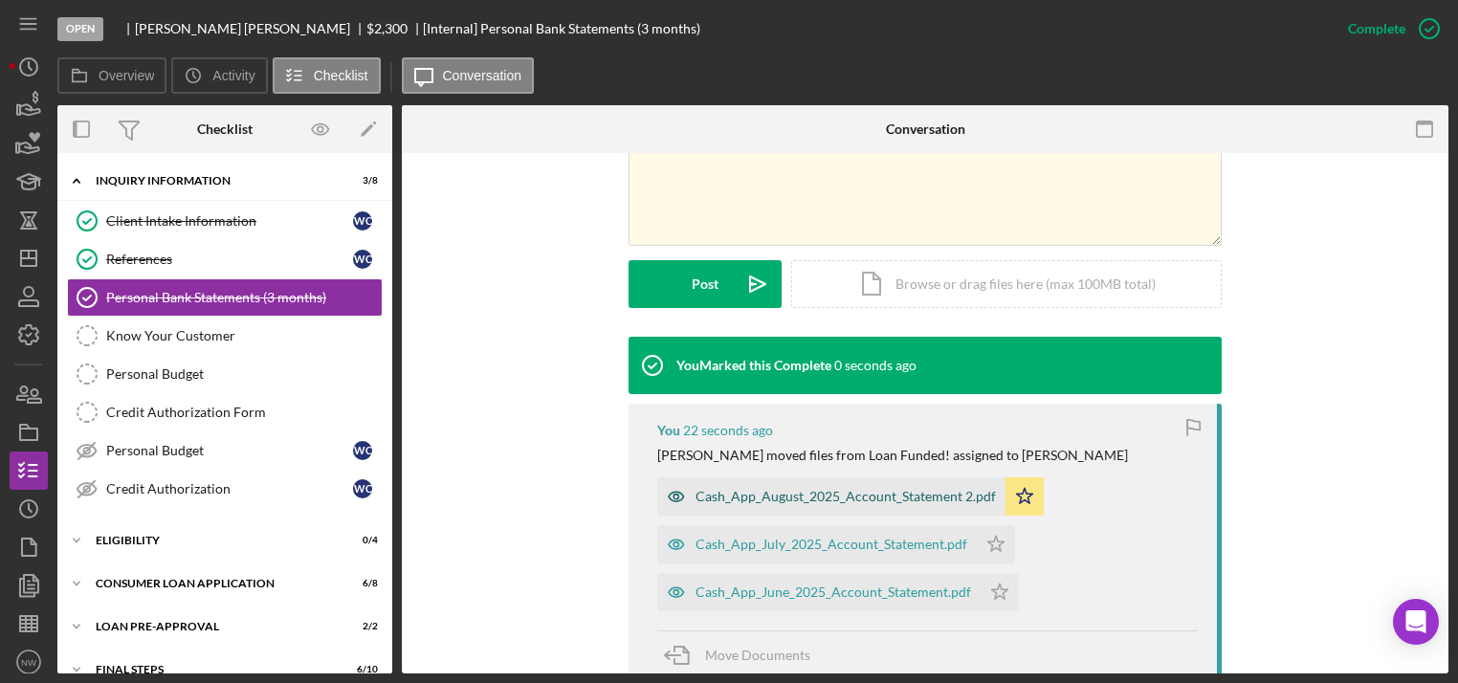
click at [770, 490] on div "Cash_App_August_2025_Account_Statement 2.pdf" at bounding box center [845, 496] width 300 height 15
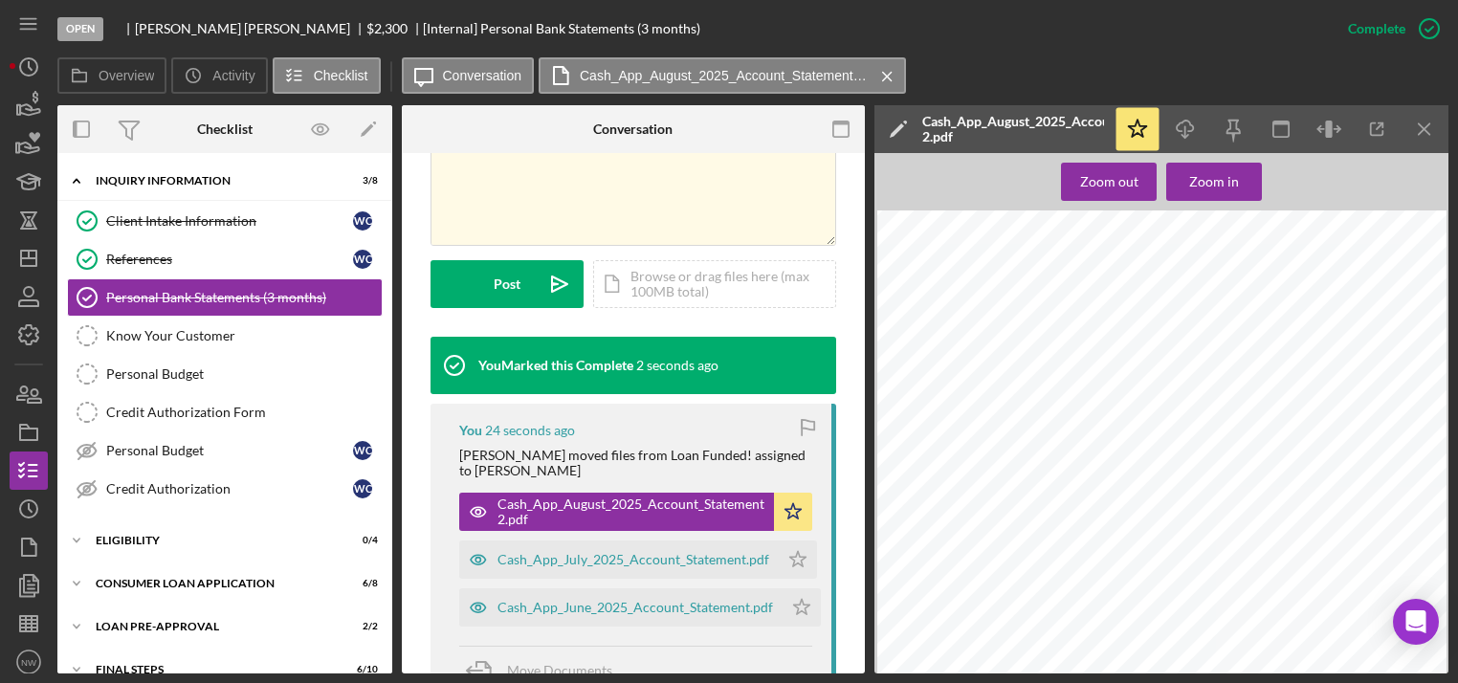
scroll to position [306, 0]
click at [523, 557] on div "Cash_App_July_2025_Account_Statement.pdf" at bounding box center [633, 559] width 272 height 15
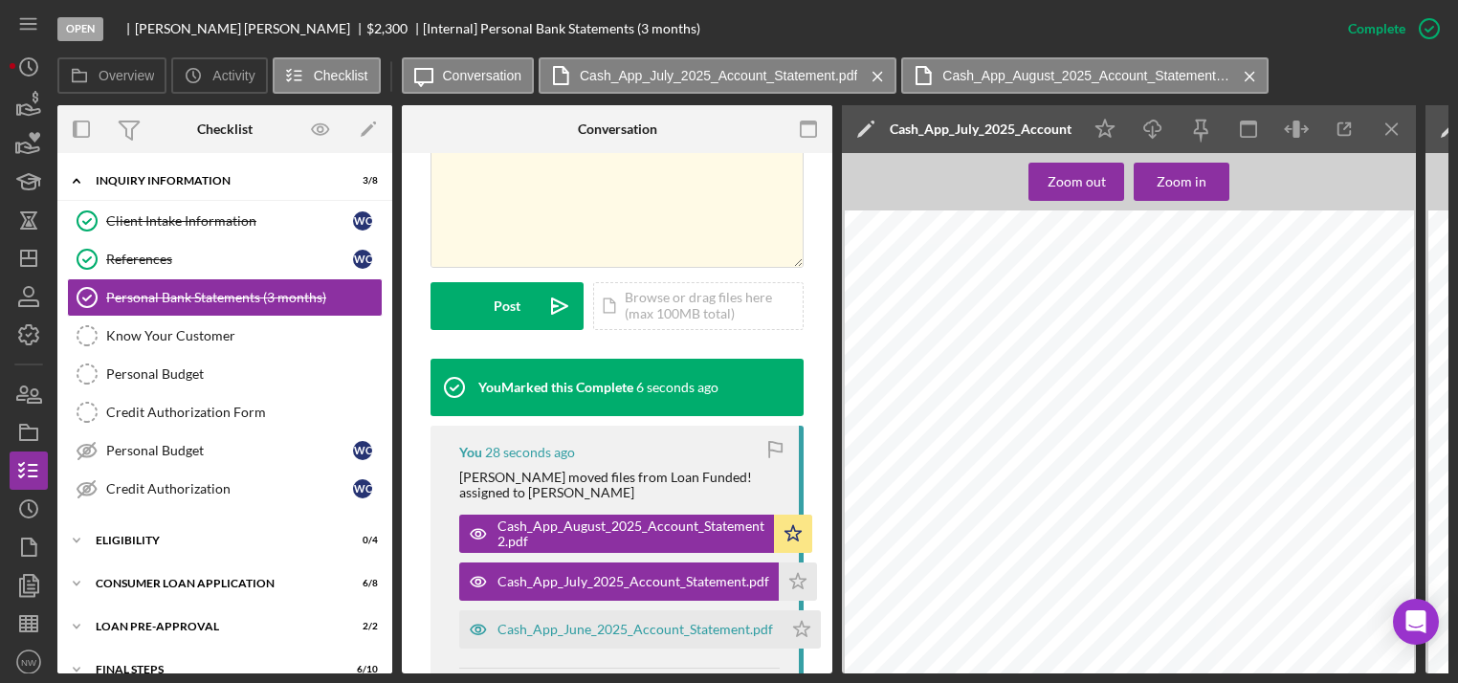
scroll to position [153, 0]
drag, startPoint x: 564, startPoint y: 605, endPoint x: 600, endPoint y: 599, distance: 36.0
click at [569, 622] on div "Cash_App_June_2025_Account_Statement.pdf" at bounding box center [634, 629] width 275 height 15
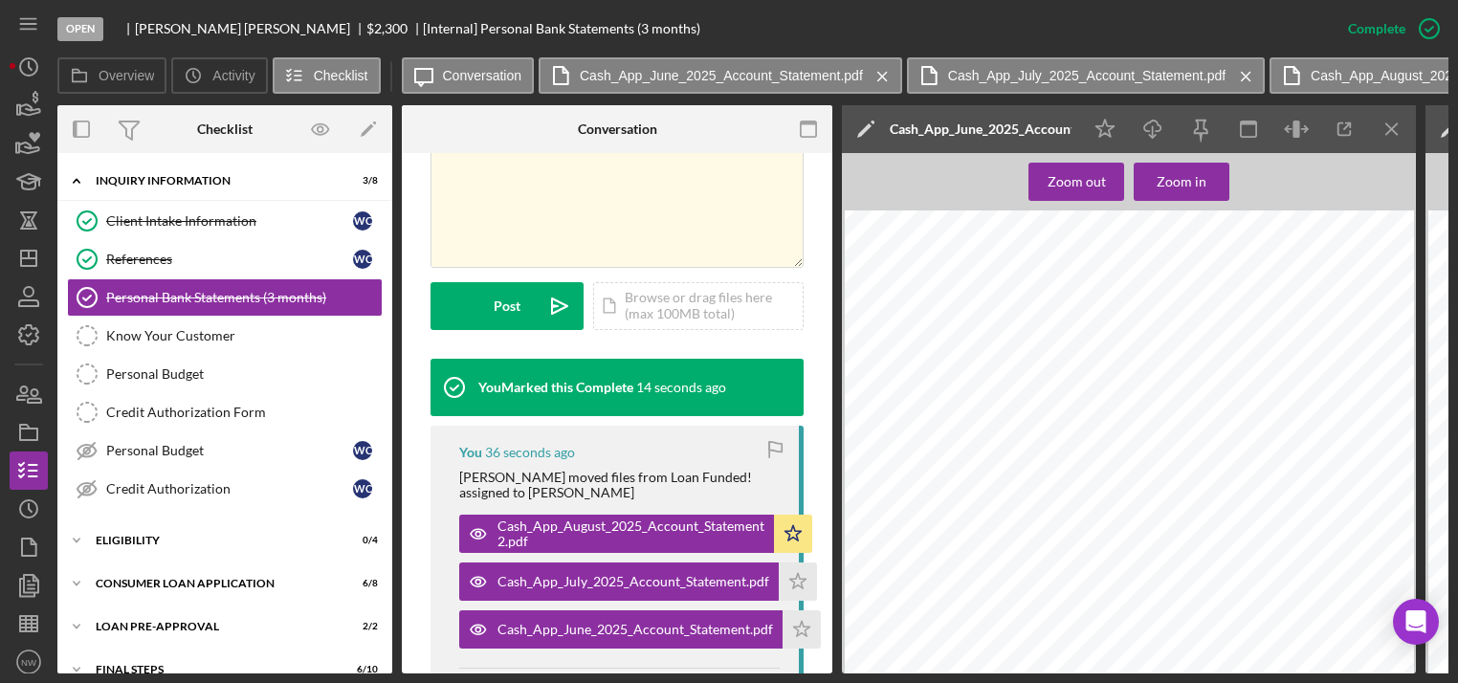
scroll to position [459, 0]
click at [82, 524] on icon "Icon/Expander" at bounding box center [76, 540] width 38 height 38
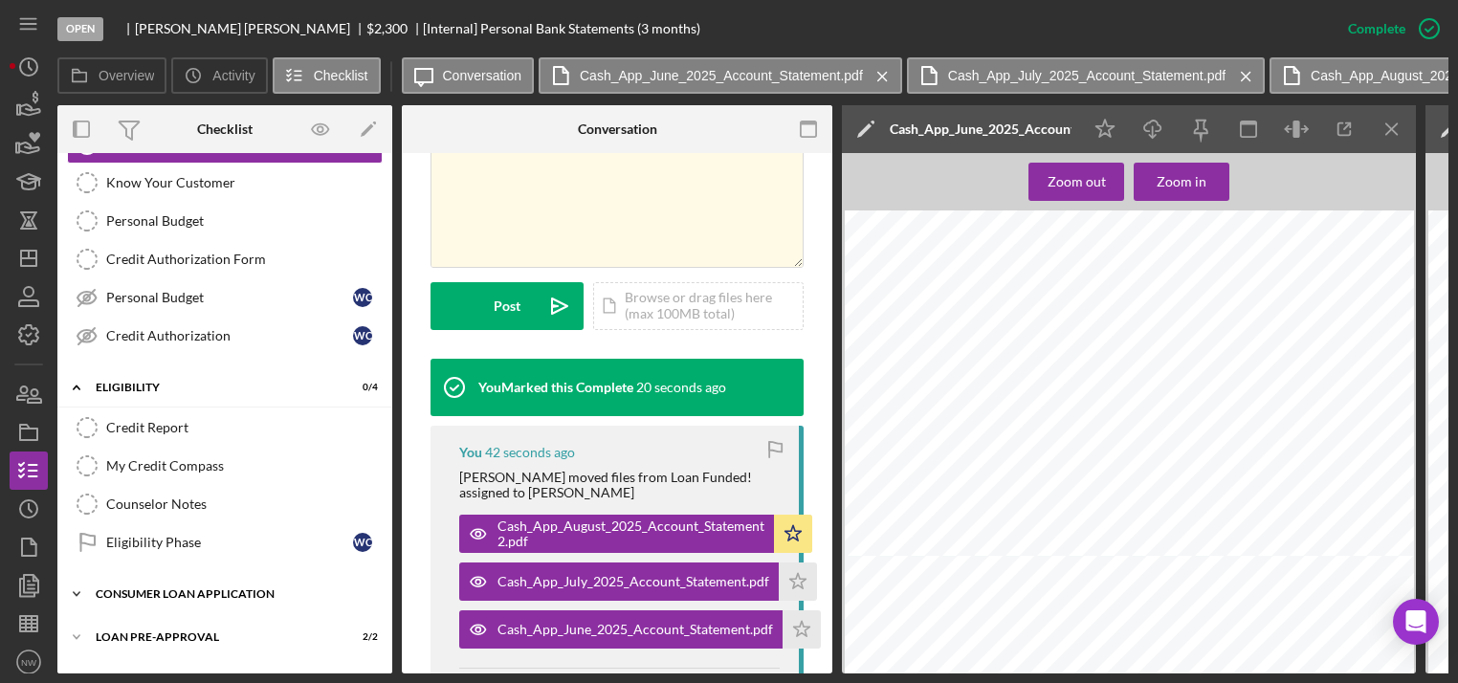
click at [77, 592] on polyline at bounding box center [77, 594] width 6 height 4
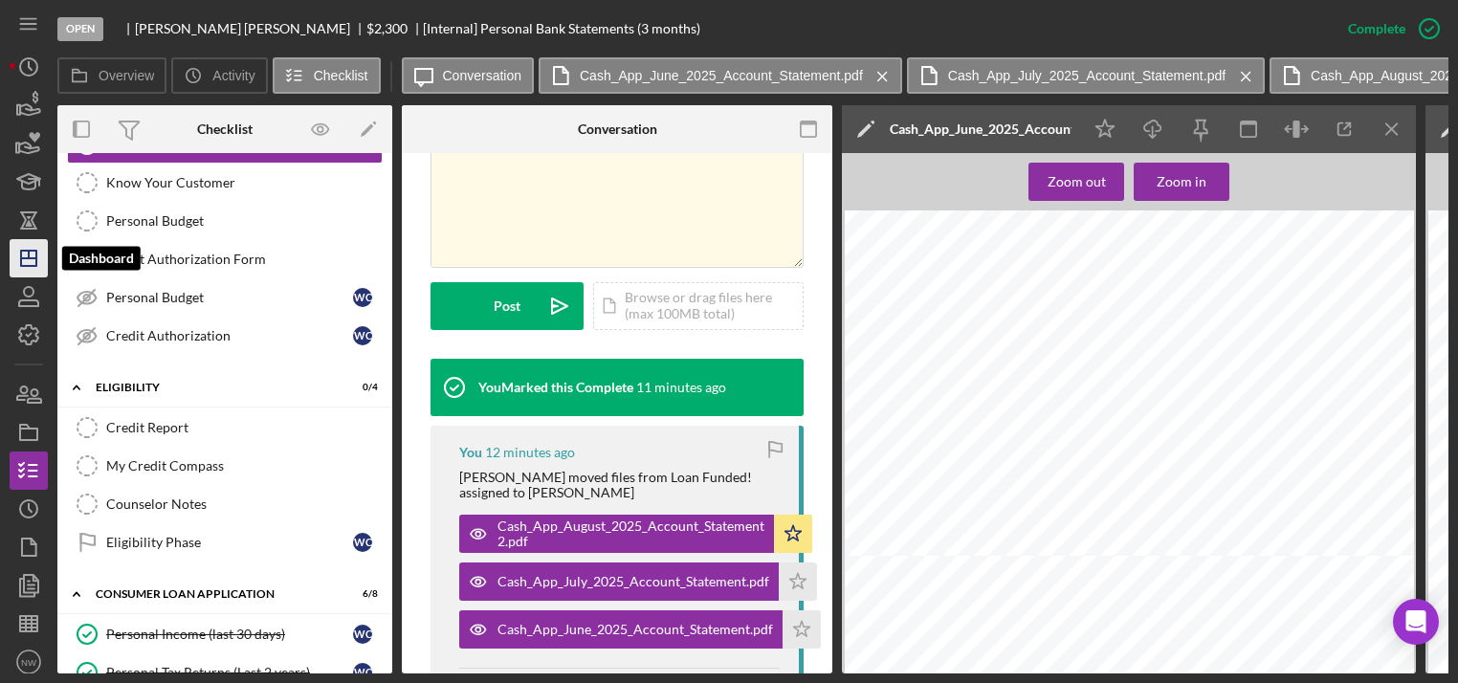
click at [23, 262] on icon "Icon/Dashboard" at bounding box center [29, 258] width 48 height 48
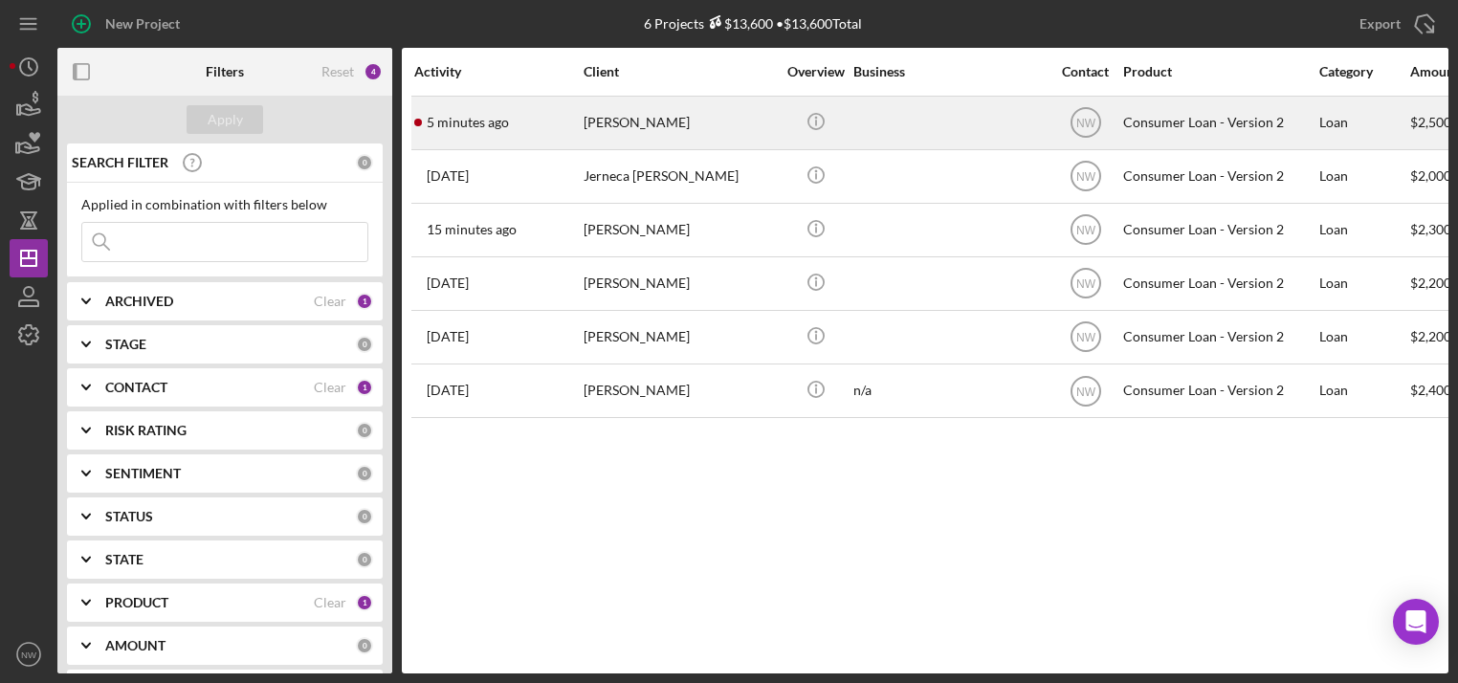
click at [608, 119] on div "[PERSON_NAME]" at bounding box center [678, 123] width 191 height 51
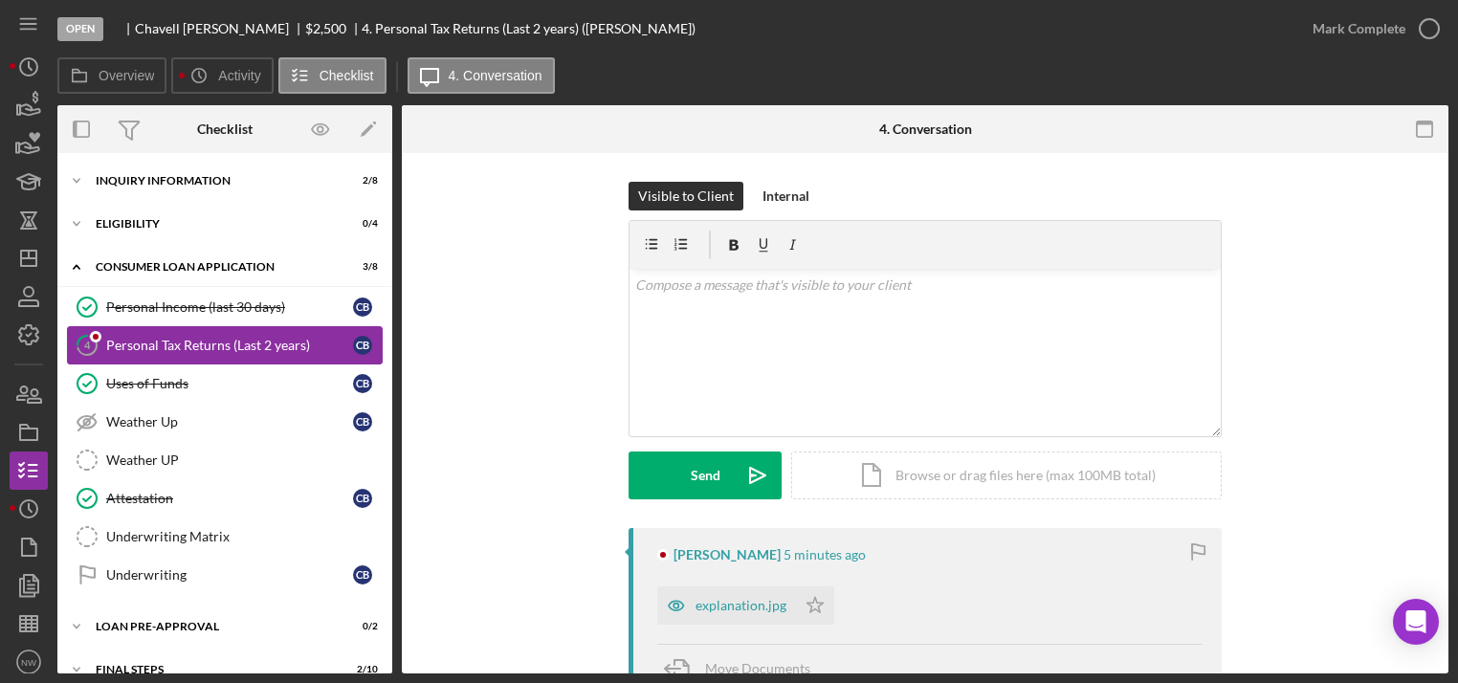
click at [113, 338] on div "Personal Tax Returns (Last 2 years)" at bounding box center [229, 345] width 247 height 15
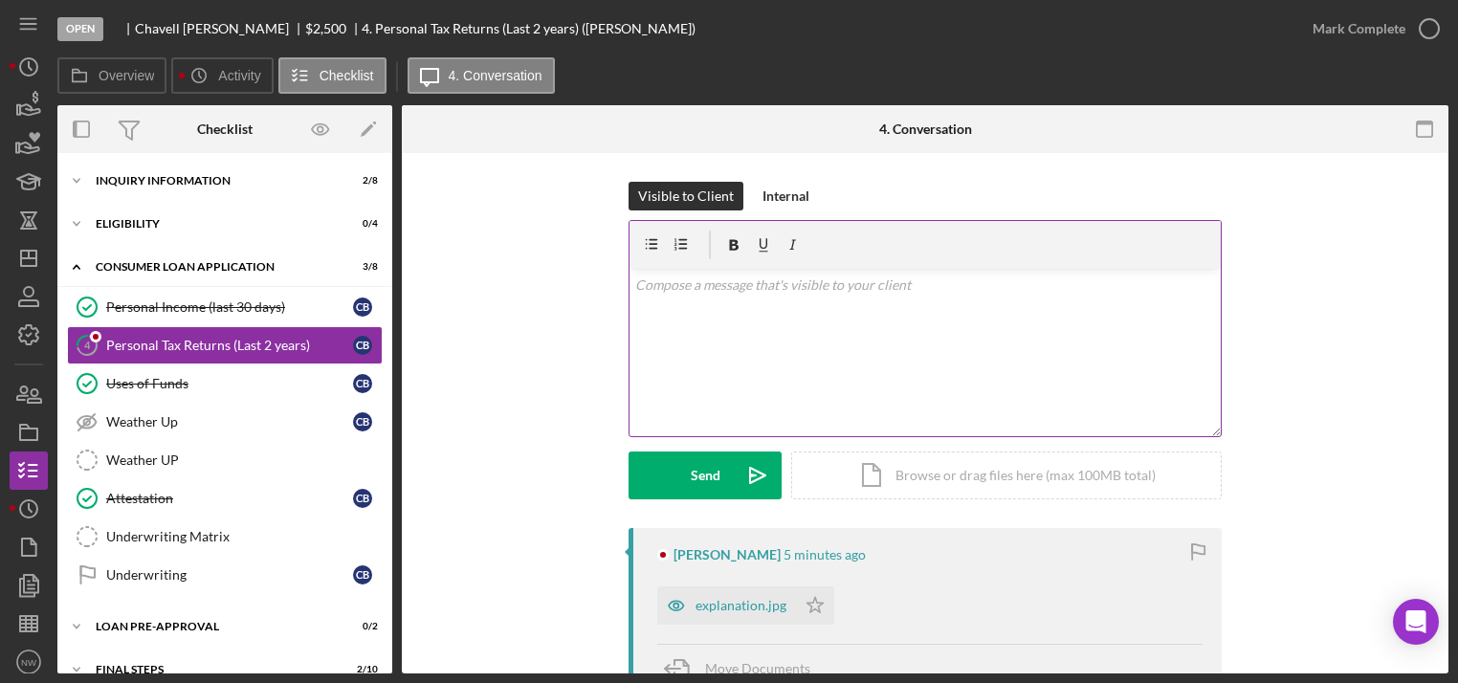
scroll to position [153, 0]
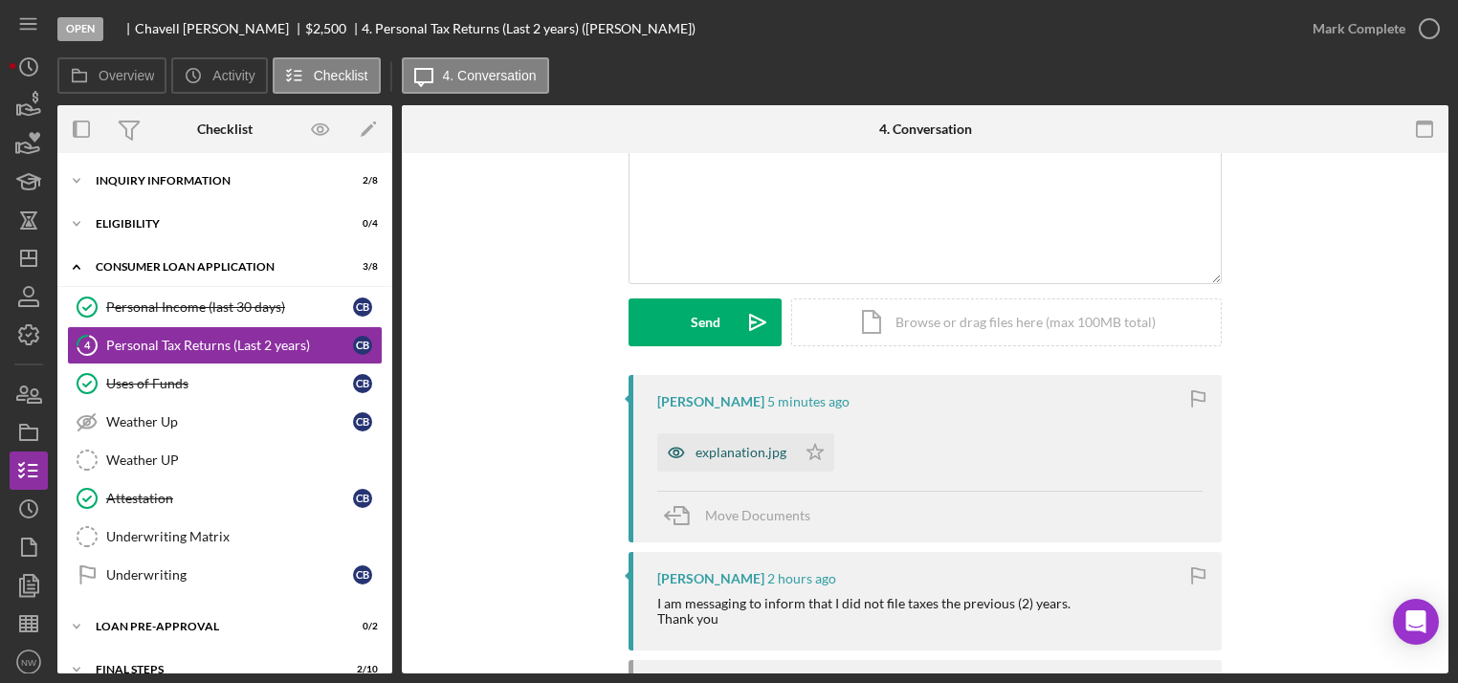
click at [724, 436] on div "explanation.jpg" at bounding box center [726, 452] width 139 height 38
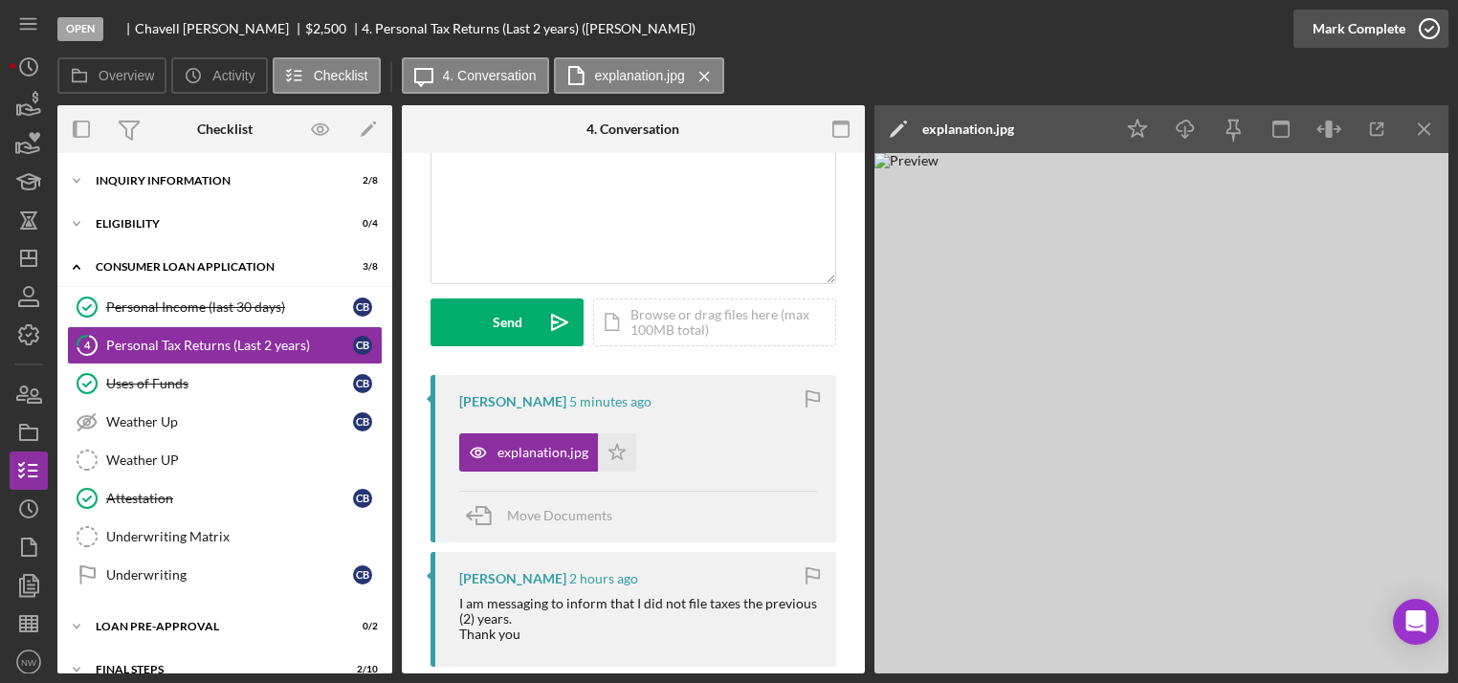
click at [1434, 29] on icon "button" at bounding box center [1429, 29] width 48 height 48
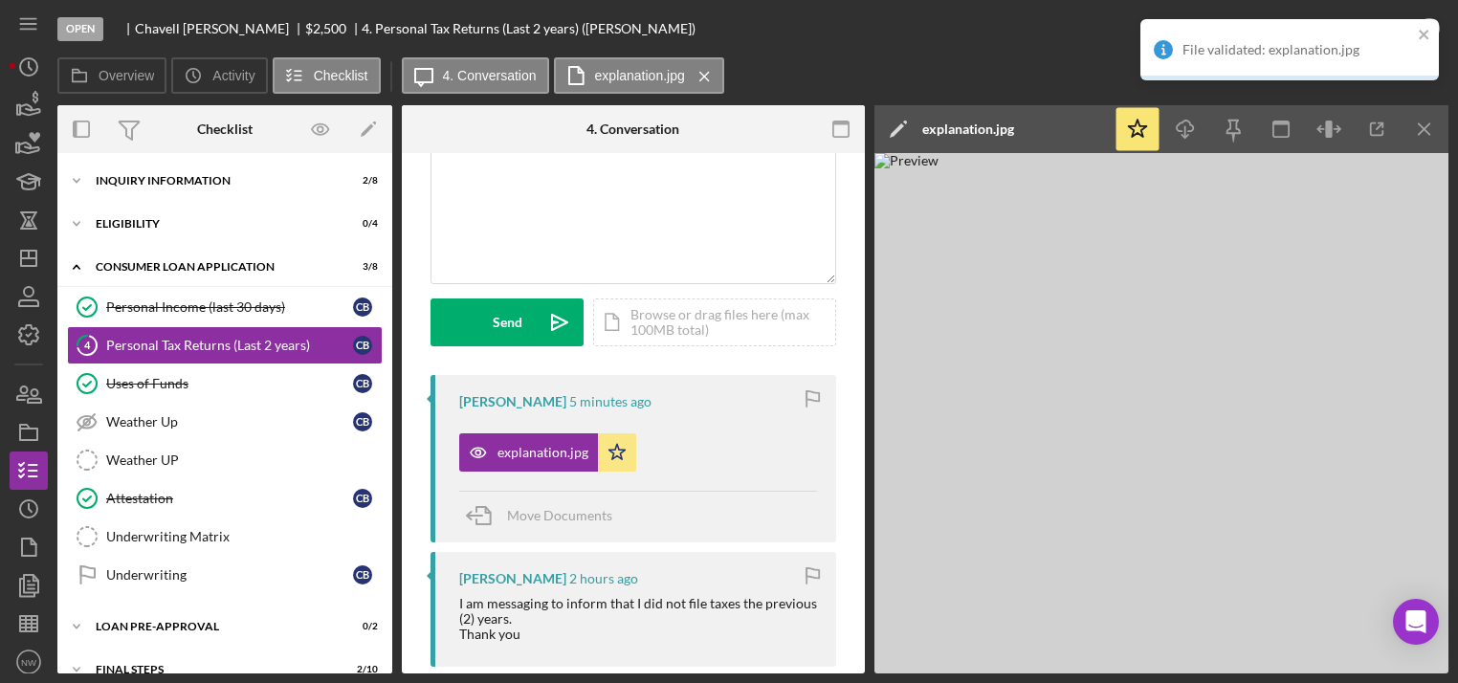
scroll to position [437, 0]
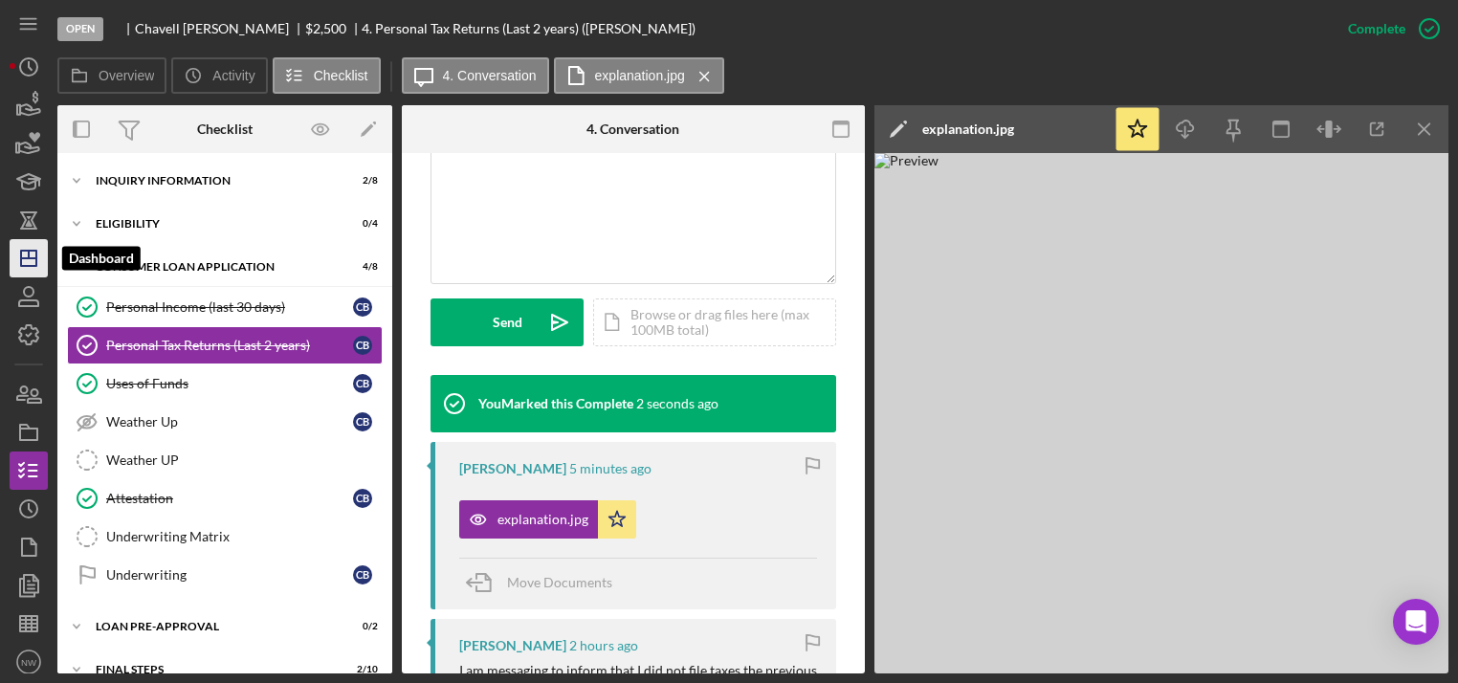
click at [23, 255] on icon "Icon/Dashboard" at bounding box center [29, 258] width 48 height 48
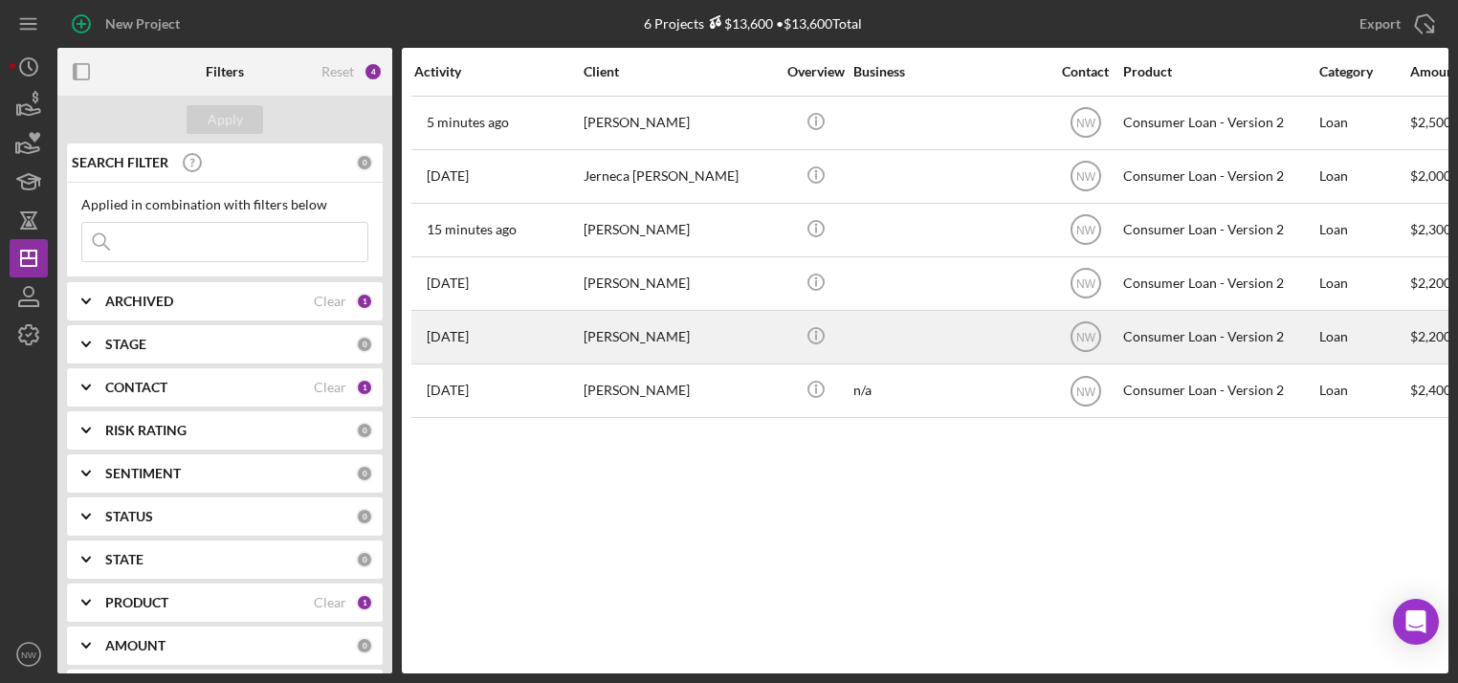
click at [615, 338] on div "[PERSON_NAME]" at bounding box center [678, 337] width 191 height 51
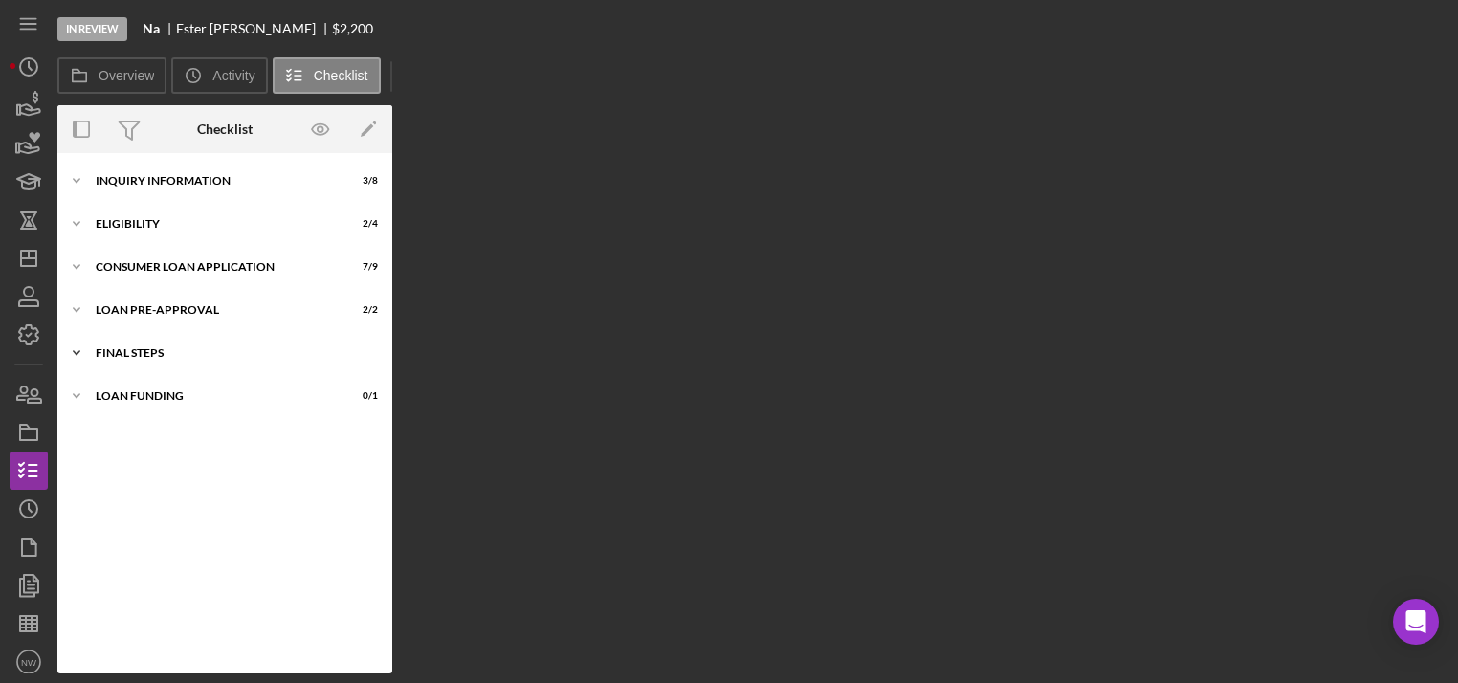
scroll to position [16, 0]
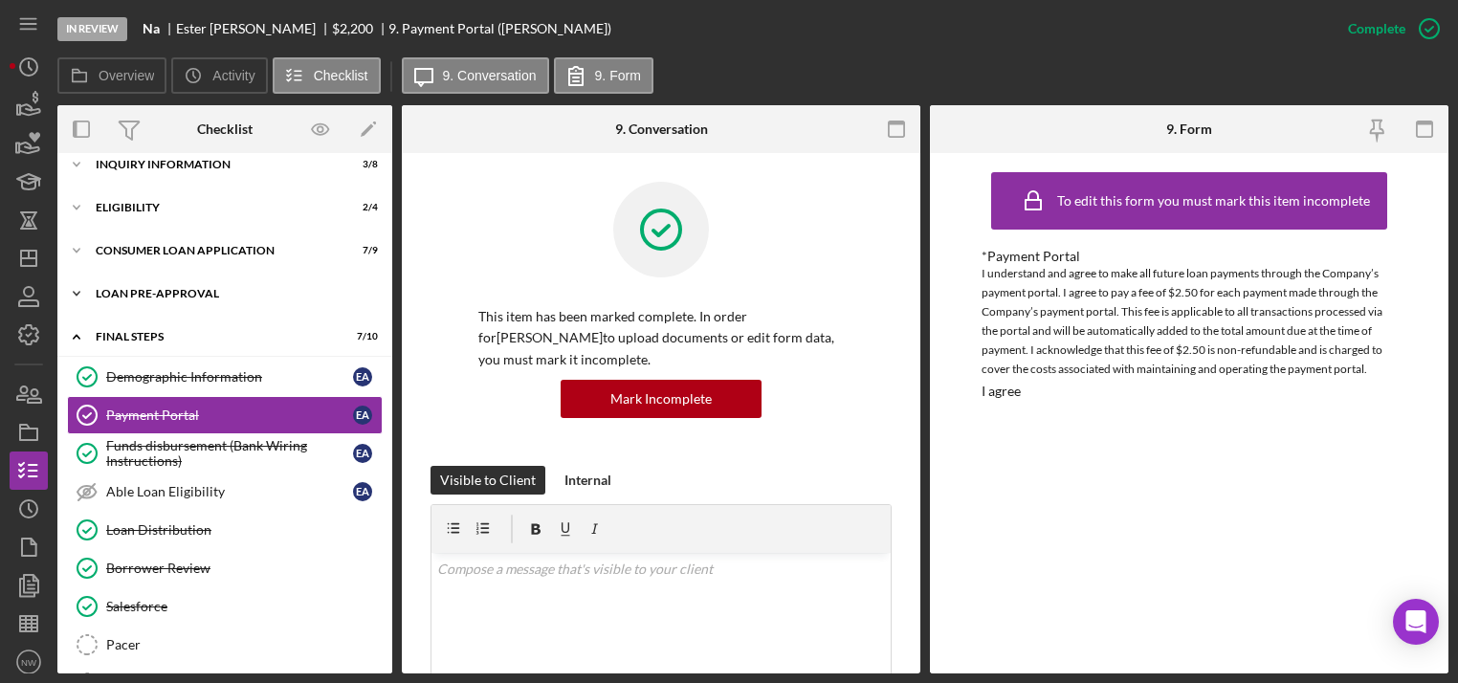
click at [73, 296] on icon "Icon/Expander" at bounding box center [76, 294] width 38 height 38
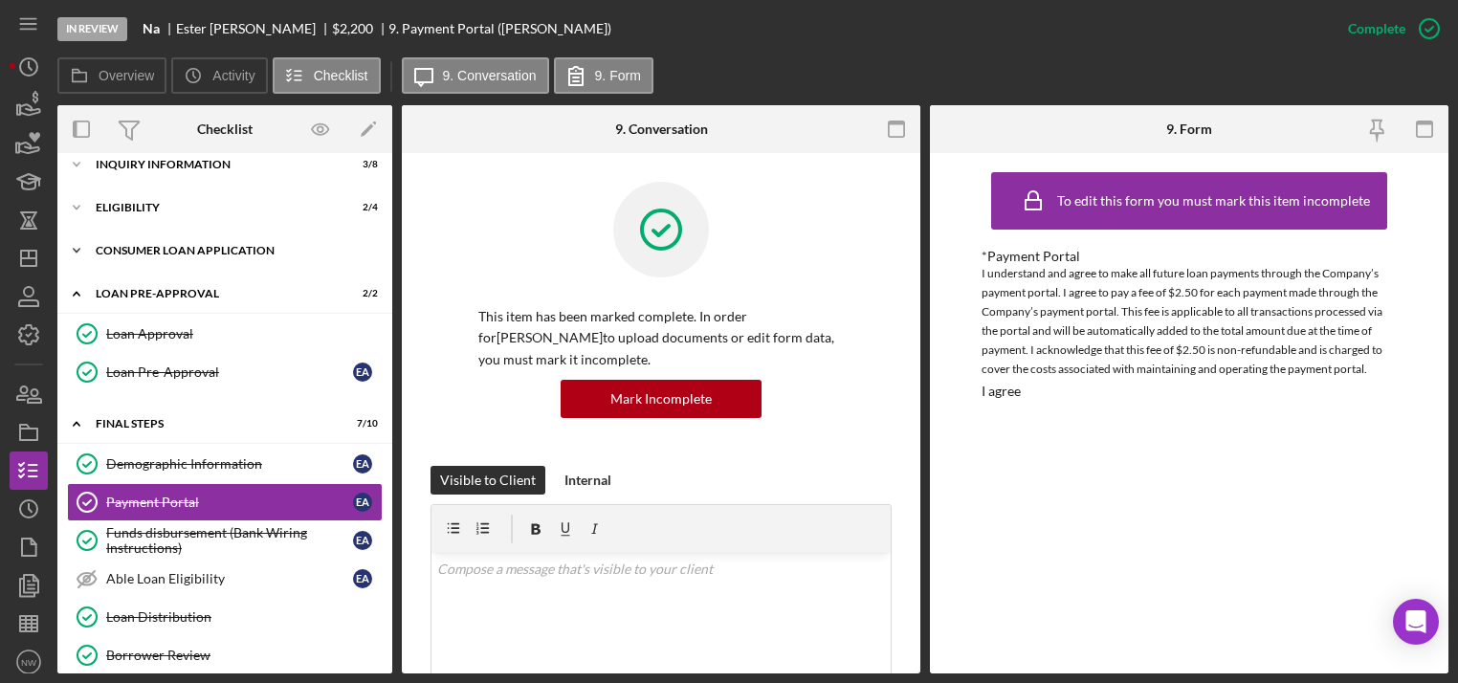
click at [84, 249] on icon "Icon/Expander" at bounding box center [76, 250] width 38 height 38
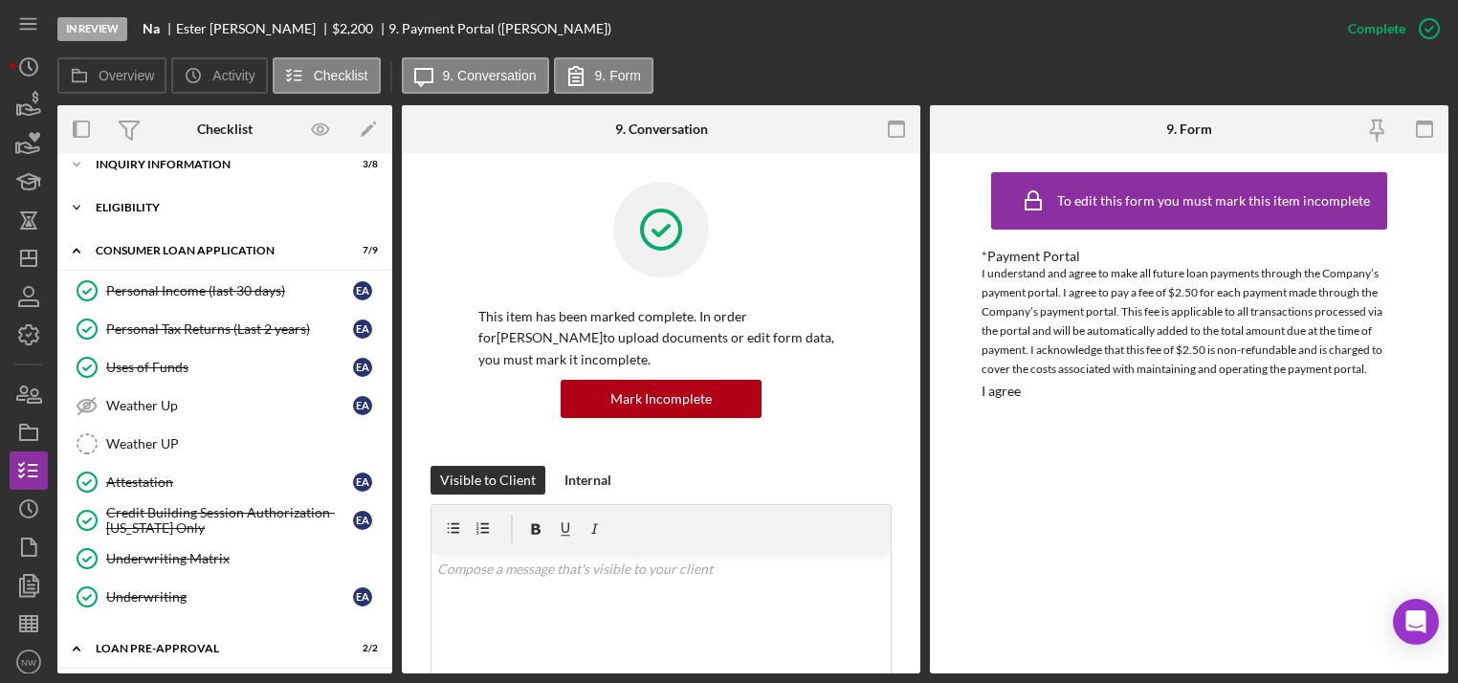
click at [75, 204] on icon "Icon/Expander" at bounding box center [76, 207] width 38 height 38
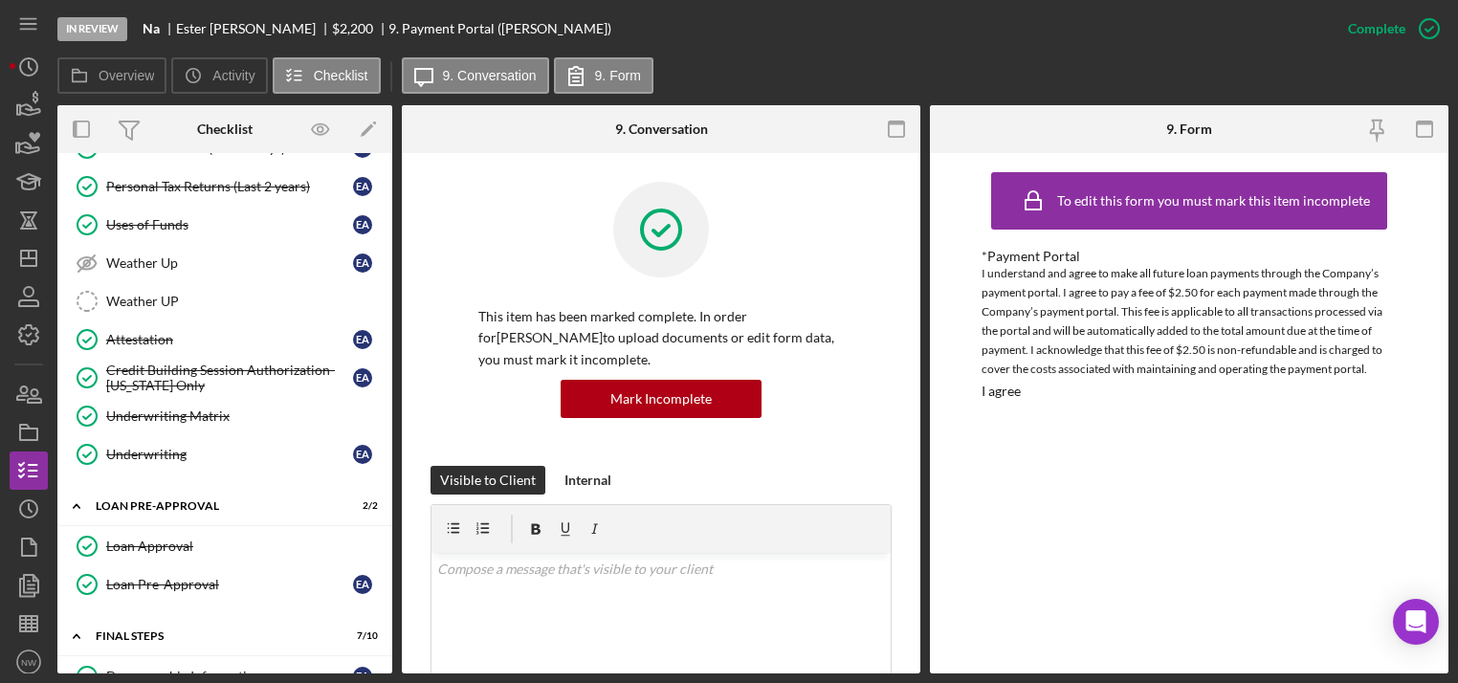
scroll to position [552, 0]
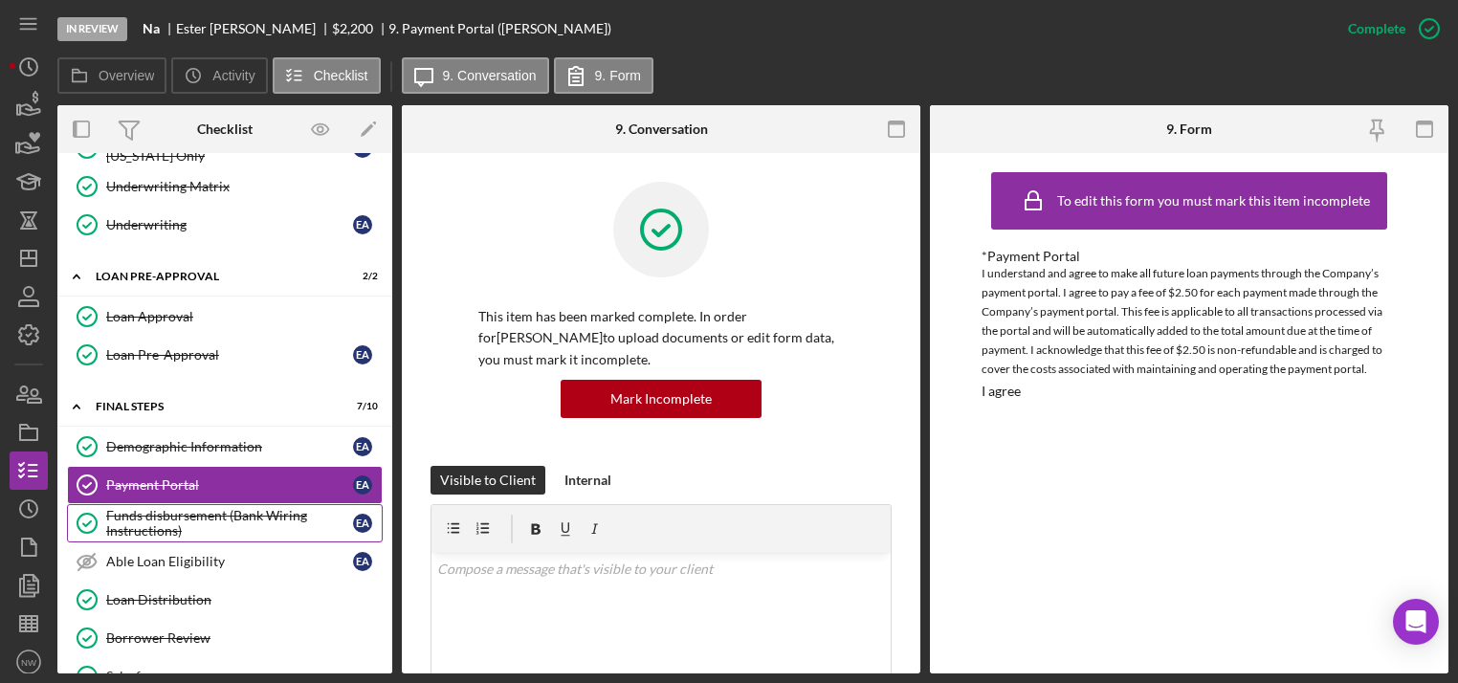
click at [149, 515] on div "Funds disbursement (Bank Wiring Instructions)" at bounding box center [229, 523] width 247 height 31
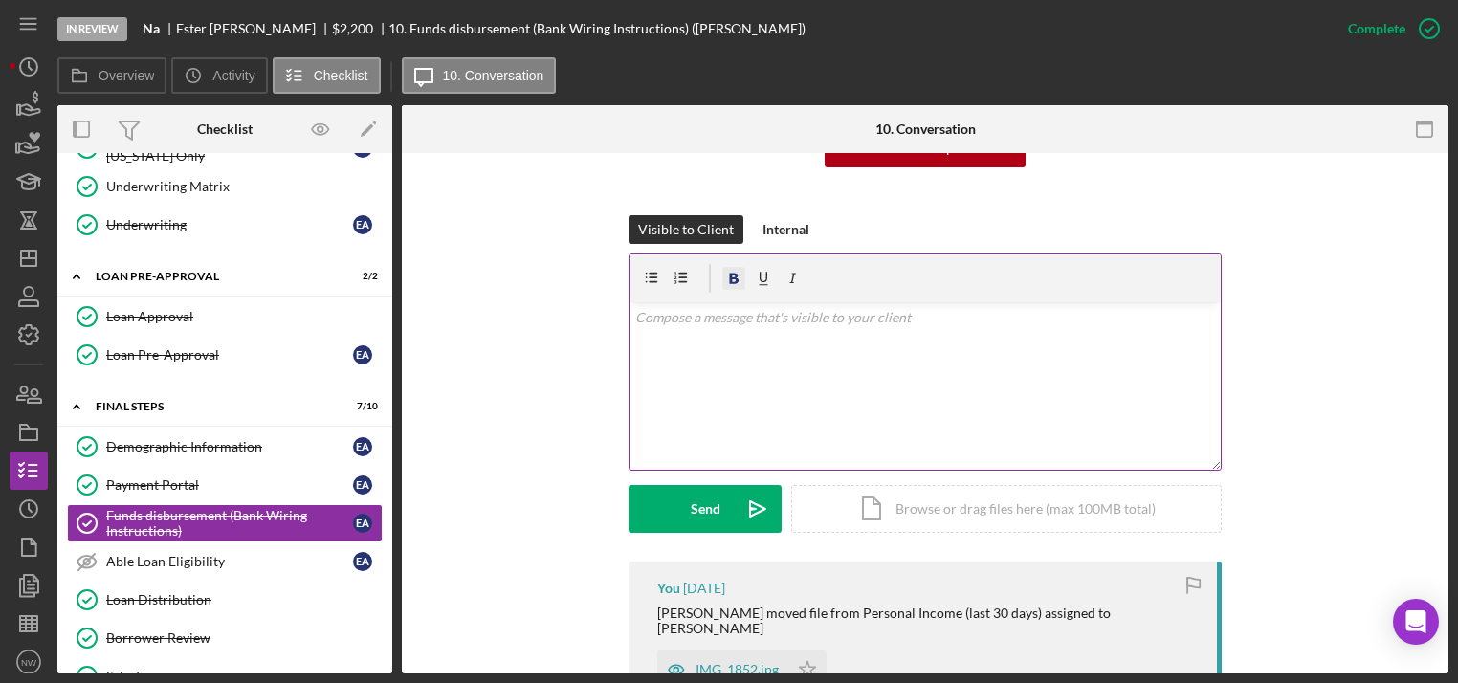
scroll to position [383, 0]
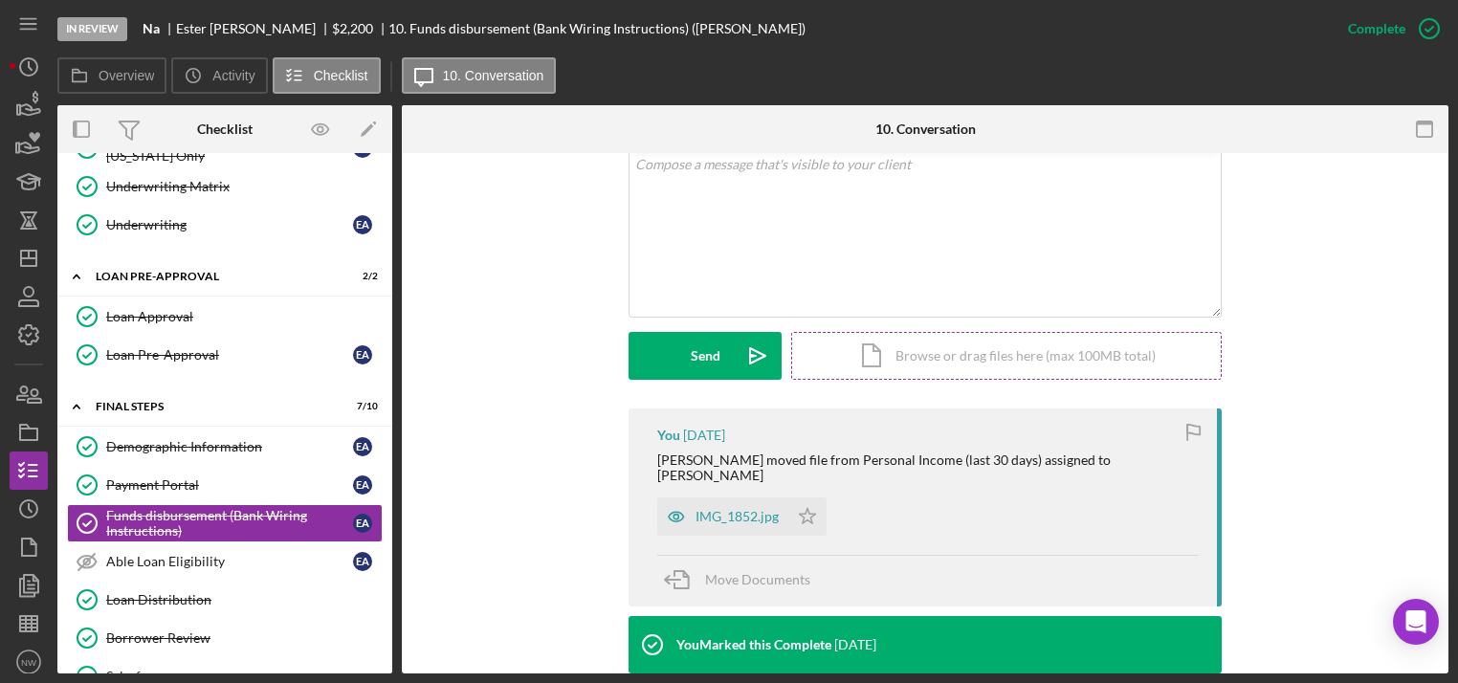
click at [879, 354] on div "Icon/Document Browse or drag files here (max 100MB total) Tap to choose files o…" at bounding box center [1006, 356] width 430 height 48
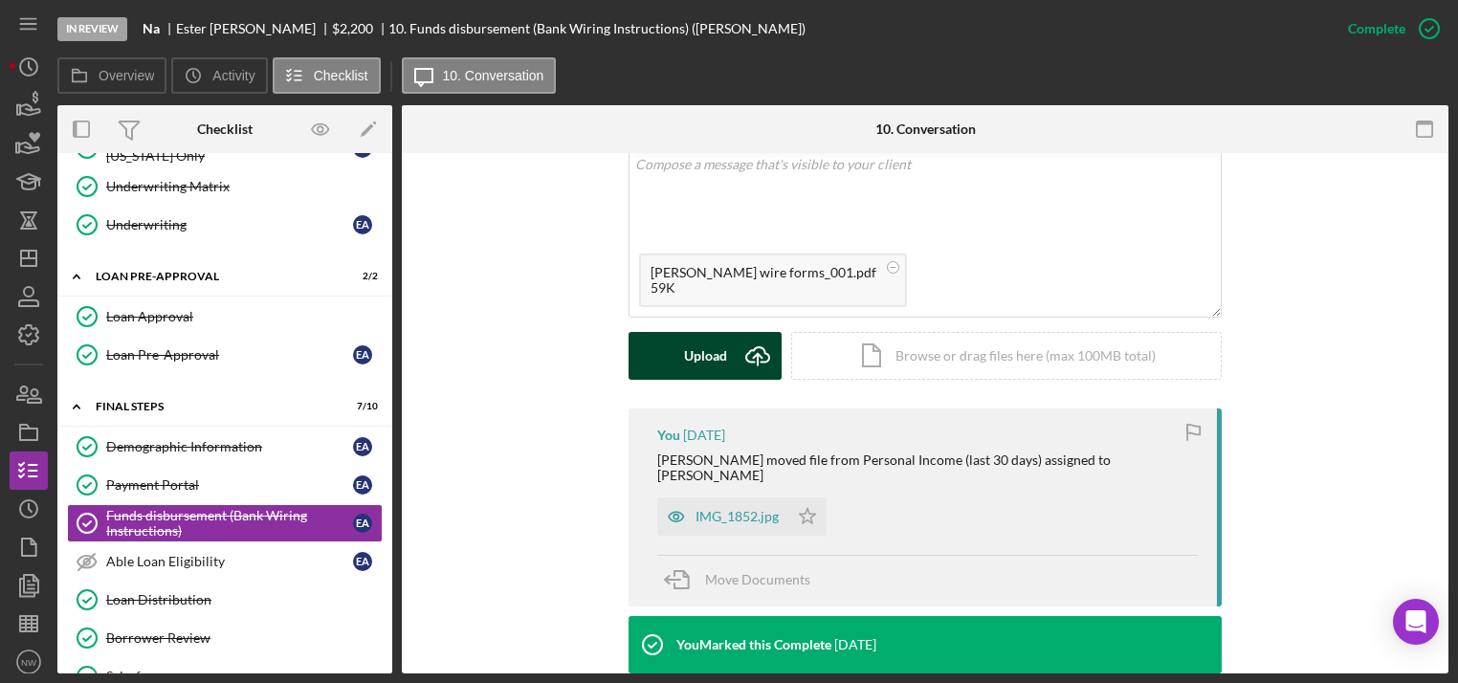
click at [698, 353] on div "Upload" at bounding box center [705, 356] width 43 height 48
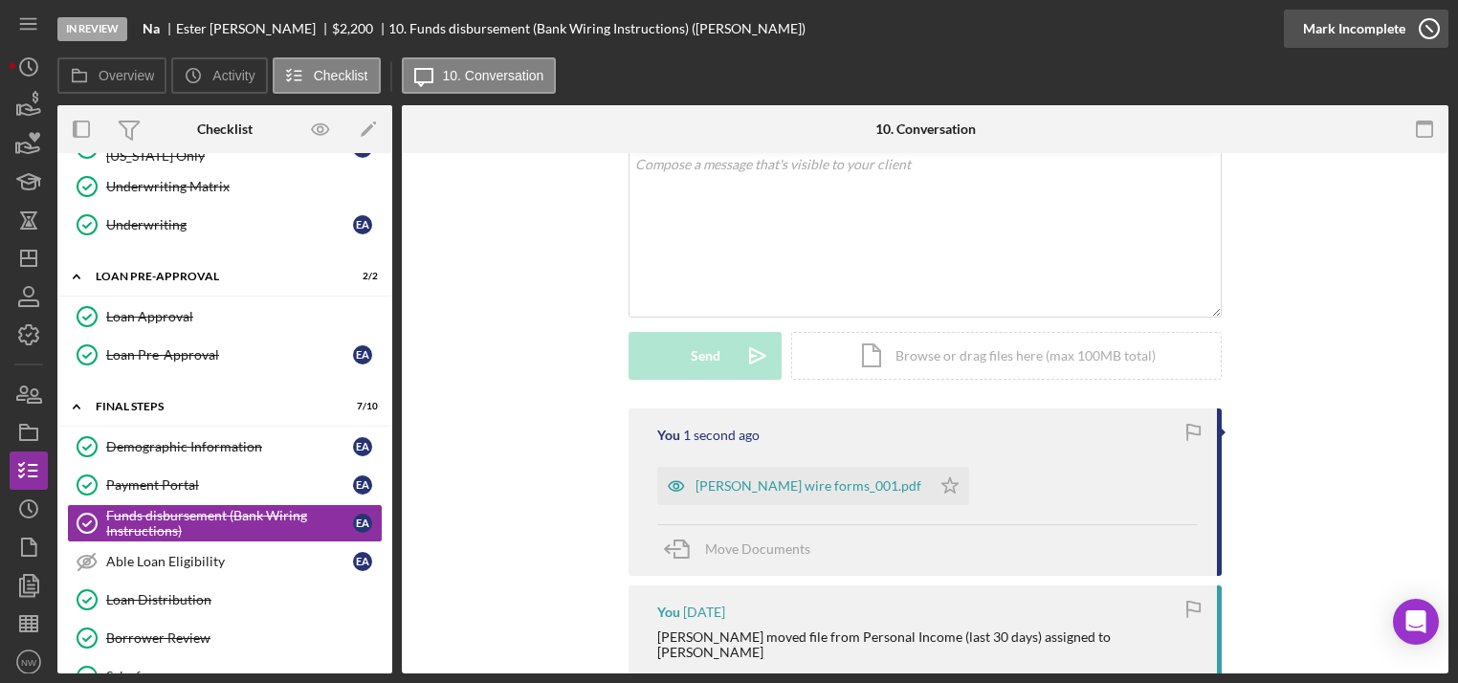
click at [1429, 29] on icon "button" at bounding box center [1429, 29] width 48 height 48
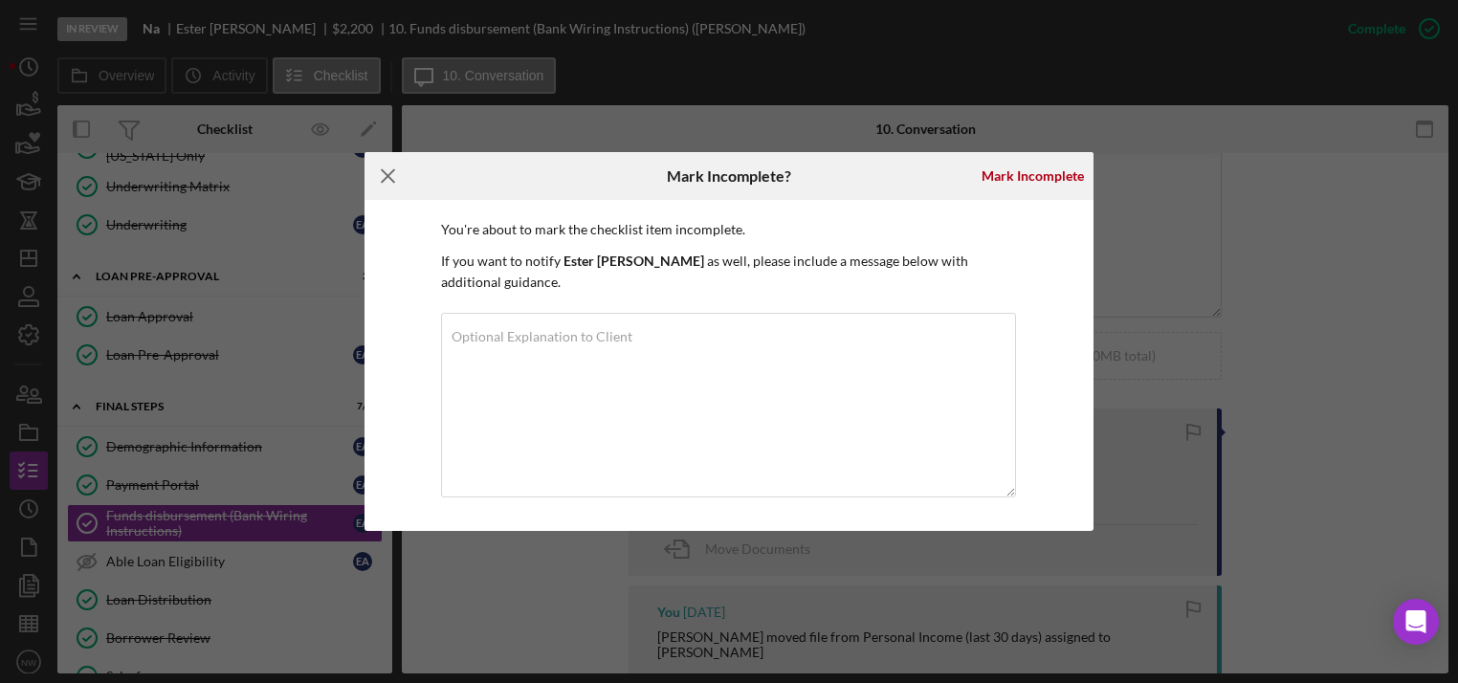
click at [391, 181] on icon "Icon/Menu Close" at bounding box center [388, 176] width 48 height 48
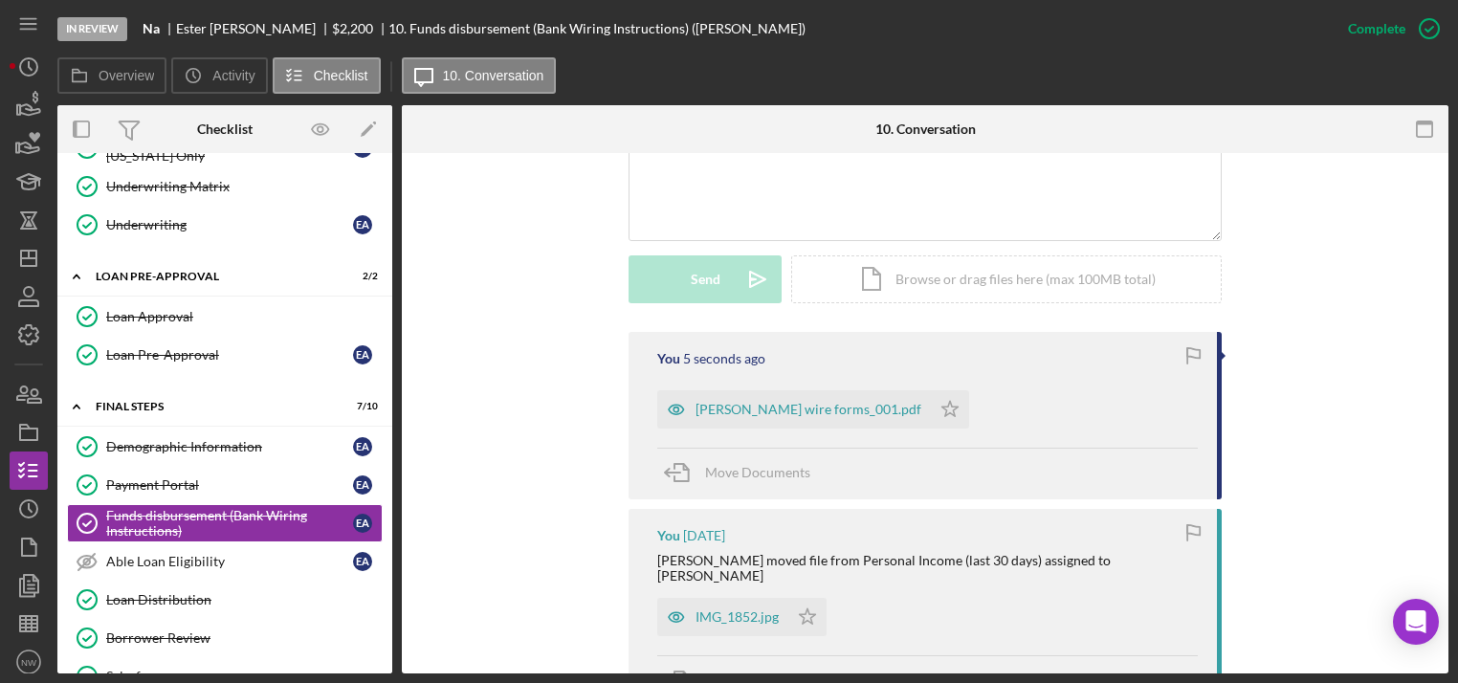
scroll to position [230, 0]
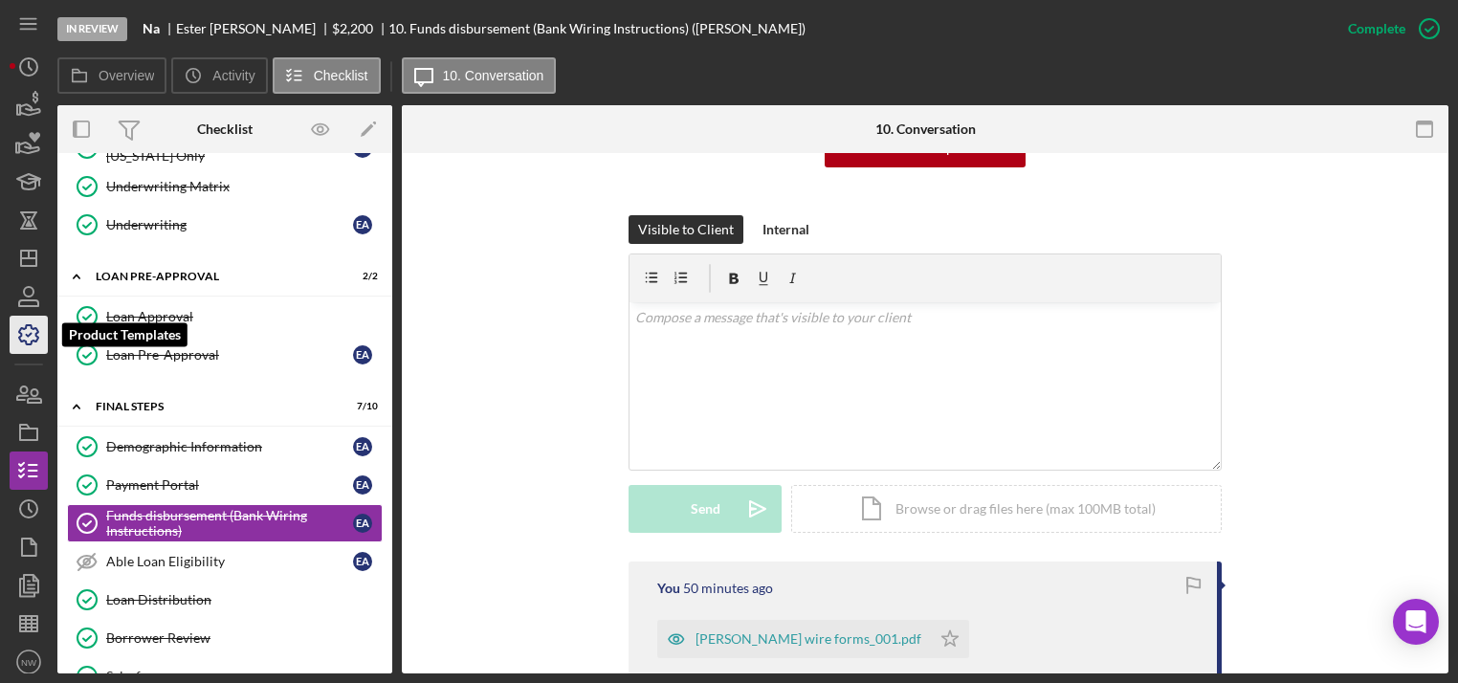
click at [31, 339] on icon "button" at bounding box center [29, 335] width 48 height 48
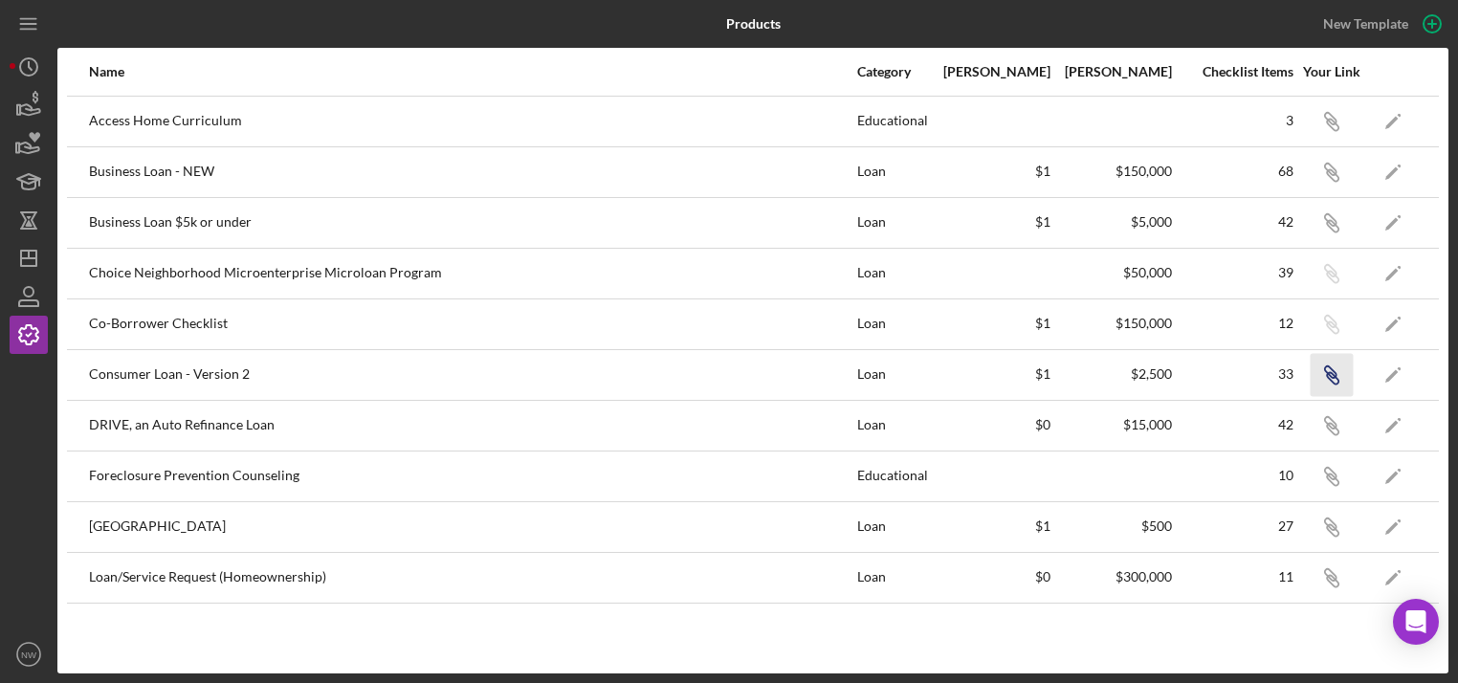
click at [1322, 374] on icon "Icon/Link" at bounding box center [1330, 374] width 43 height 43
click at [26, 259] on icon "Icon/Dashboard" at bounding box center [29, 258] width 48 height 48
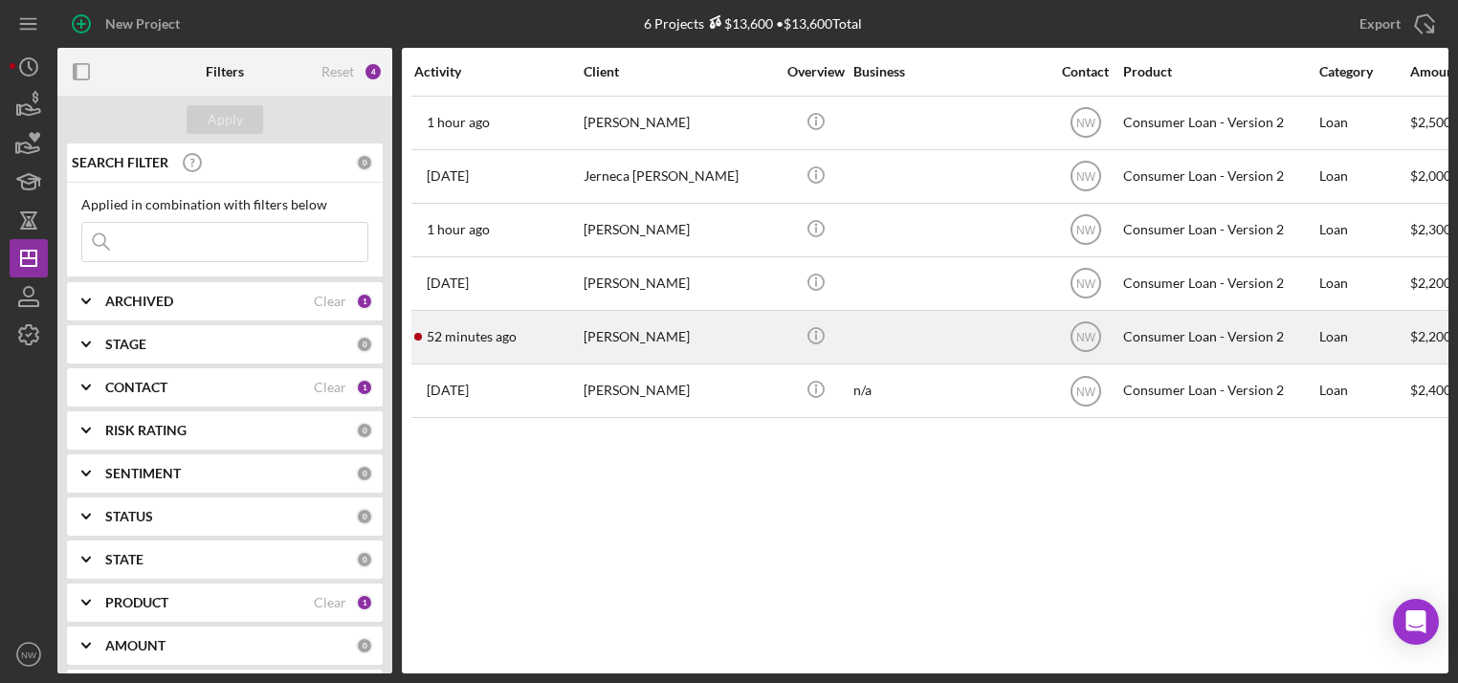
click at [605, 333] on div "[PERSON_NAME]" at bounding box center [678, 337] width 191 height 51
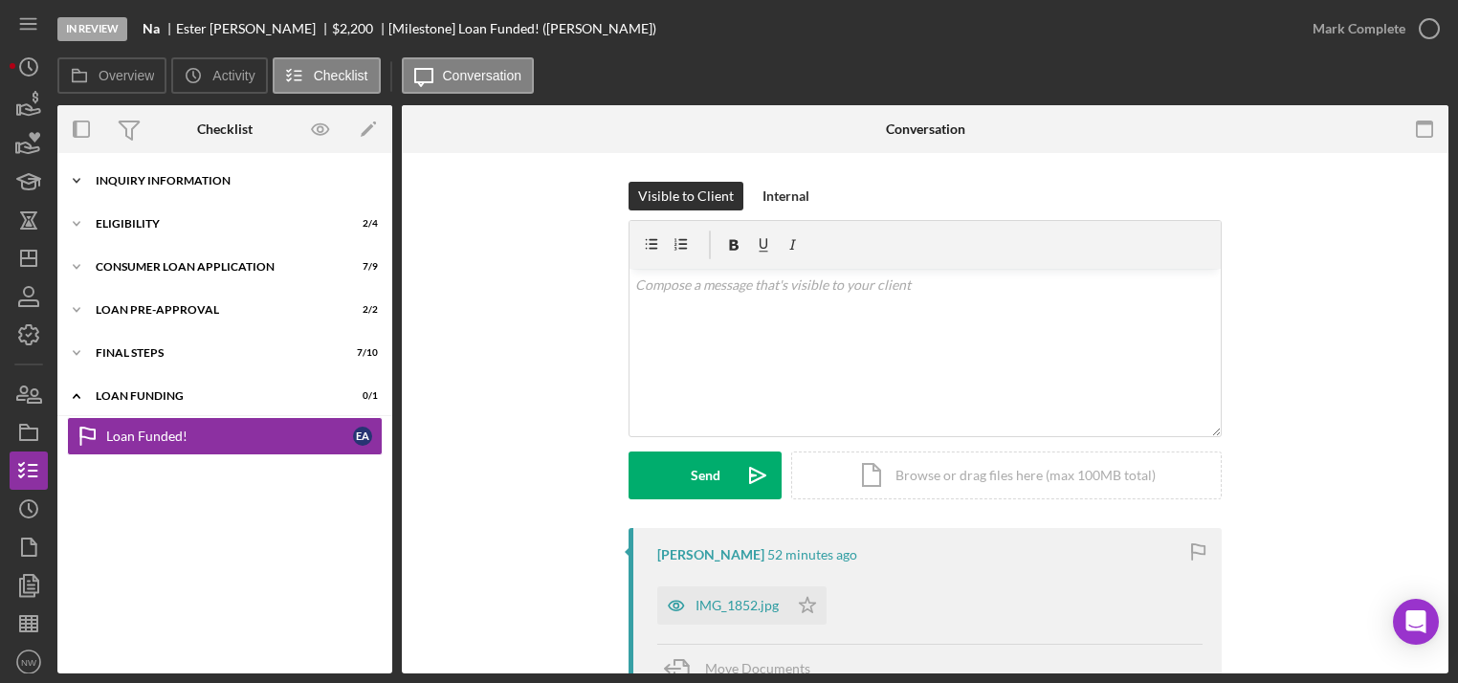
click at [74, 176] on icon "Icon/Expander" at bounding box center [76, 181] width 38 height 38
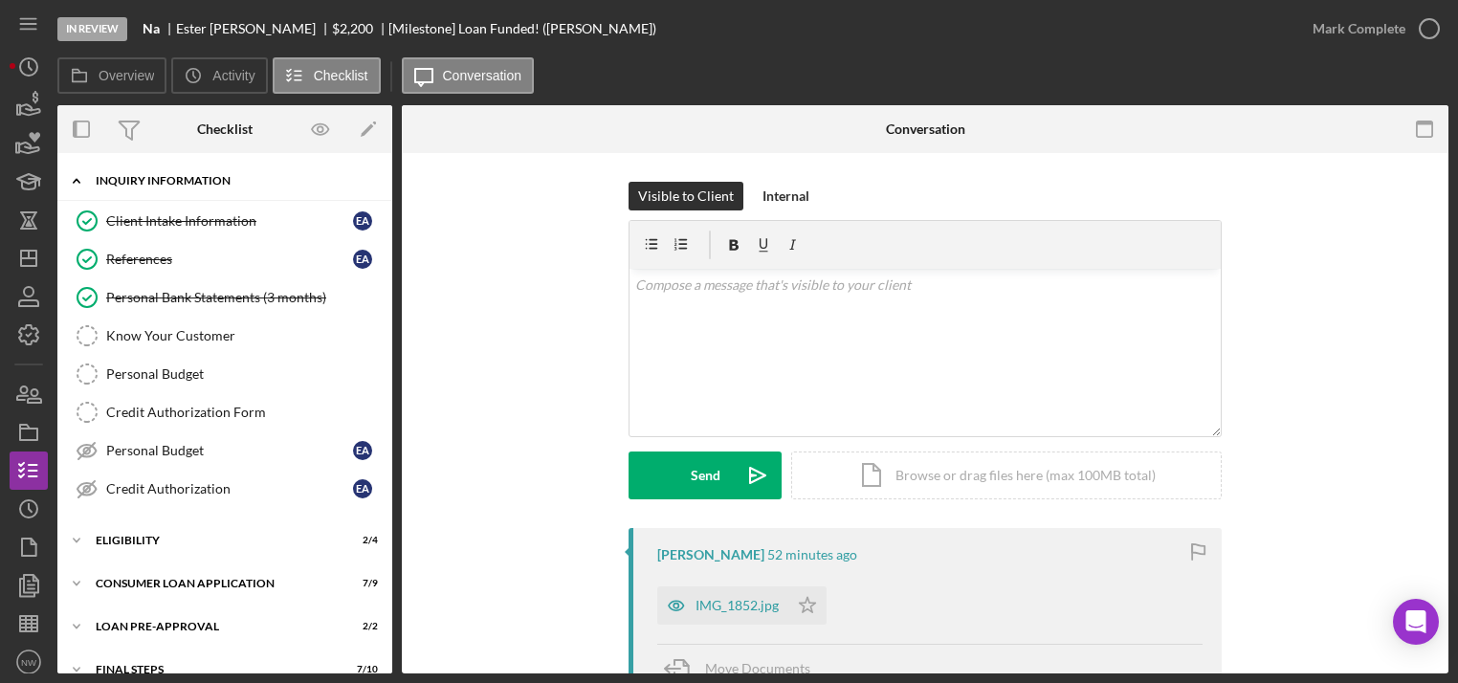
click at [75, 180] on polyline at bounding box center [77, 181] width 6 height 4
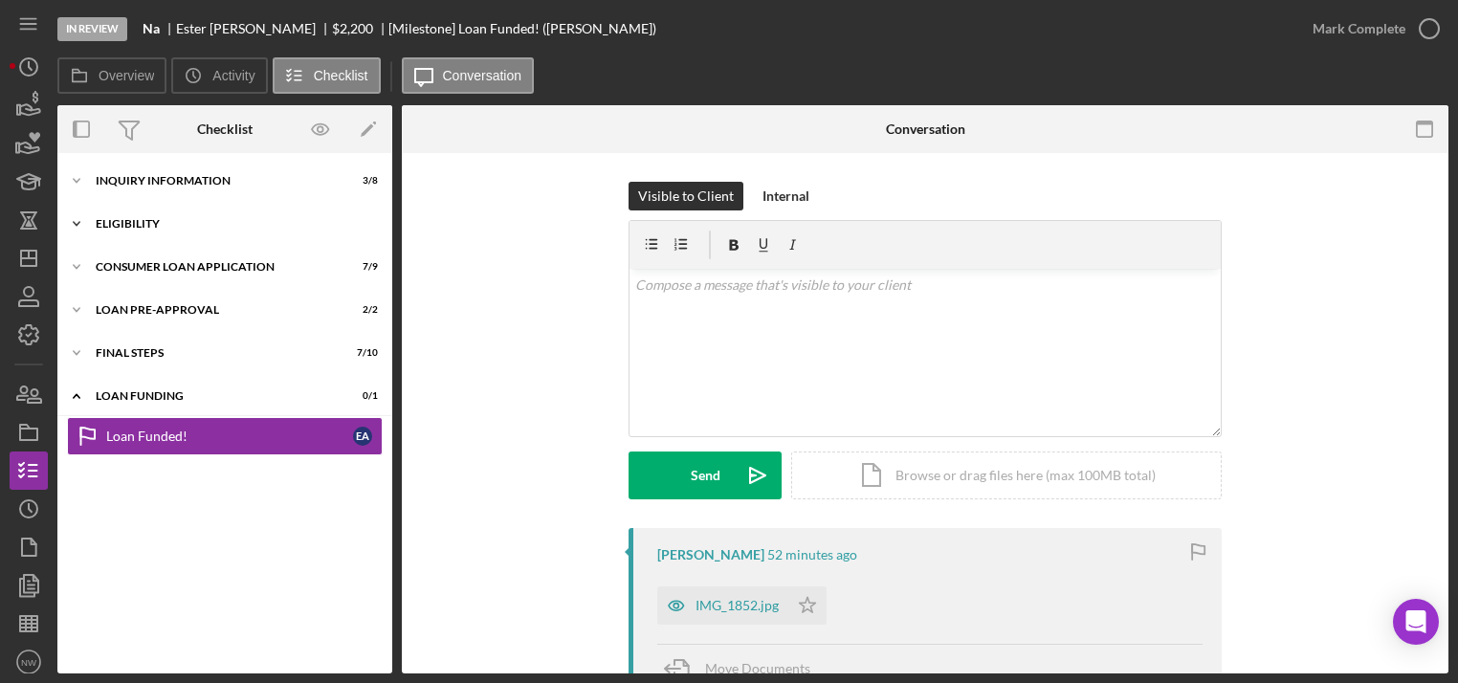
click at [77, 221] on icon "Icon/Expander" at bounding box center [76, 224] width 38 height 38
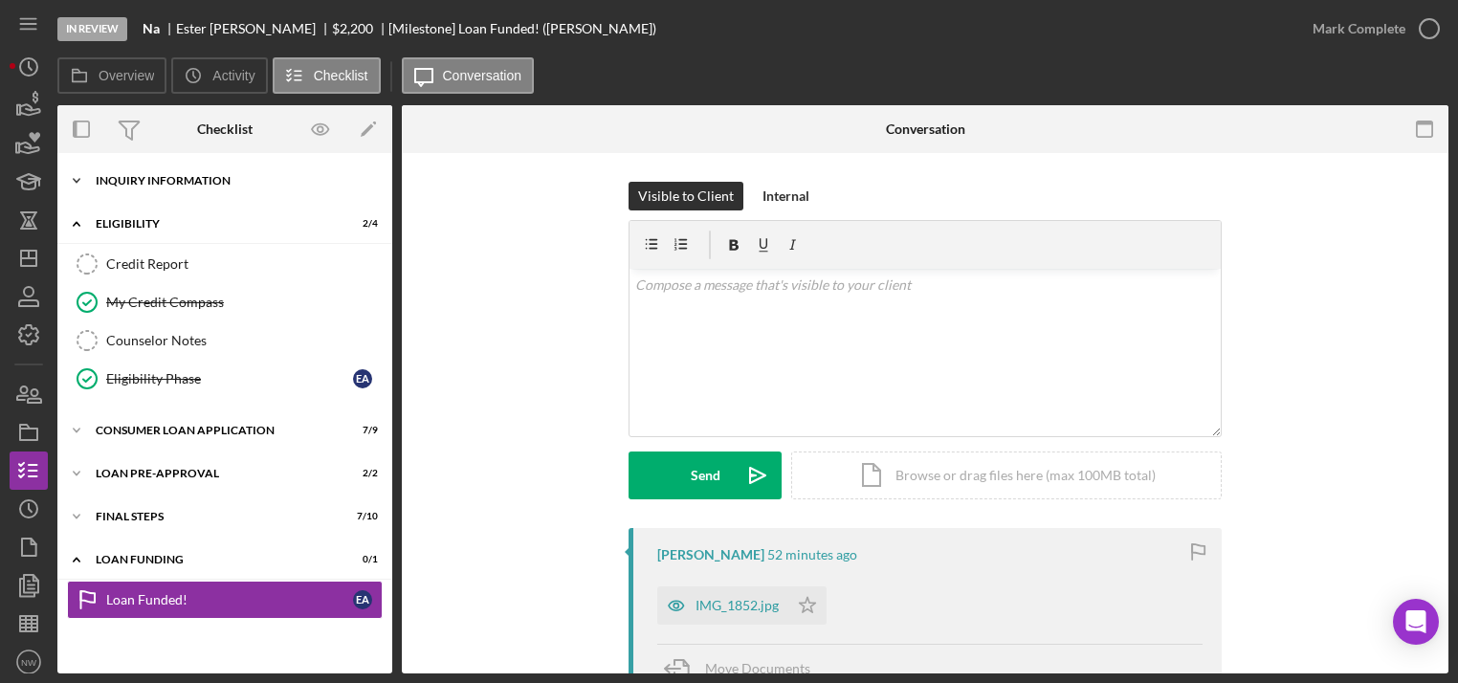
click at [80, 174] on icon "Icon/Expander" at bounding box center [76, 181] width 38 height 38
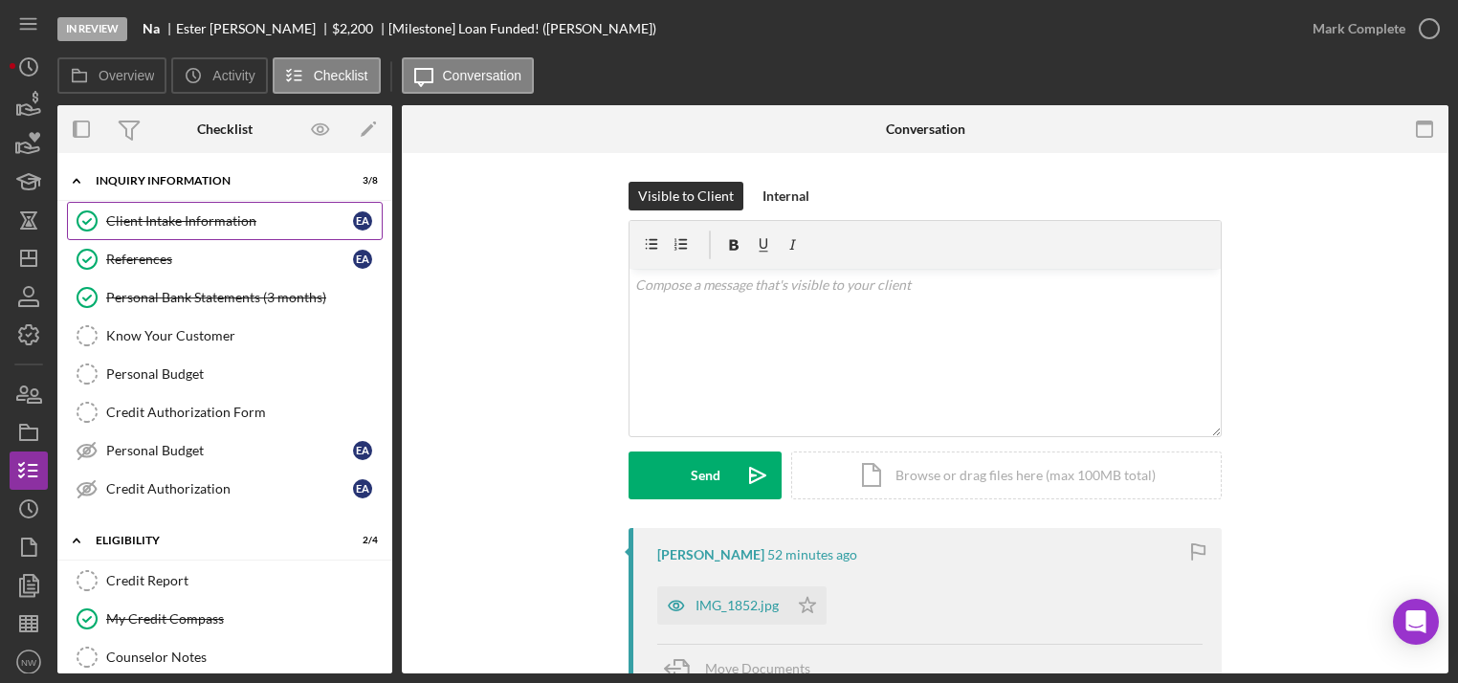
click at [128, 225] on div "Client Intake Information" at bounding box center [229, 220] width 247 height 15
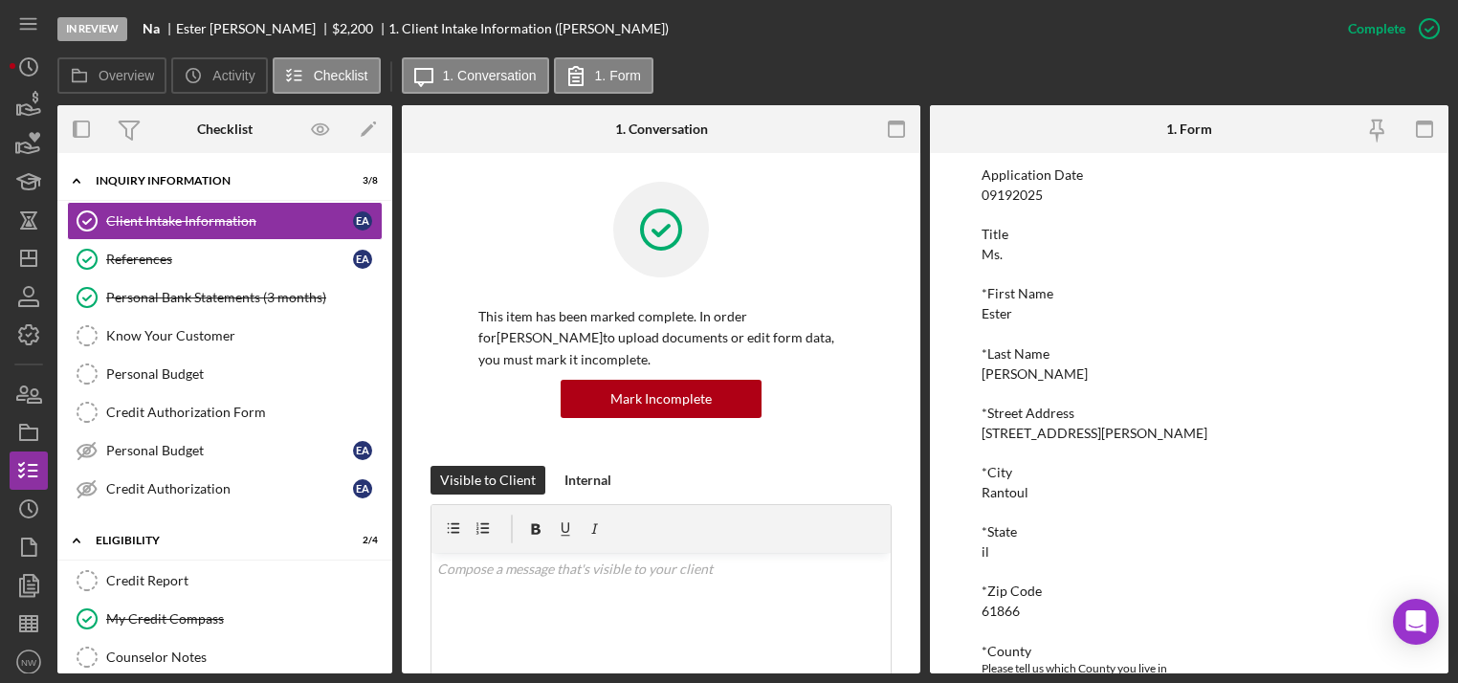
scroll to position [306, 0]
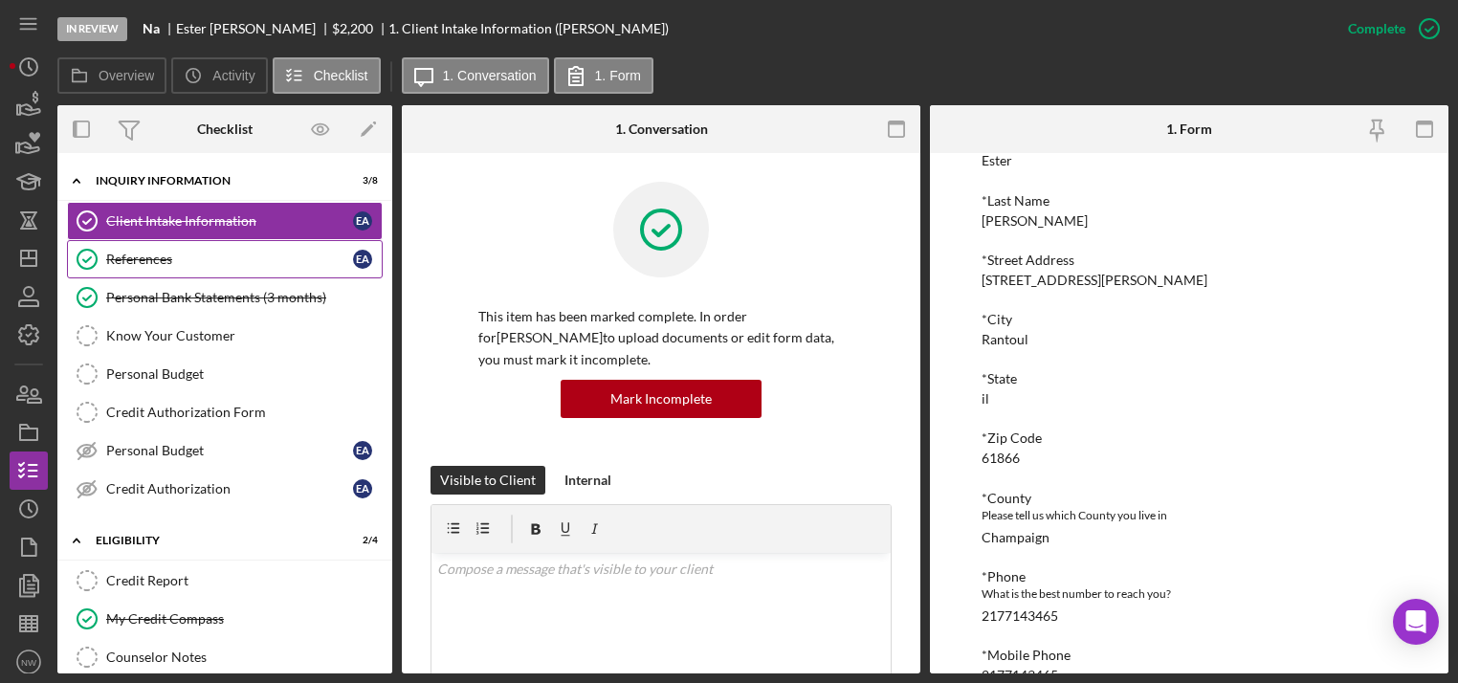
click at [174, 252] on div "References" at bounding box center [229, 259] width 247 height 15
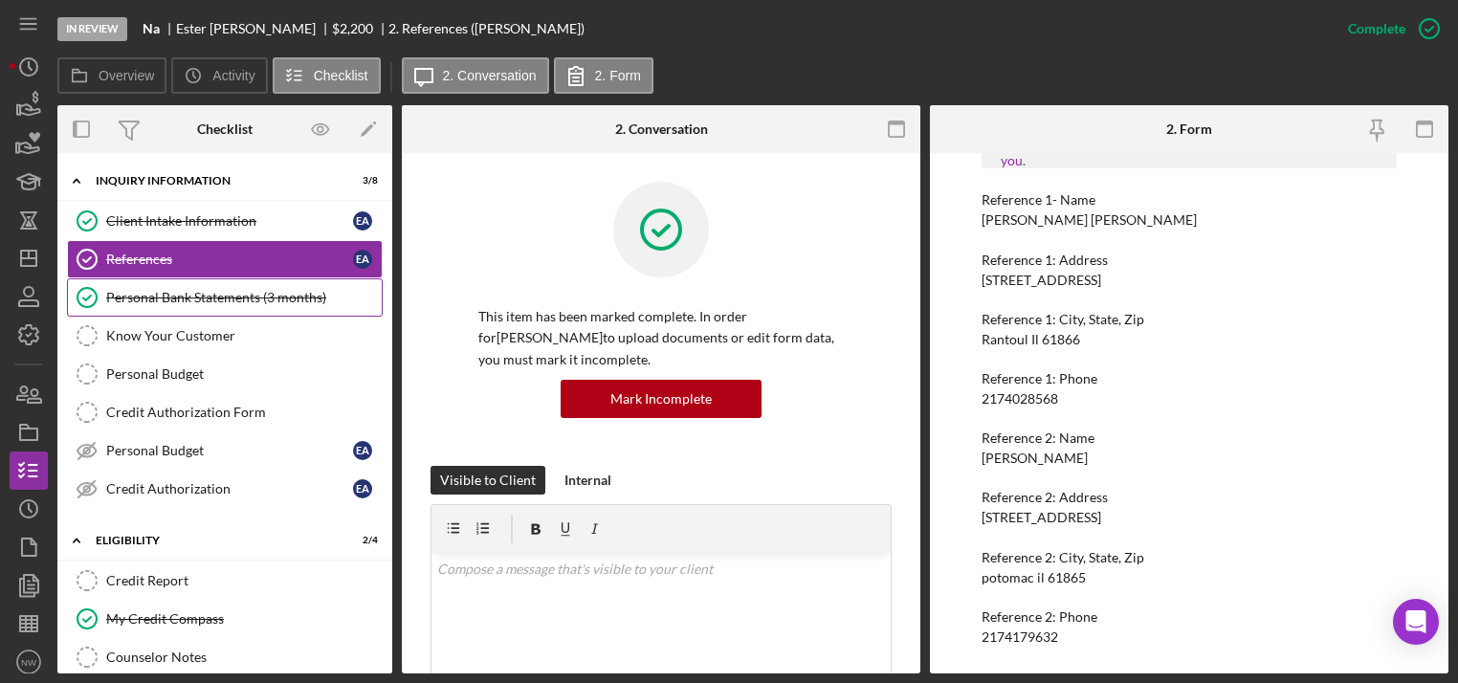
scroll to position [77, 0]
